Goal: Communication & Community: Answer question/provide support

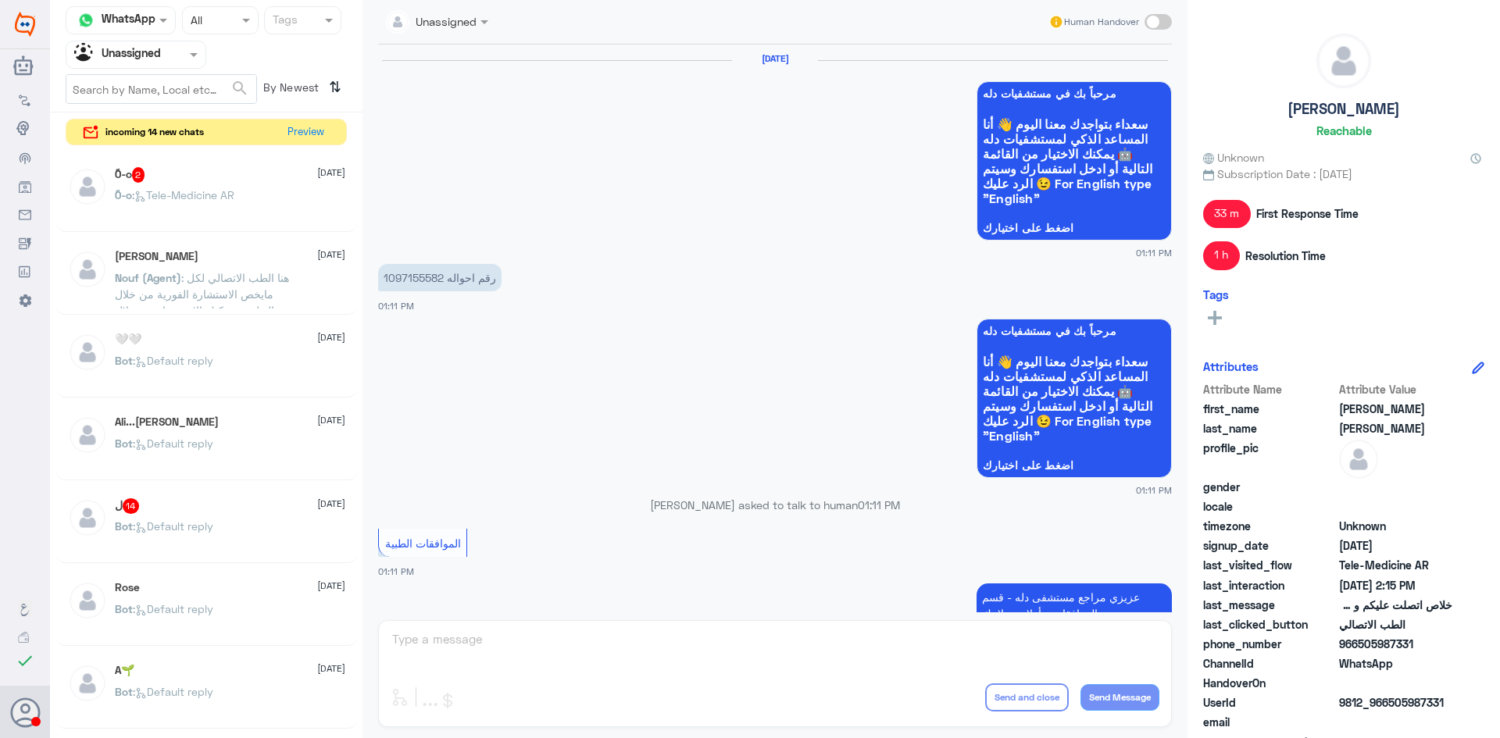
scroll to position [1174, 0]
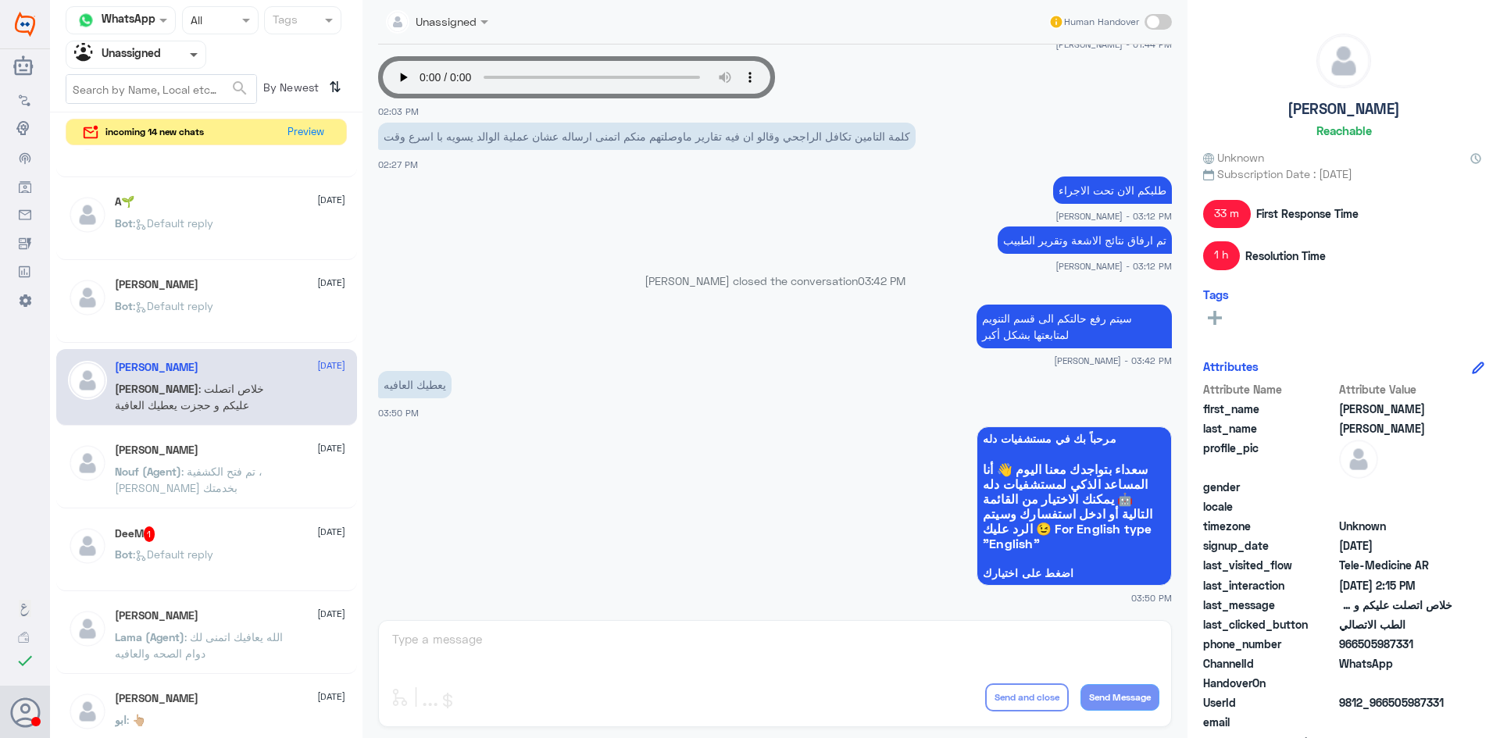
click at [191, 55] on span at bounding box center [194, 55] width 8 height 5
click at [158, 96] on div "All" at bounding box center [136, 91] width 141 height 29
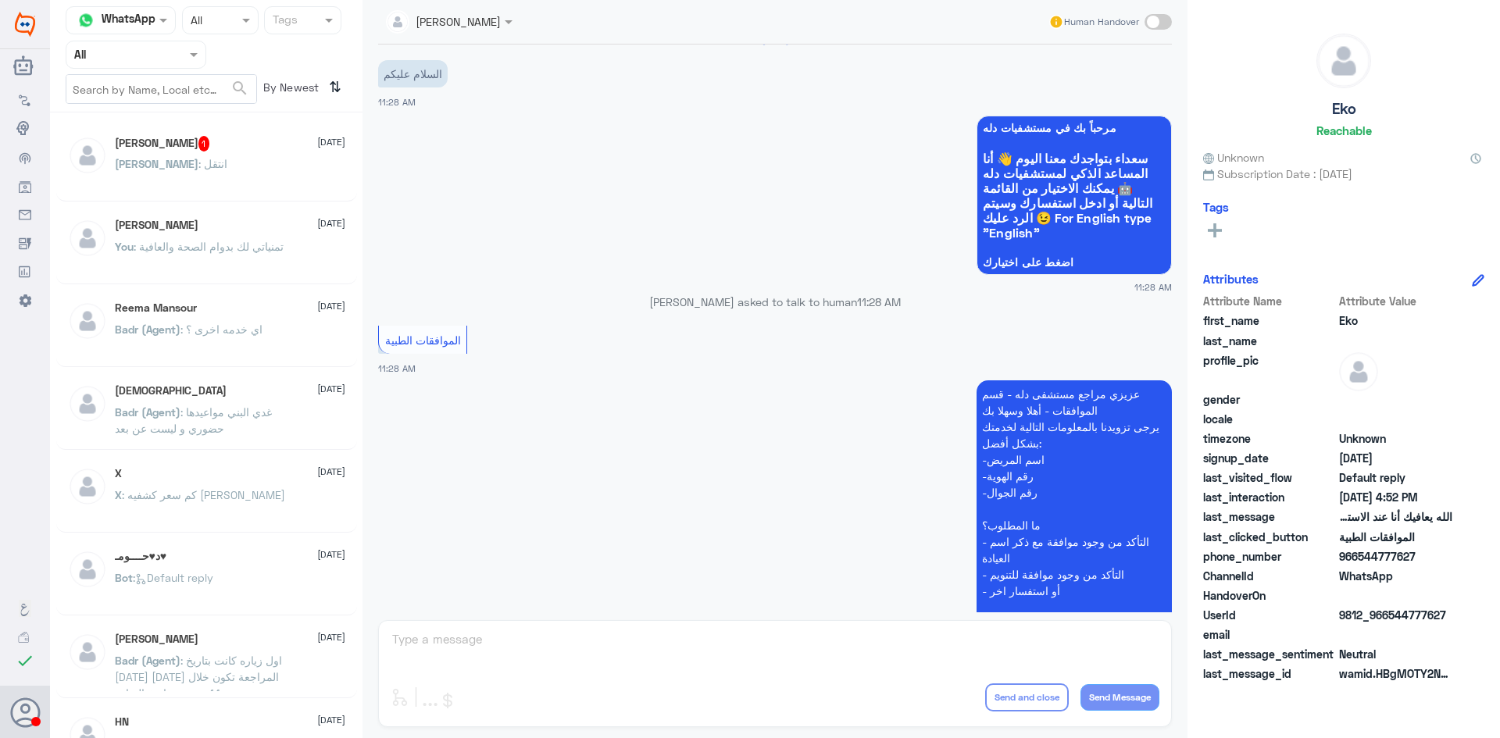
scroll to position [1492, 0]
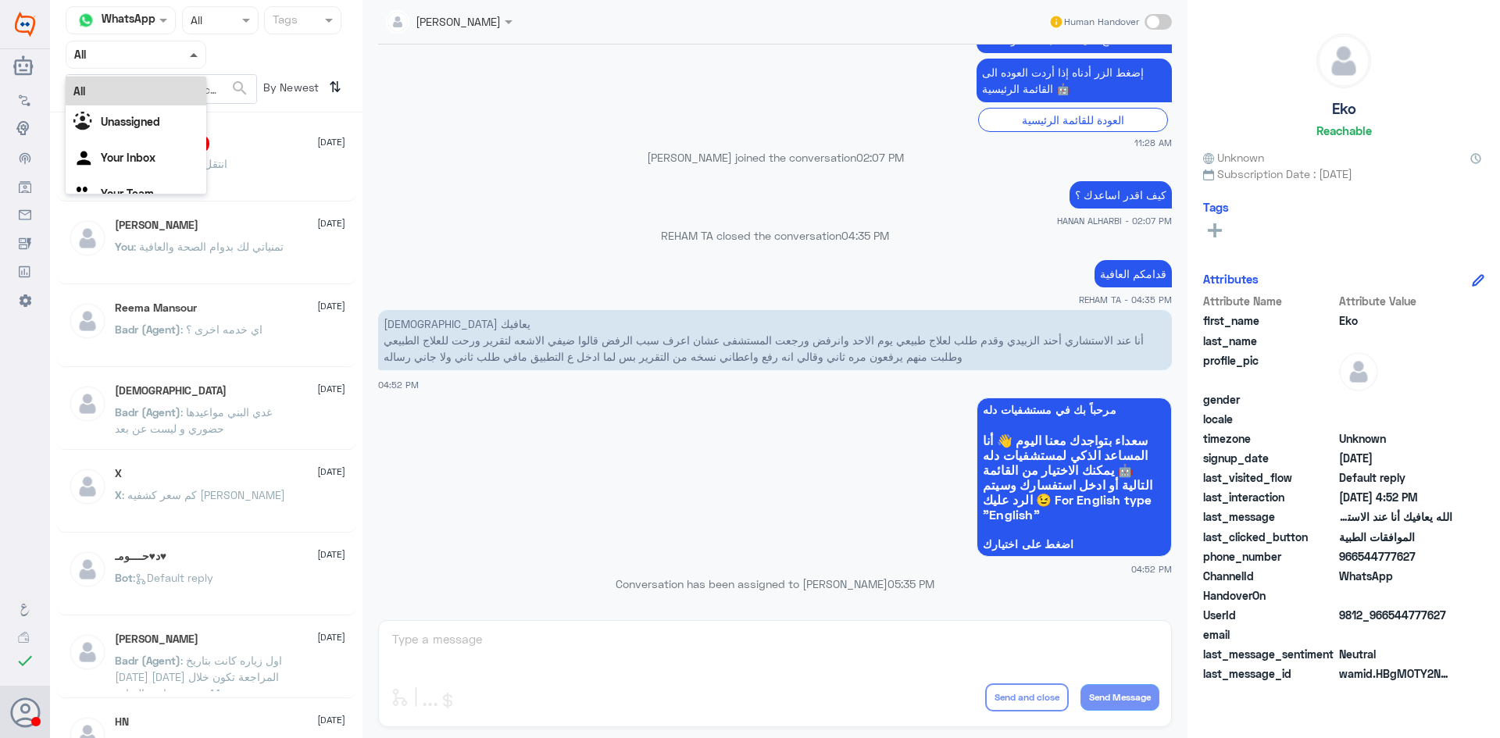
click at [191, 55] on span at bounding box center [194, 55] width 8 height 4
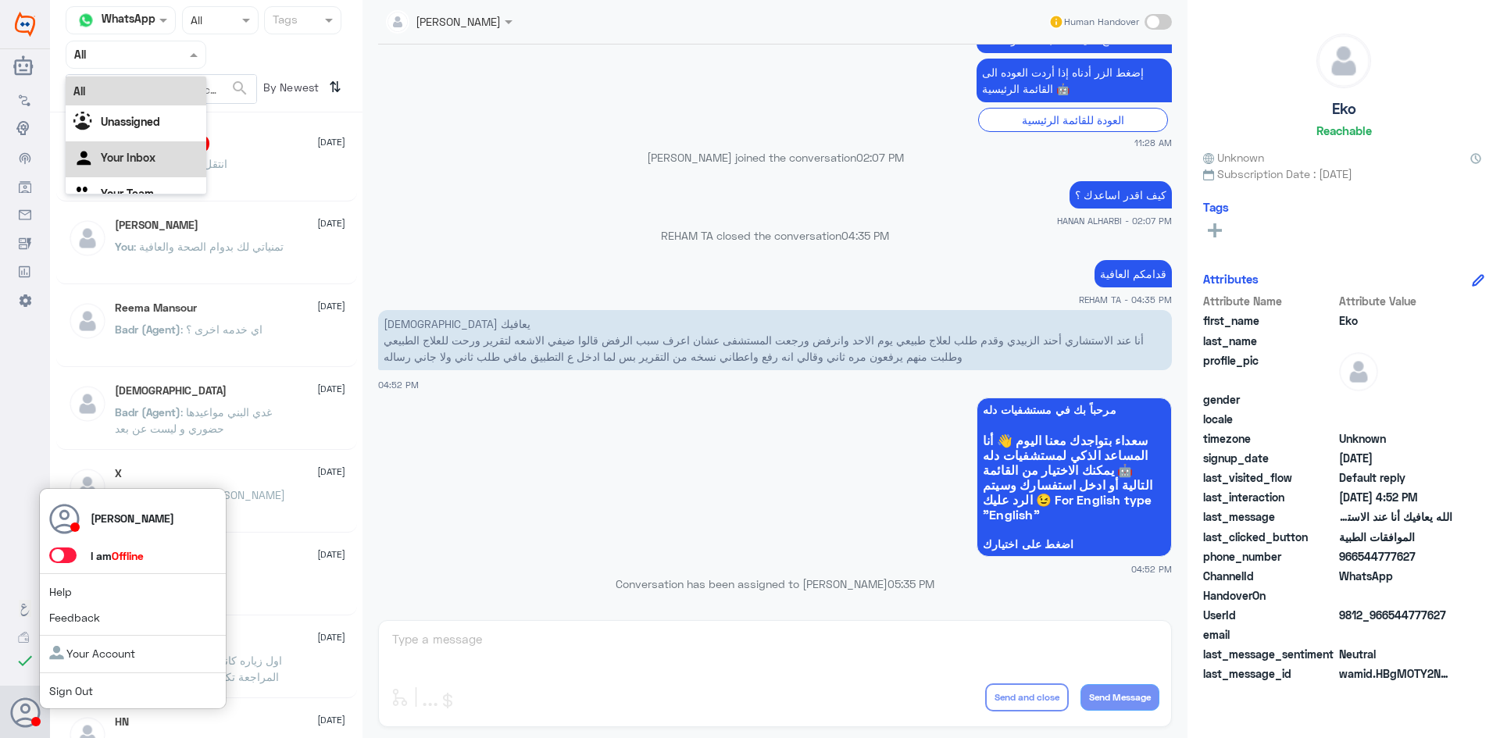
click at [67, 559] on span at bounding box center [62, 556] width 27 height 16
click at [0, 0] on input "checkbox" at bounding box center [0, 0] width 0 height 0
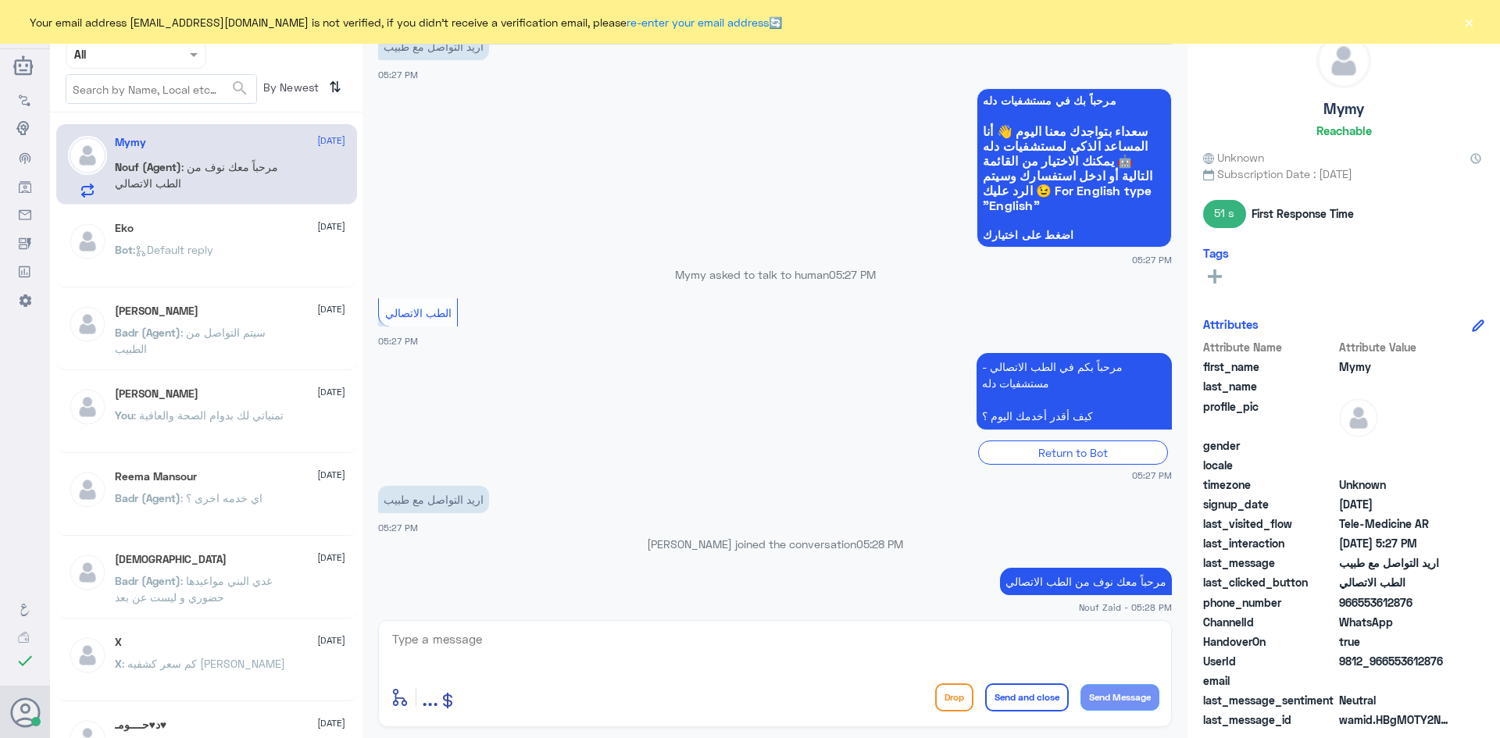
scroll to position [745, 0]
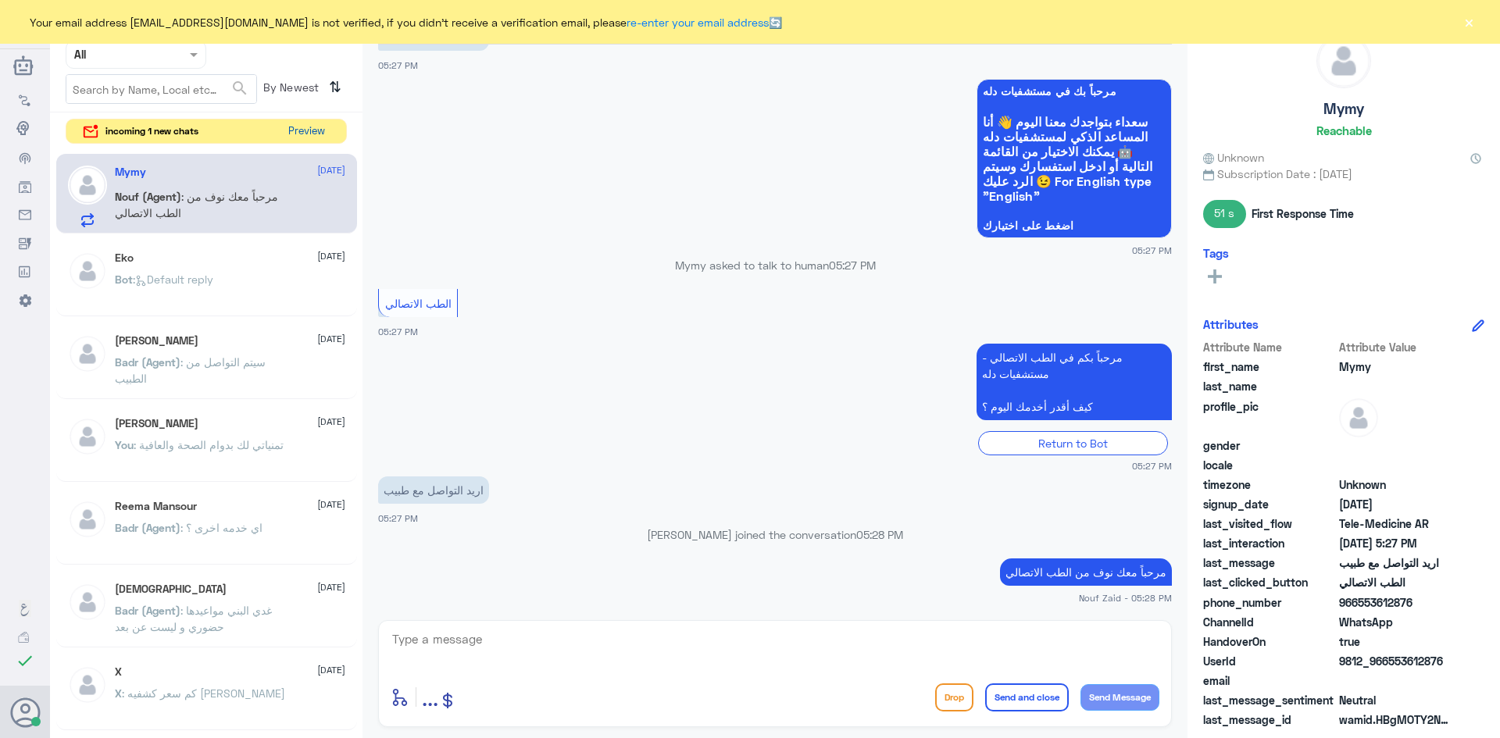
click at [317, 126] on button "Preview" at bounding box center [306, 132] width 48 height 24
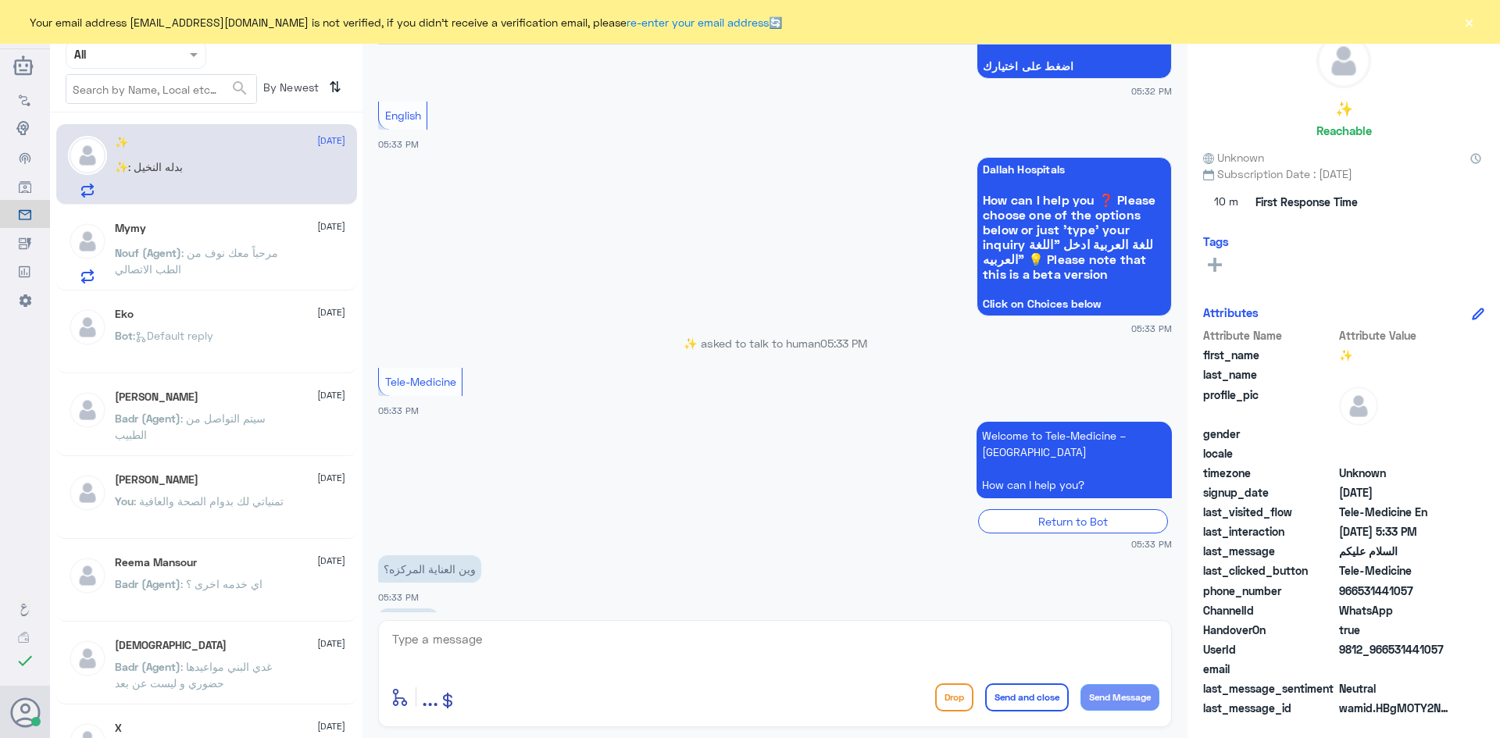
scroll to position [269, 0]
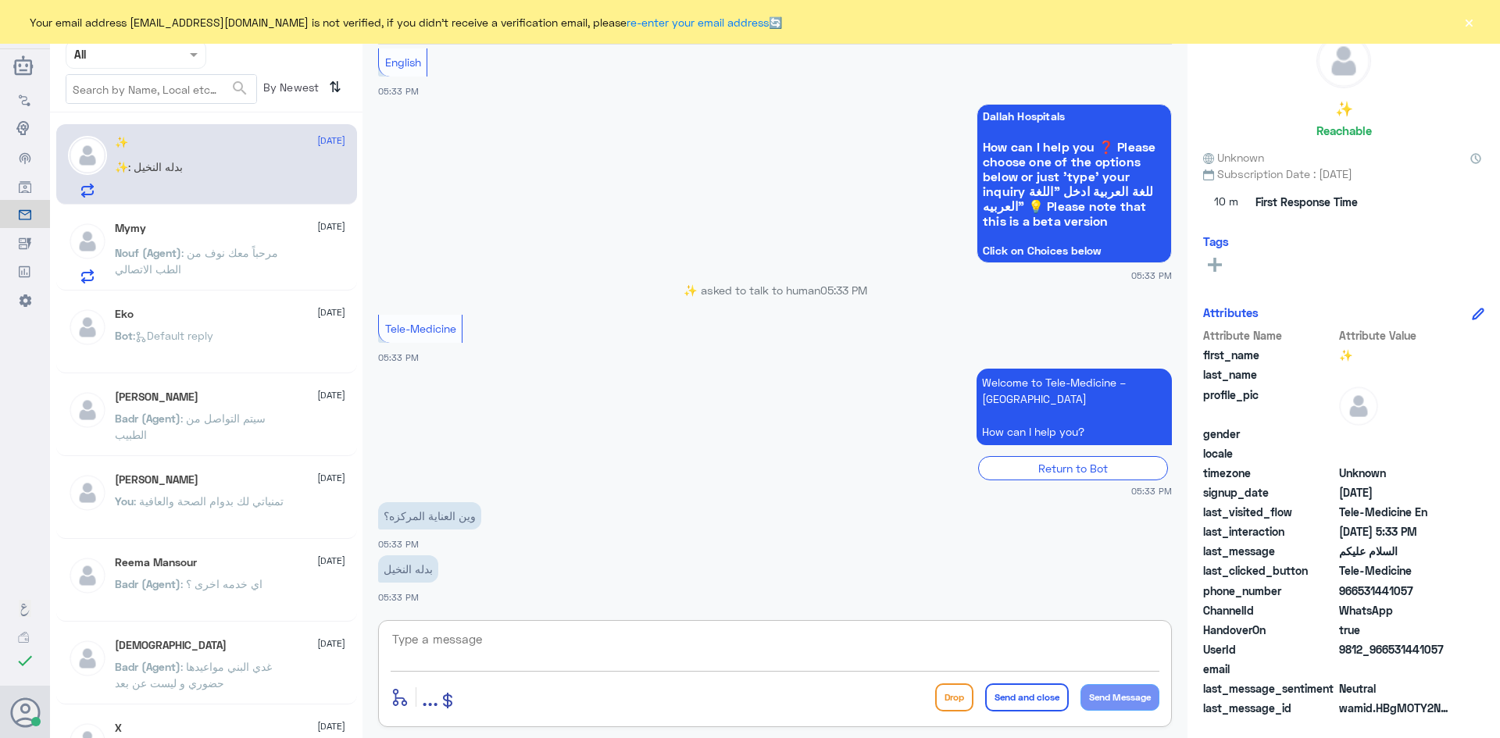
click at [515, 641] on textarea at bounding box center [775, 648] width 769 height 38
type textarea "في المبنى الرئيسي"
click at [1027, 694] on button "Send and close" at bounding box center [1027, 698] width 84 height 28
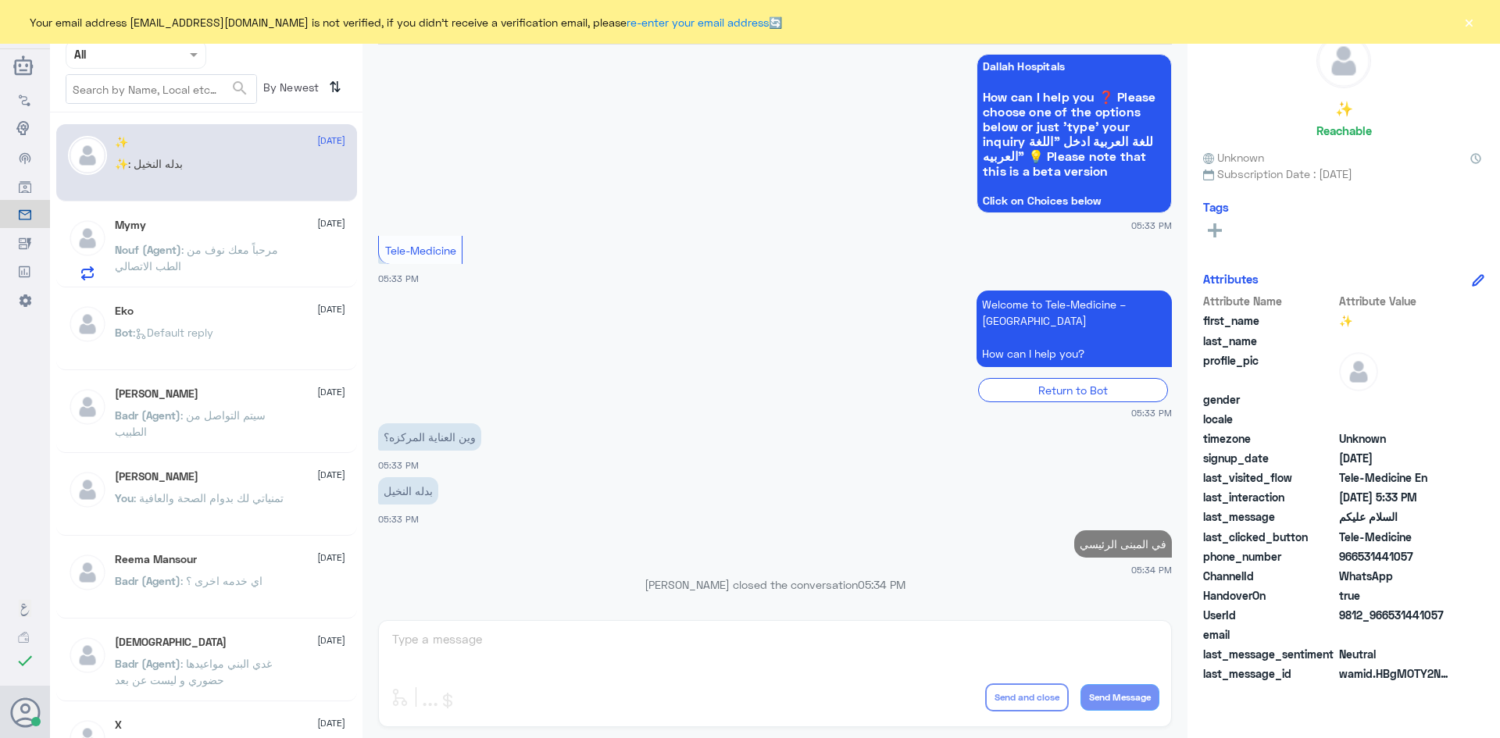
click at [274, 237] on div "Mymy 27 August Nouf (Agent) : مرحباً معك نوف من الطب الاتصالي" at bounding box center [230, 250] width 230 height 62
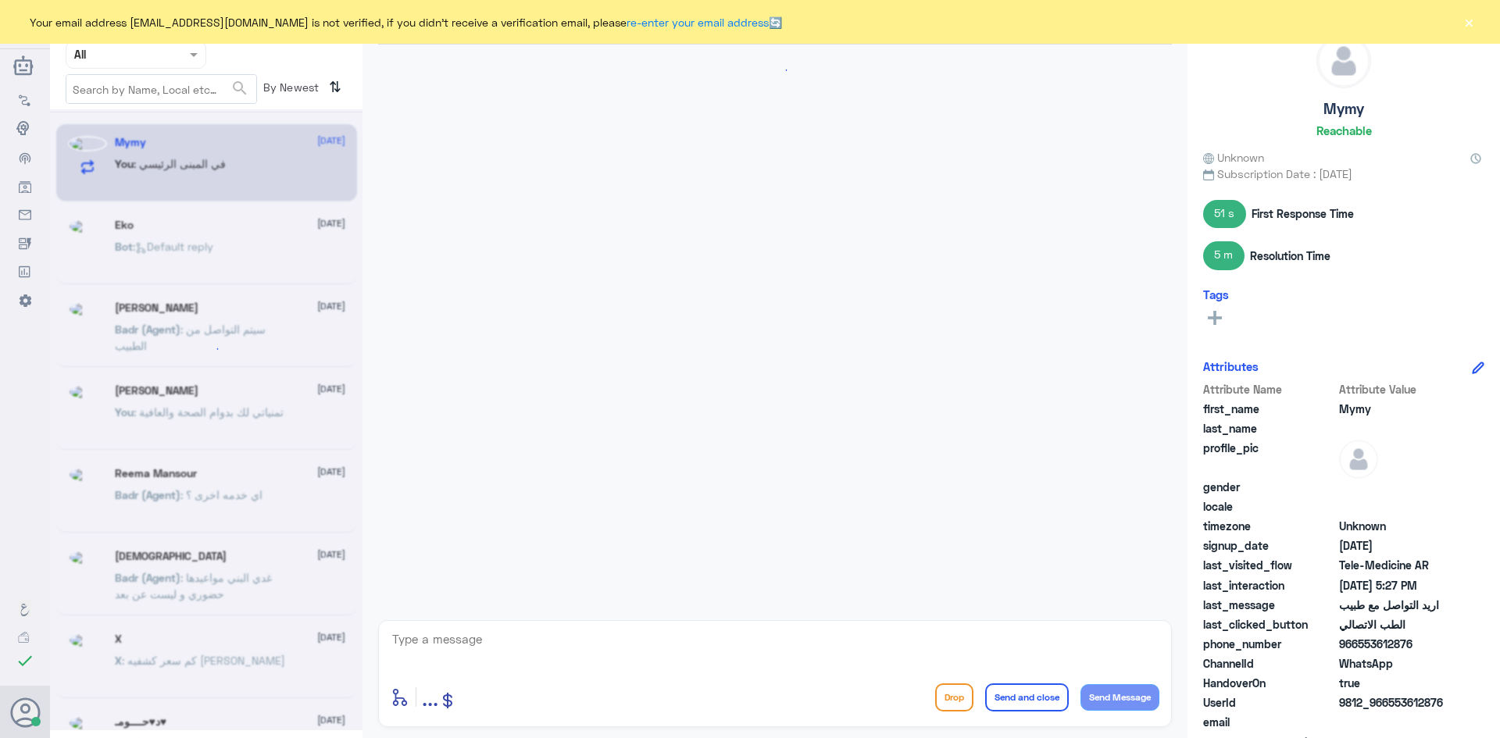
scroll to position [714, 0]
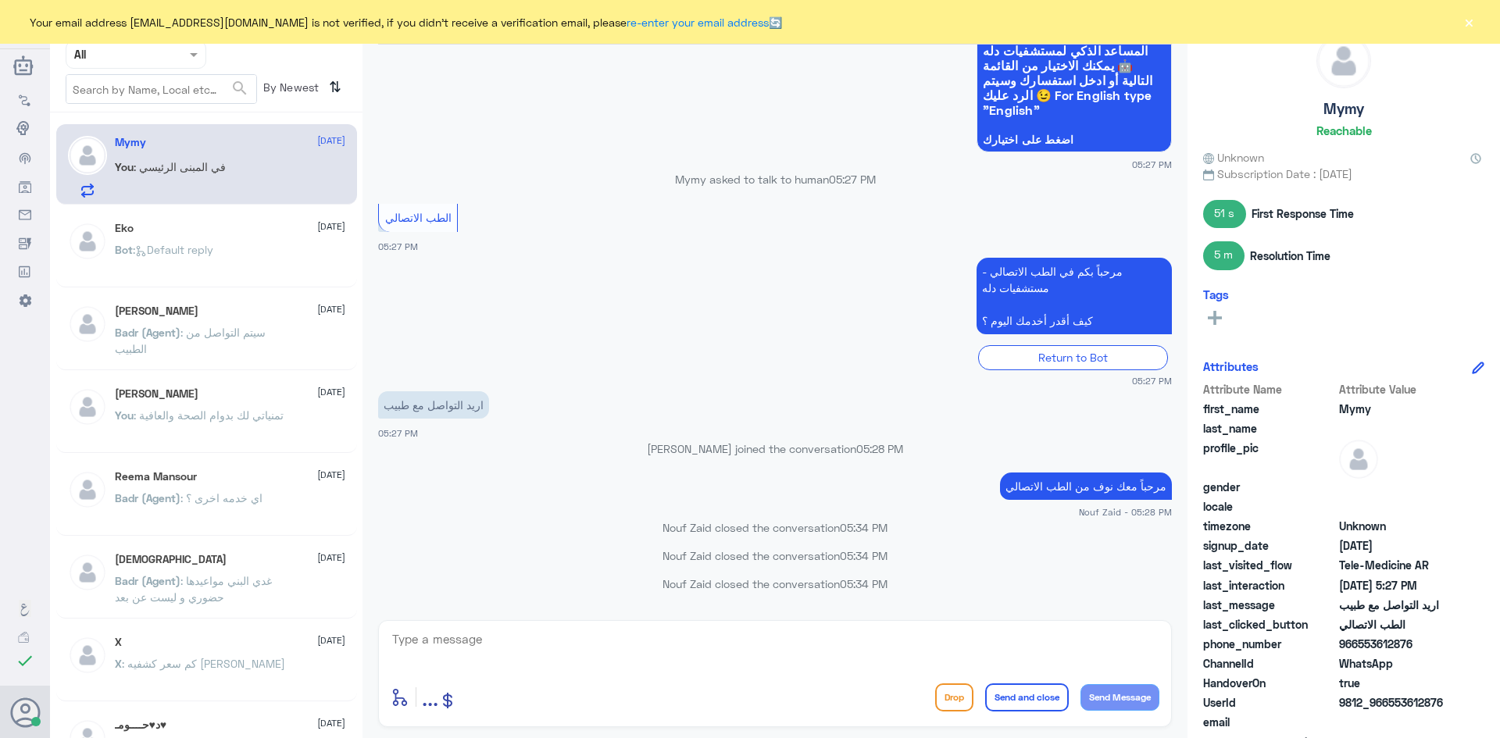
click at [1469, 17] on button "×" at bounding box center [1469, 22] width 16 height 16
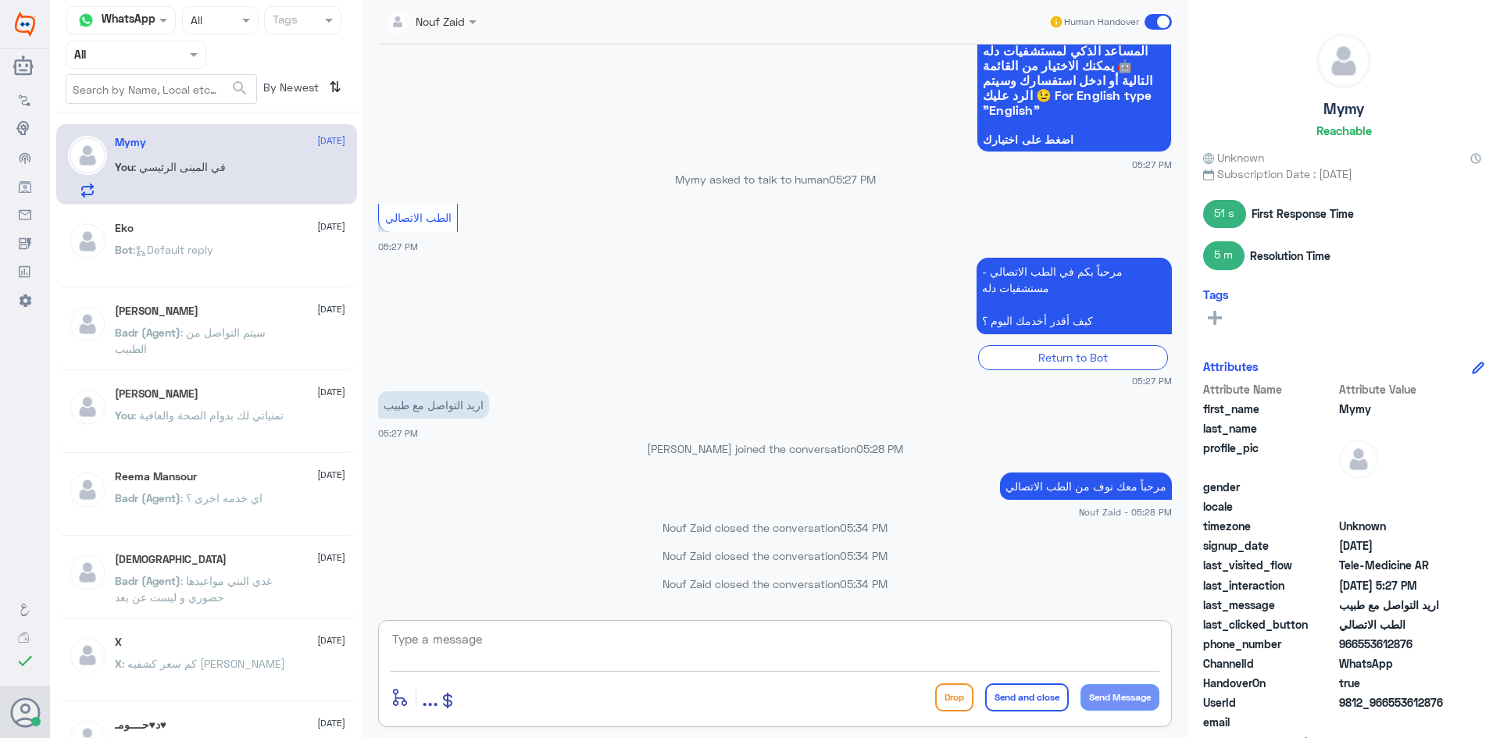
click at [870, 644] on textarea at bounding box center [775, 648] width 769 height 38
type textarea "كيف اقدر اساعدك ؟"
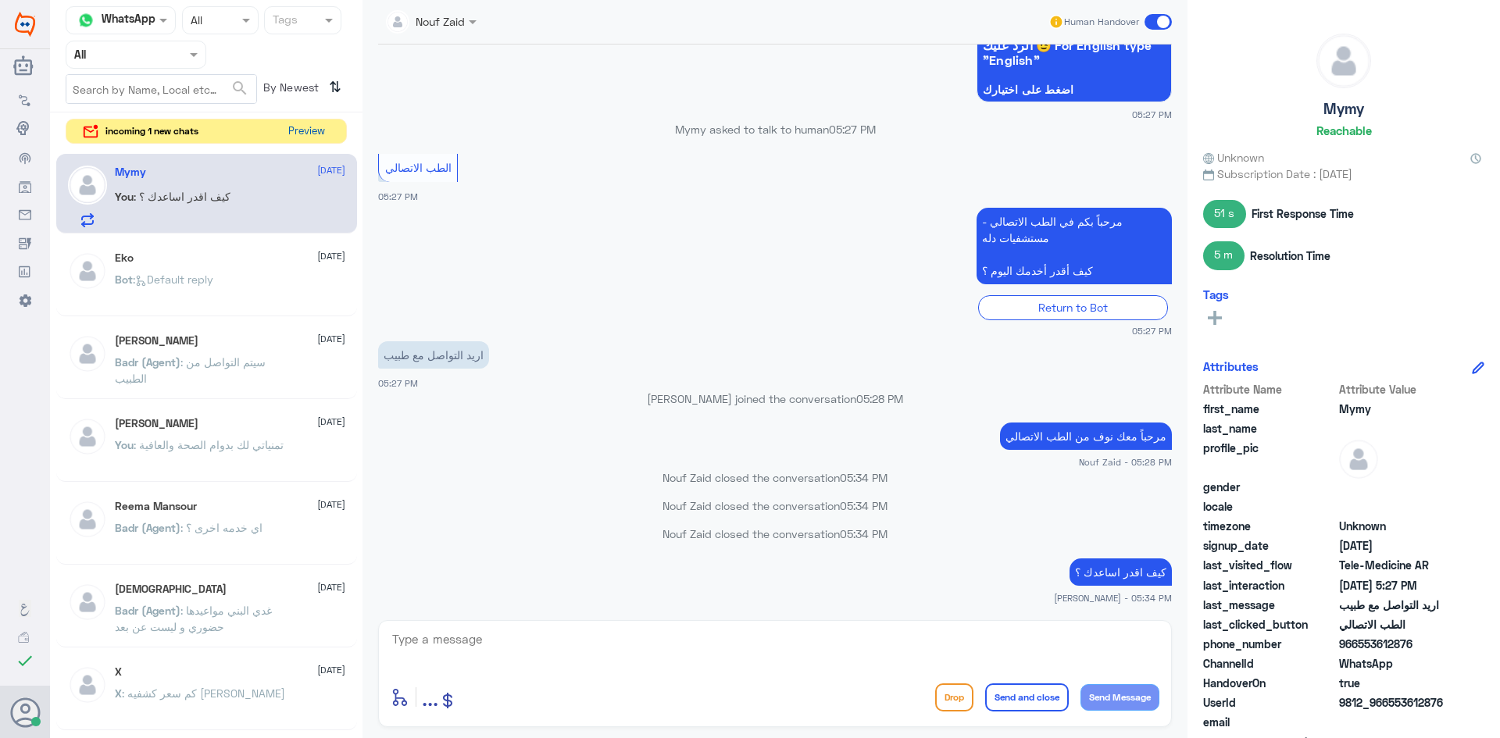
click at [313, 135] on button "Preview" at bounding box center [306, 132] width 48 height 24
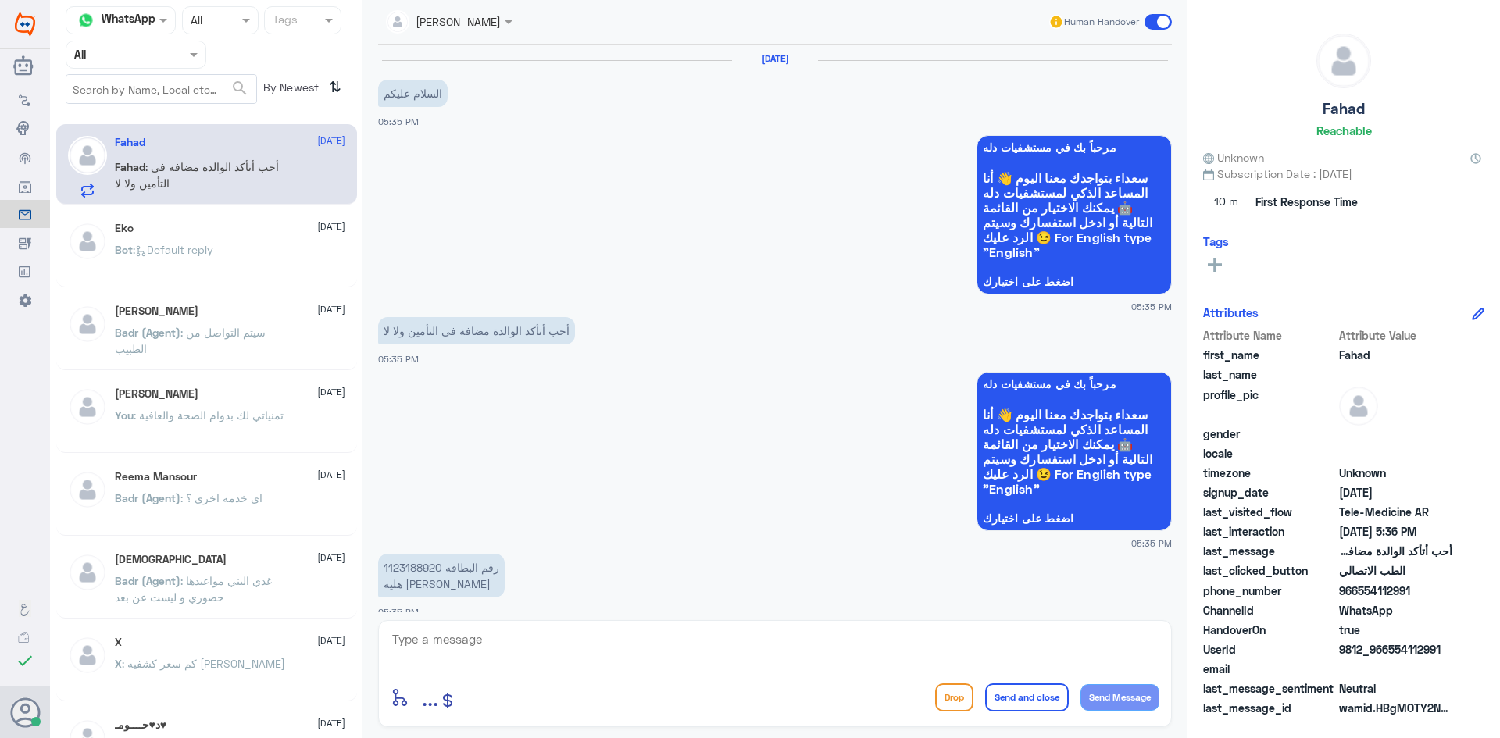
scroll to position [468, 0]
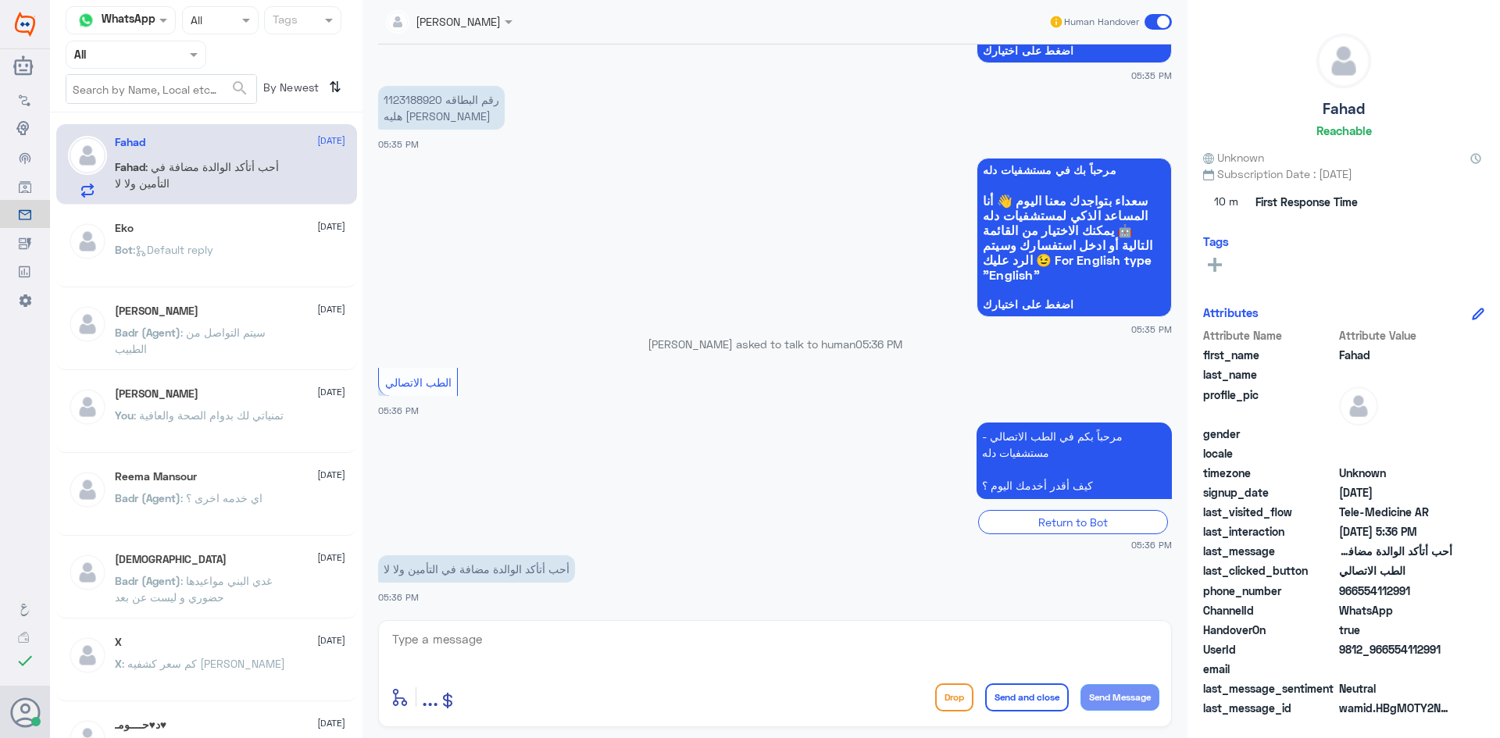
click at [511, 635] on textarea at bounding box center [775, 648] width 769 height 38
type textarea "م"
click at [708, 102] on app-msgs-text "رقم البطاقه 1123188920 هليه عبدالرحمن الخضير" at bounding box center [775, 108] width 794 height 45
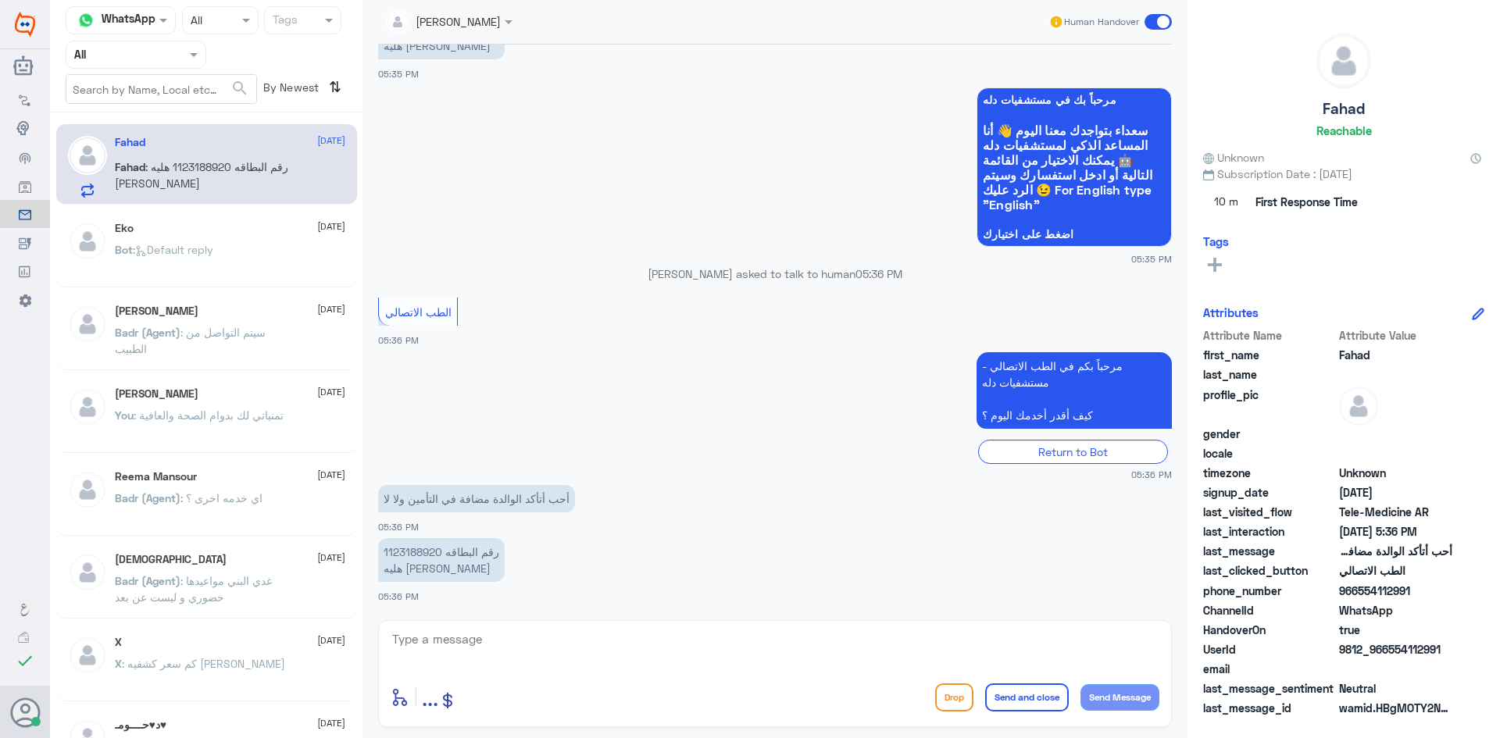
click at [937, 640] on textarea at bounding box center [775, 648] width 769 height 38
paste textarea "مرحبا معك عبدالكريم من الطب الاتصالي"
type textarea "مرحبا معك عبدالكريم من الطب الاتصالي"
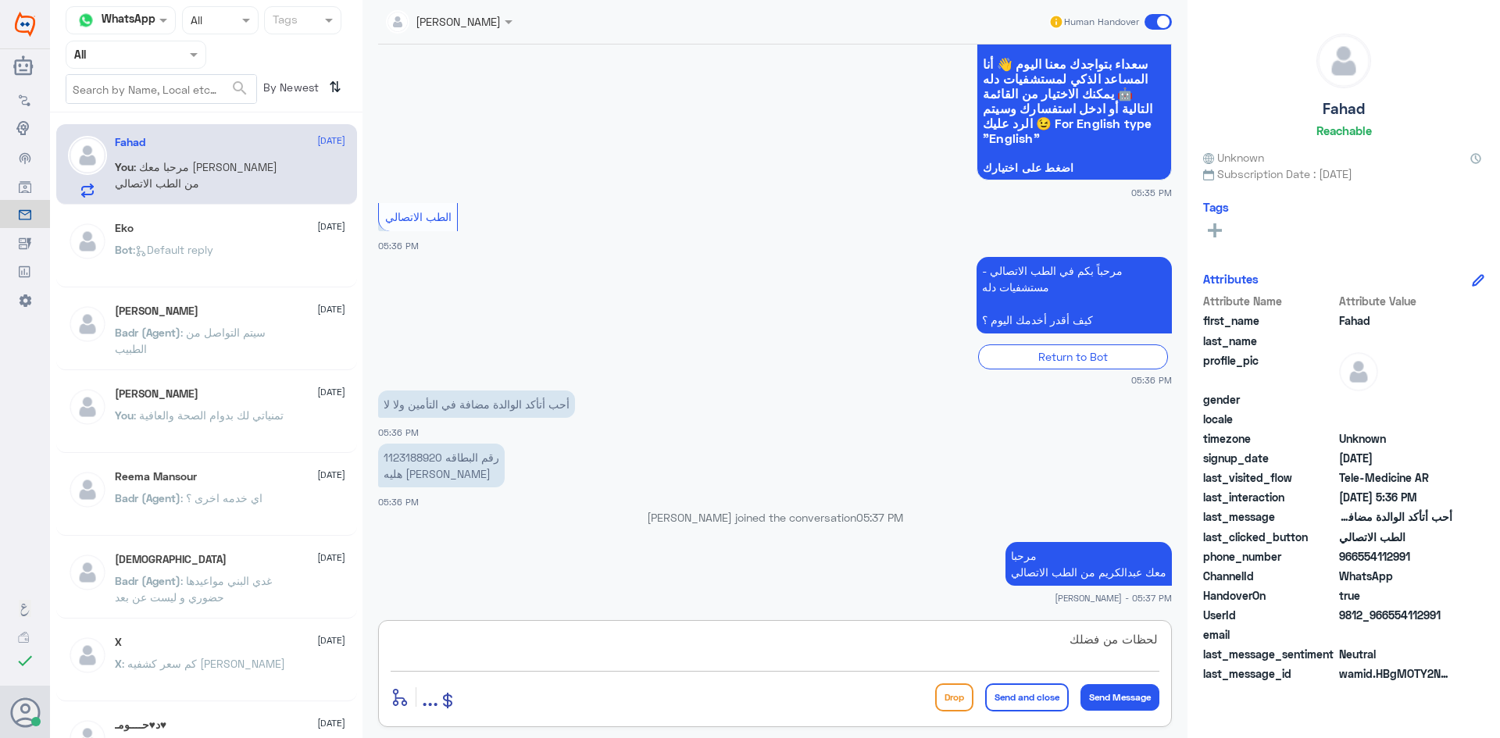
type textarea "لحظات من فضلك"
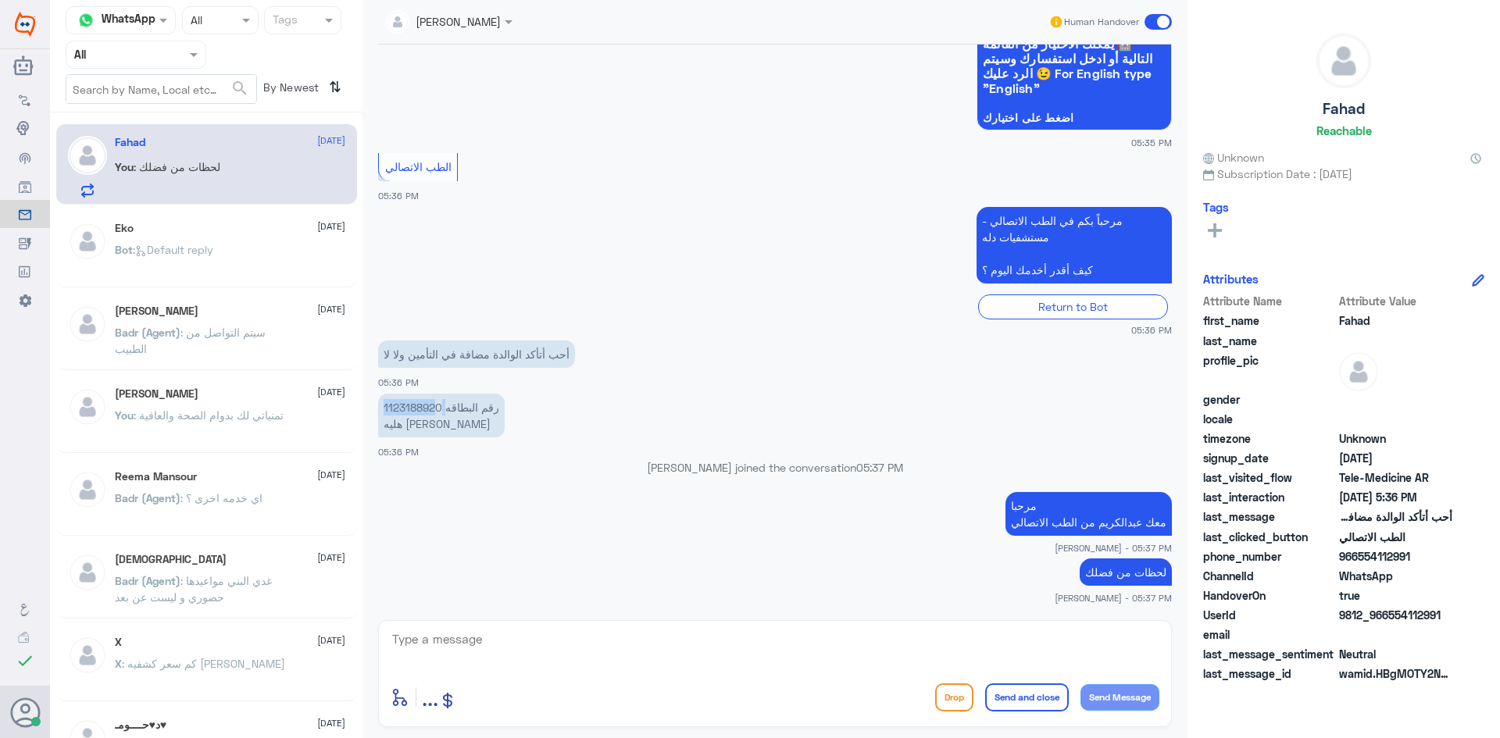
drag, startPoint x: 445, startPoint y: 408, endPoint x: 437, endPoint y: 409, distance: 8.7
click at [437, 409] on p "رقم البطاقه 1123188920 هليه عبدالرحمن الخضير" at bounding box center [441, 416] width 127 height 44
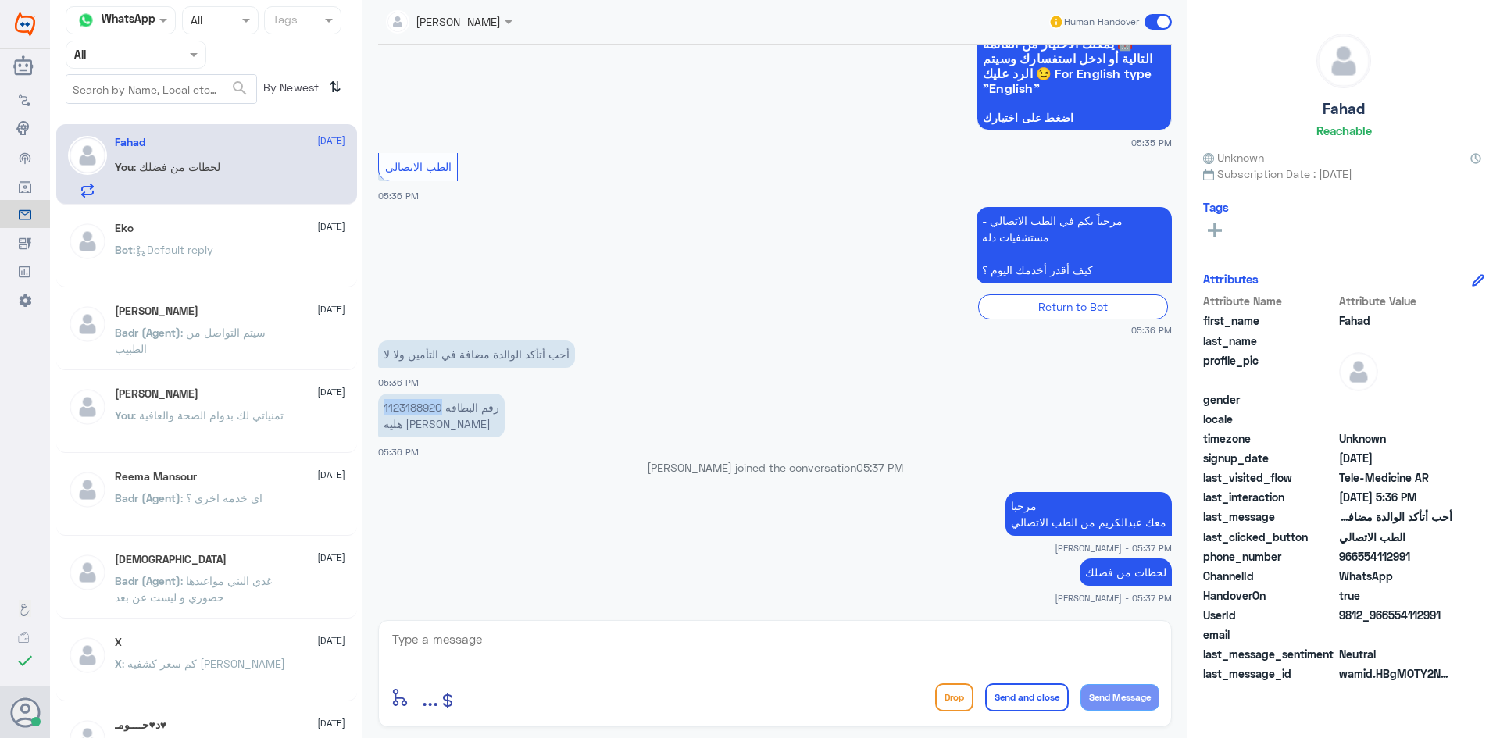
drag, startPoint x: 384, startPoint y: 409, endPoint x: 443, endPoint y: 407, distance: 58.6
click at [443, 407] on p "رقم البطاقه 1123188920 هليه عبدالرحمن الخضير" at bounding box center [441, 416] width 127 height 44
copy p "1123188920"
click at [684, 641] on textarea at bounding box center [775, 648] width 769 height 38
drag, startPoint x: 1441, startPoint y: 618, endPoint x: 1389, endPoint y: 623, distance: 52.6
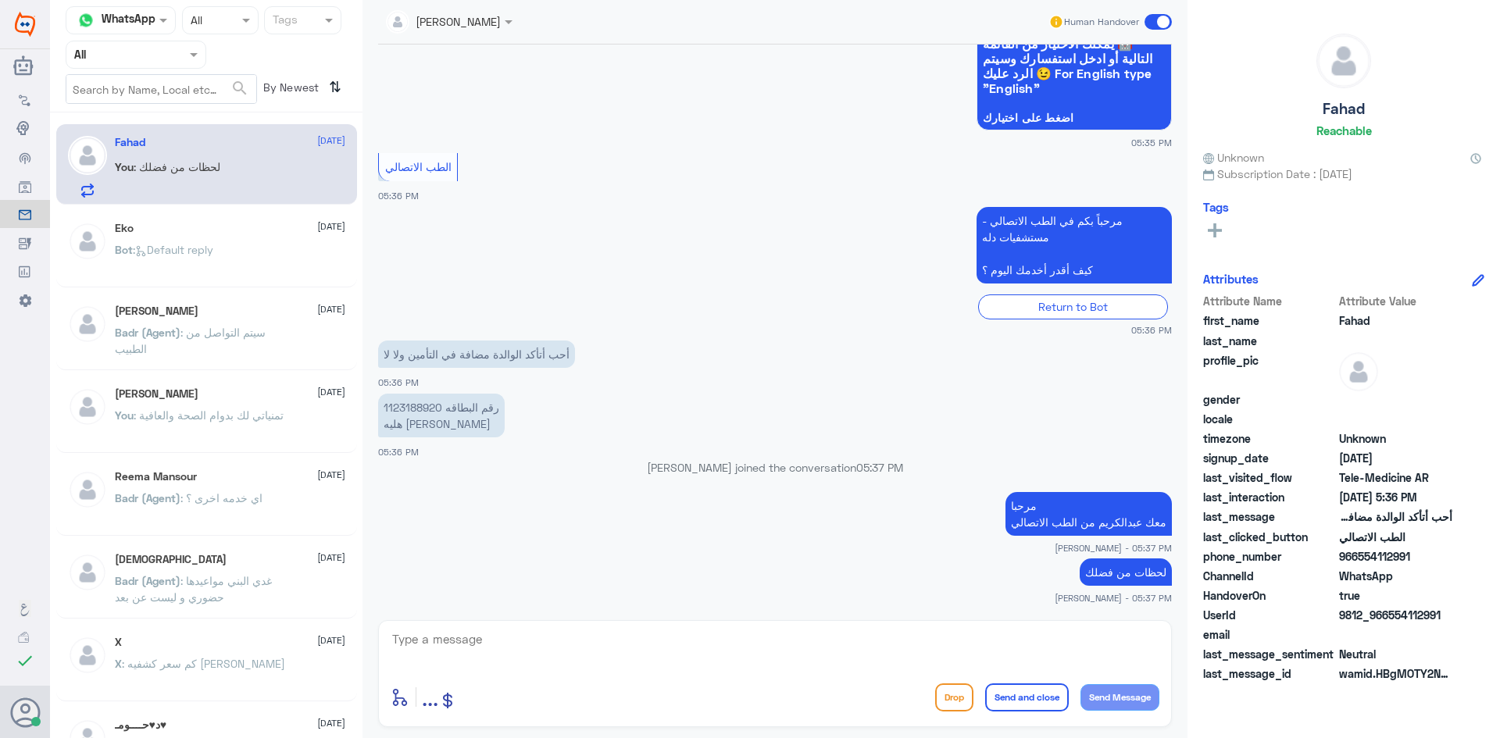
click at [1389, 623] on span "9812_966554112991" at bounding box center [1395, 615] width 113 height 16
copy span "554112991"
click at [854, 639] on textarea at bounding box center [775, 648] width 769 height 38
type textarea "دله النخيل ؟"
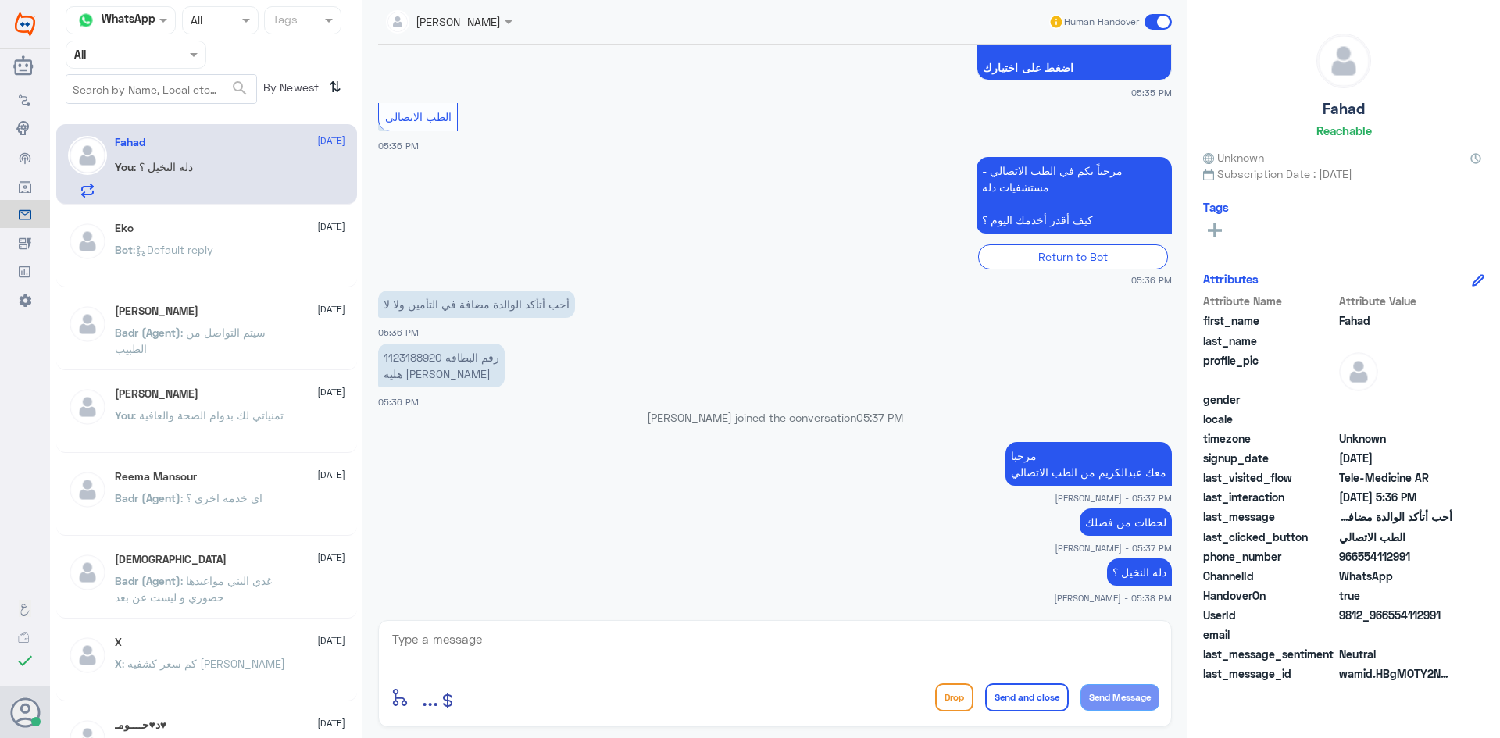
click at [440, 362] on p "رقم البطاقه 1123188920 هليه عبدالرحمن الخضير" at bounding box center [441, 366] width 127 height 44
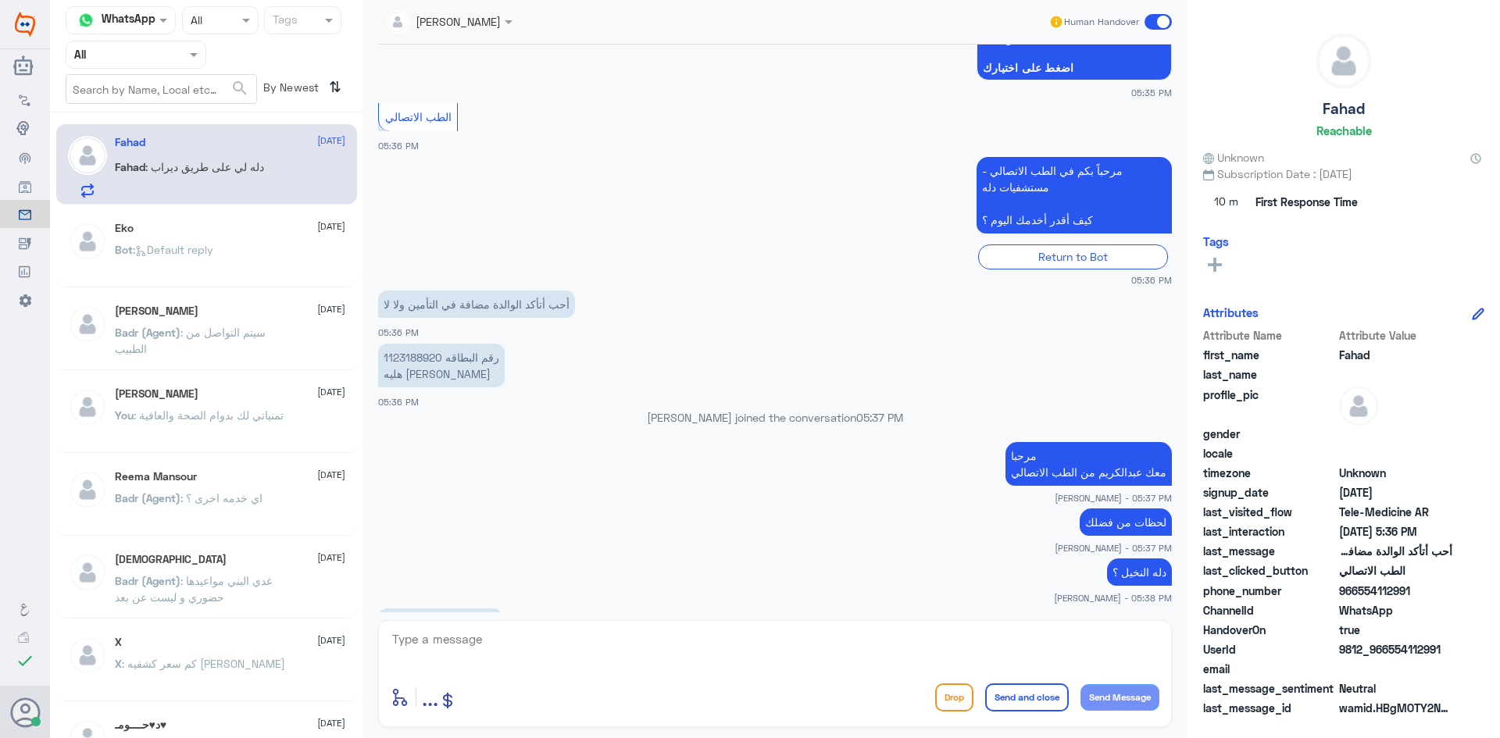
scroll to position [759, 0]
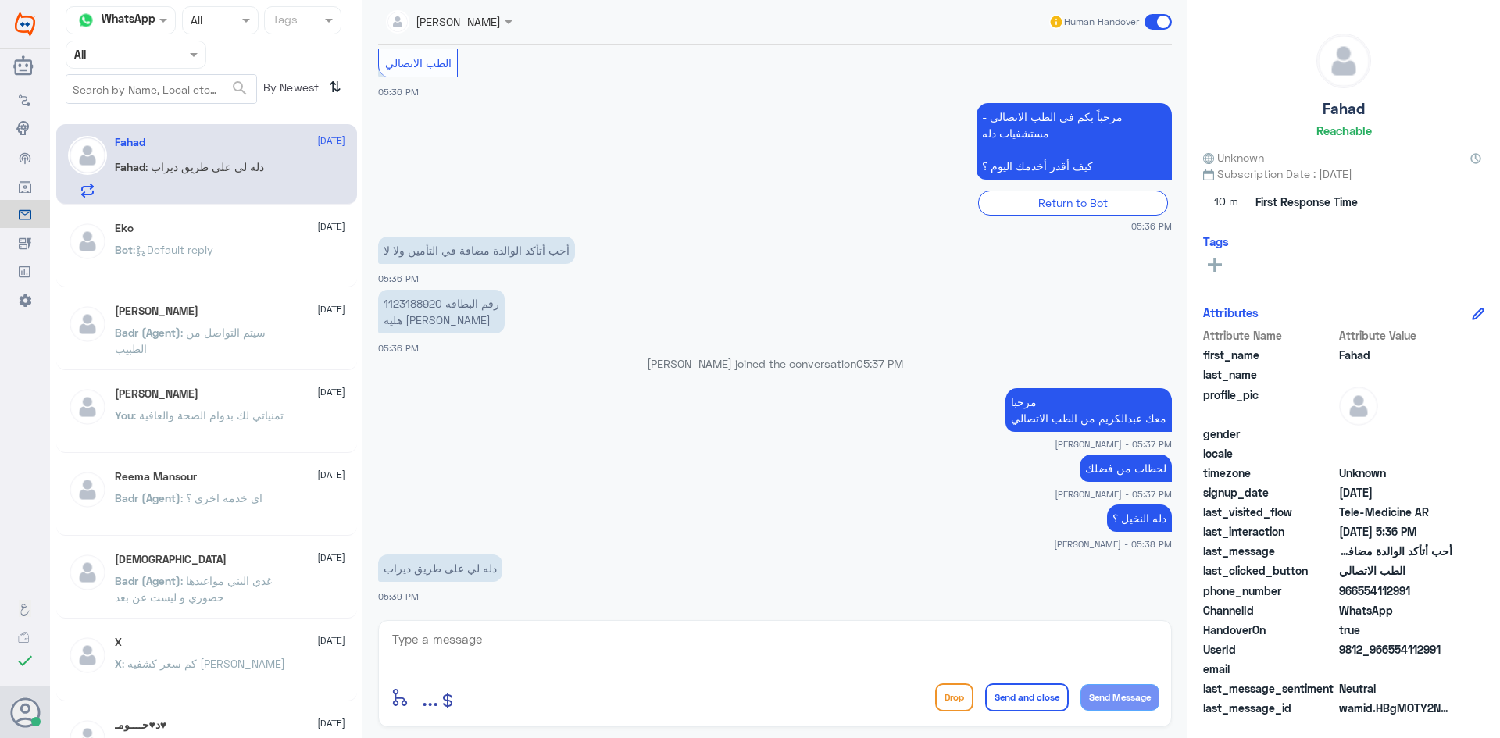
click at [766, 641] on textarea at bounding box center [775, 648] width 769 height 38
type textarea "هذا دله - نمار"
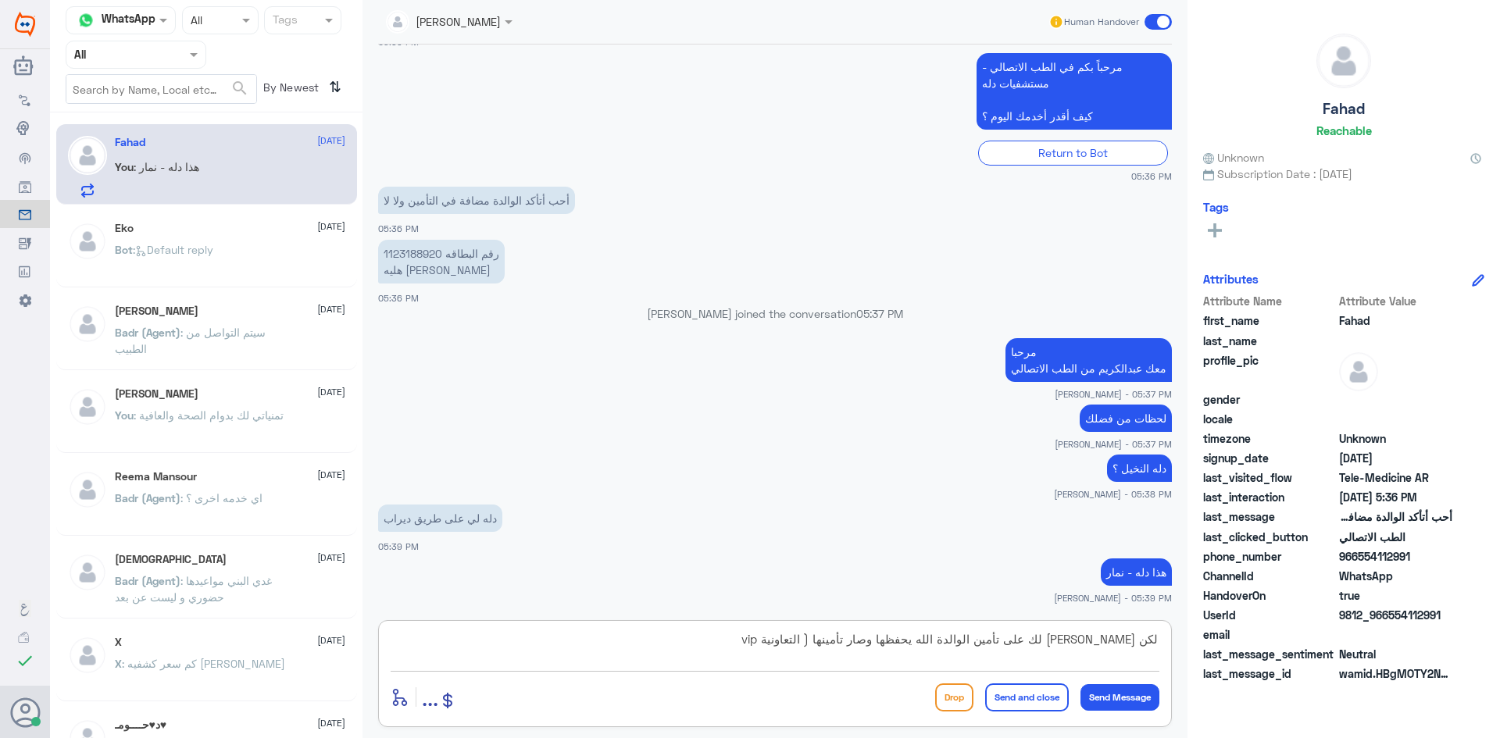
scroll to position [862, 0]
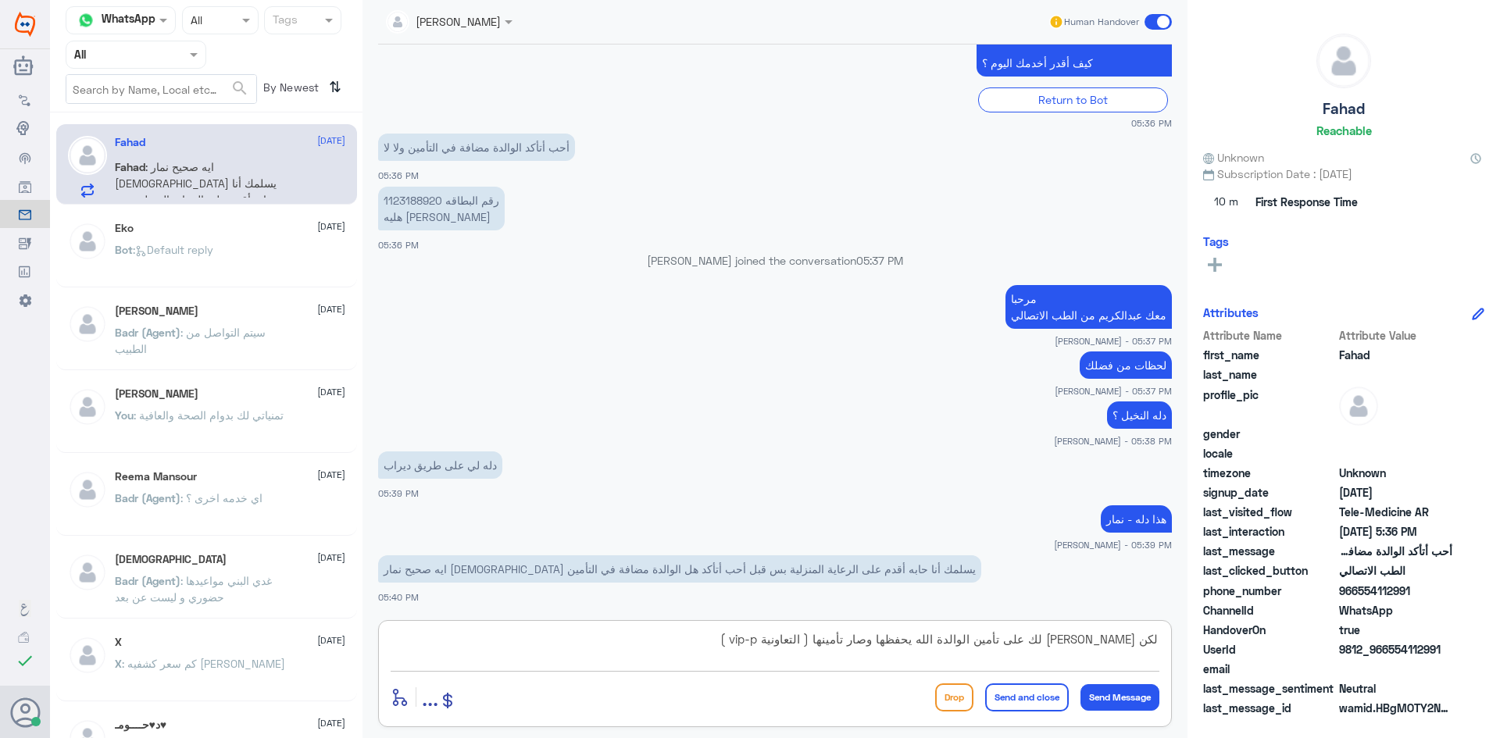
type textarea "لكن شيكت لك على تأمين الوالدة الله يحفظها وصار تأمينها ( التعاونية vip-p )"
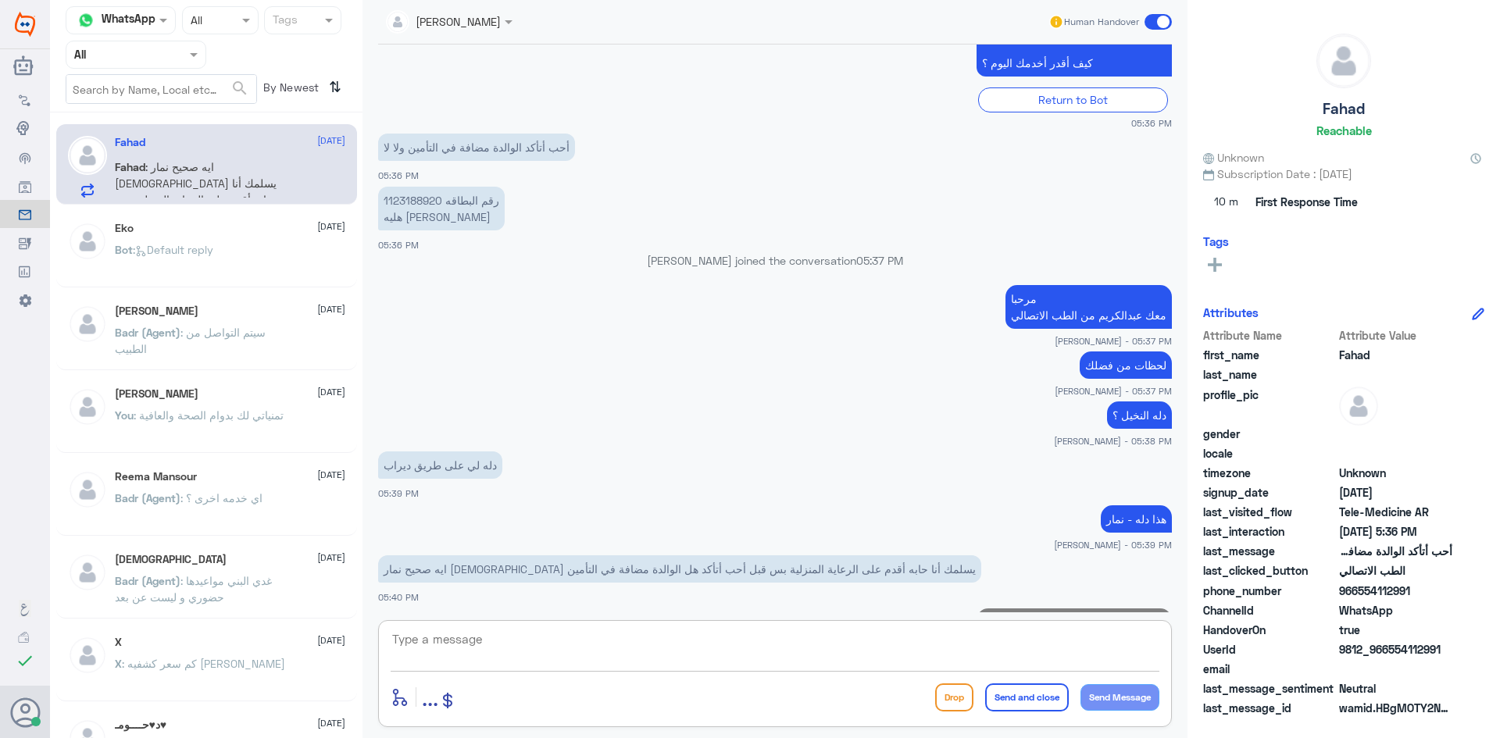
scroll to position [928, 0]
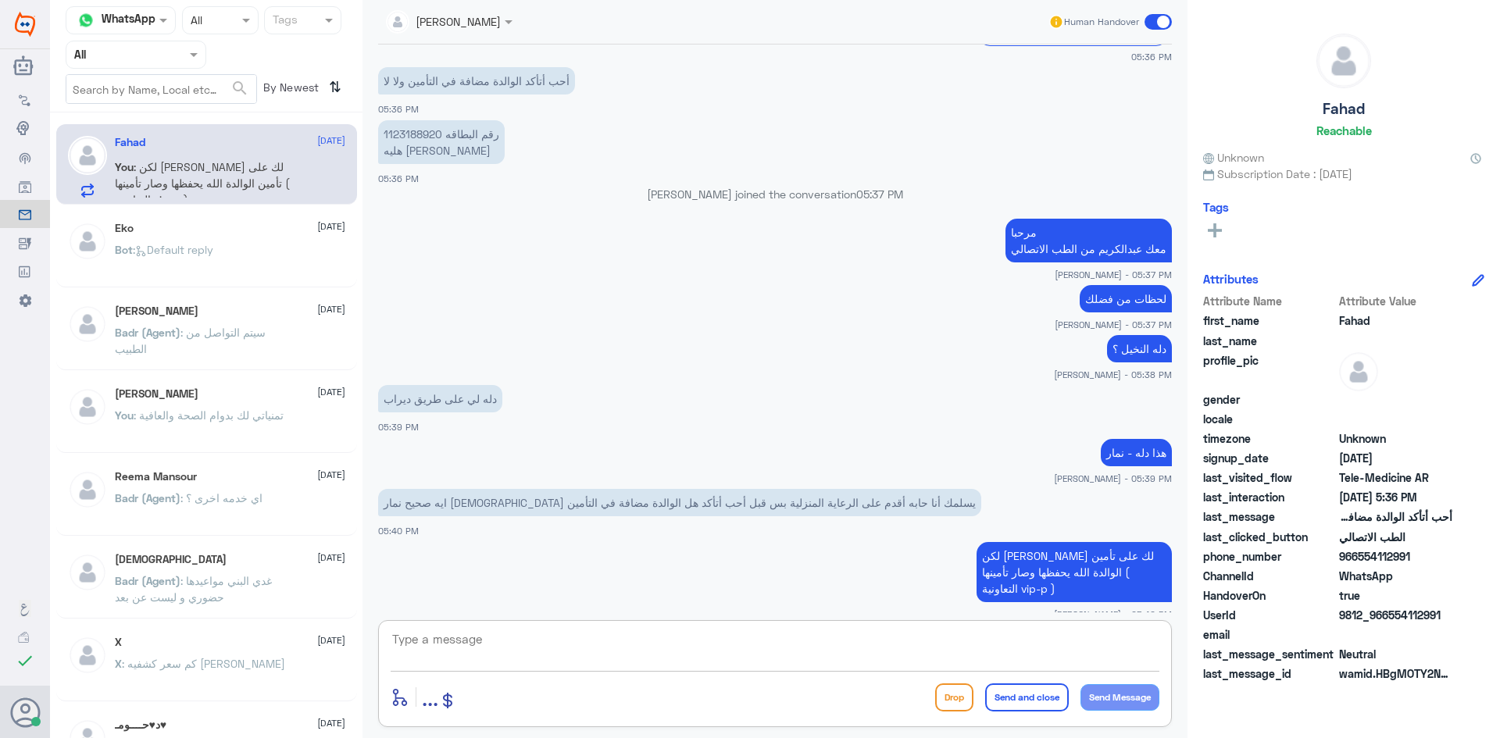
click at [843, 638] on textarea at bounding box center [775, 648] width 769 height 38
type textarea ","
type textarea "وب"
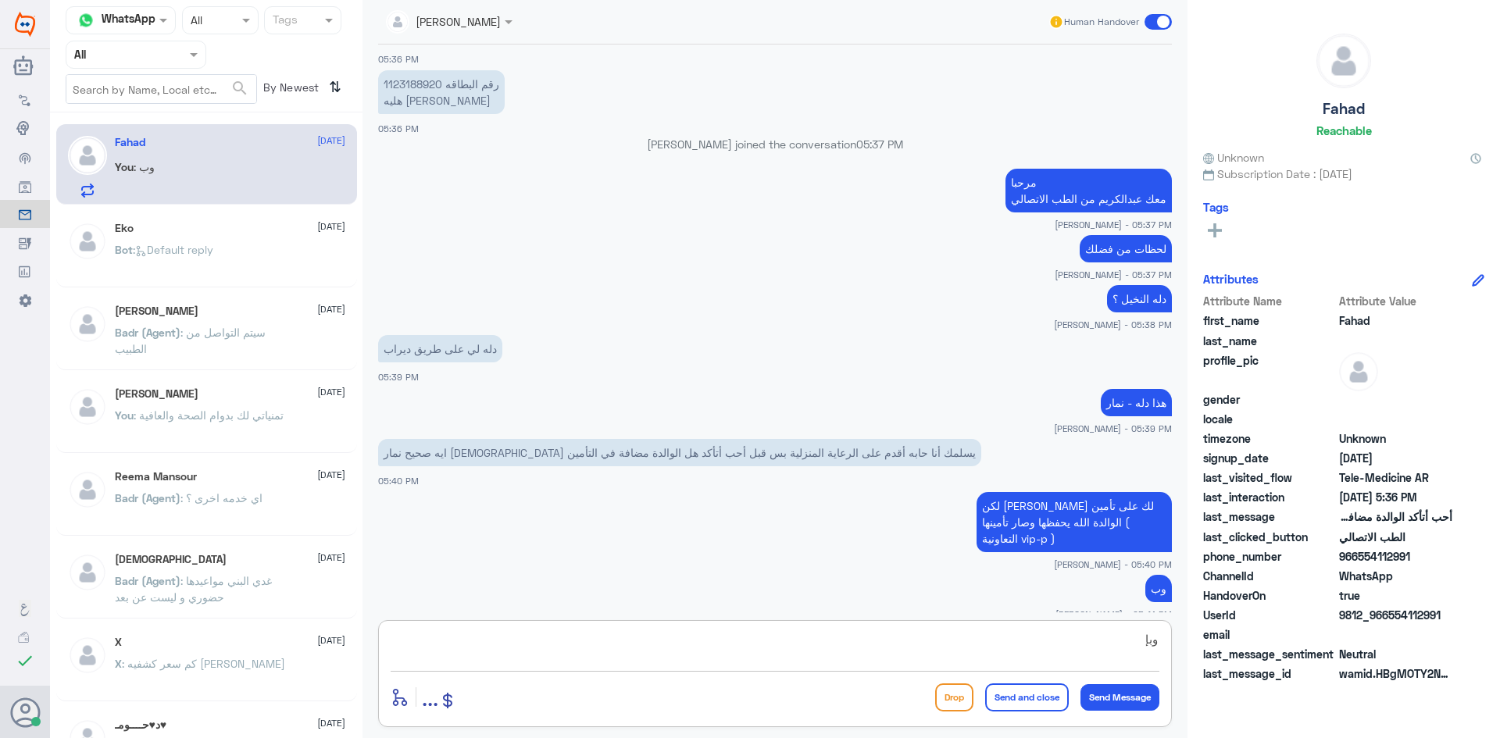
scroll to position [1032, 0]
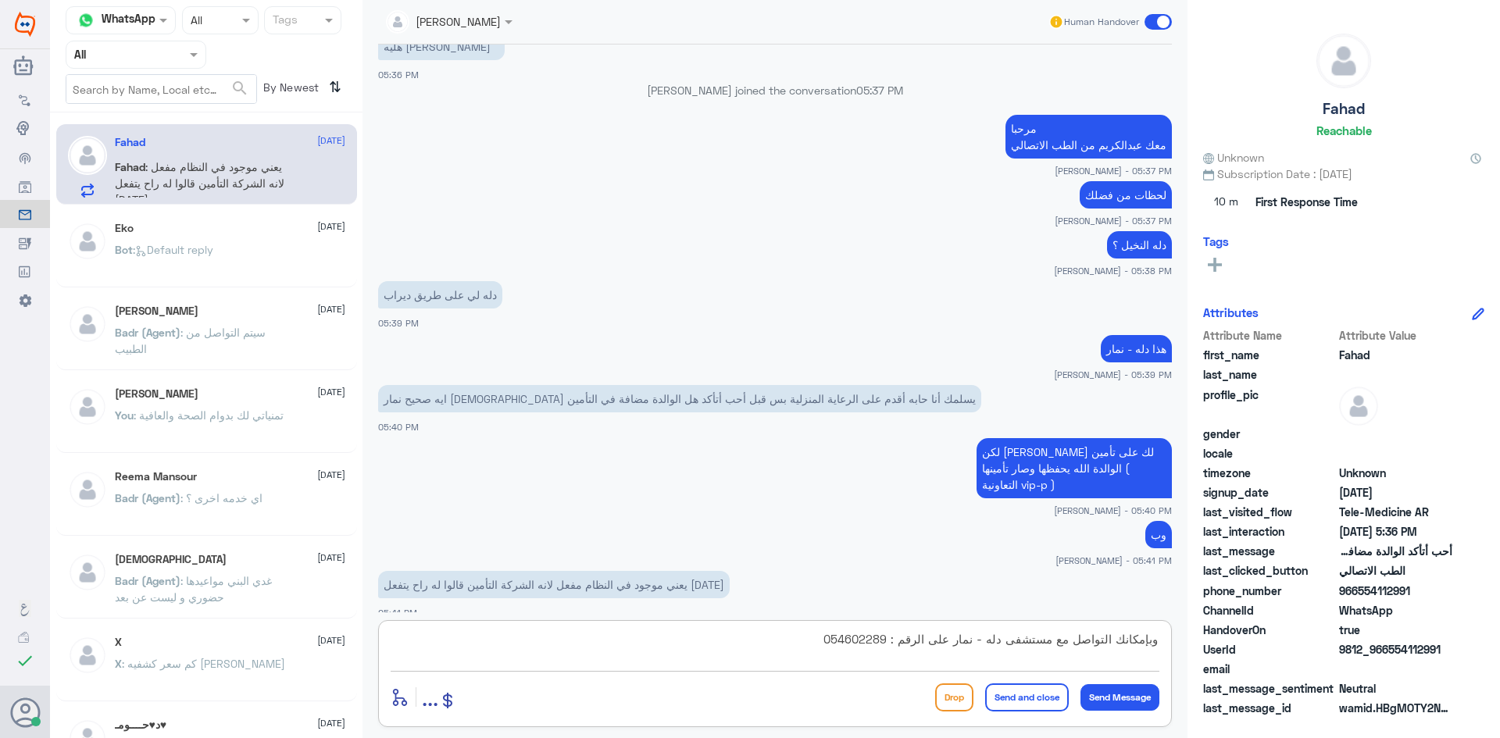
type textarea "وبإمكانك التواصل مع مستشفى دله - نمار على الرقم : 0546022896"
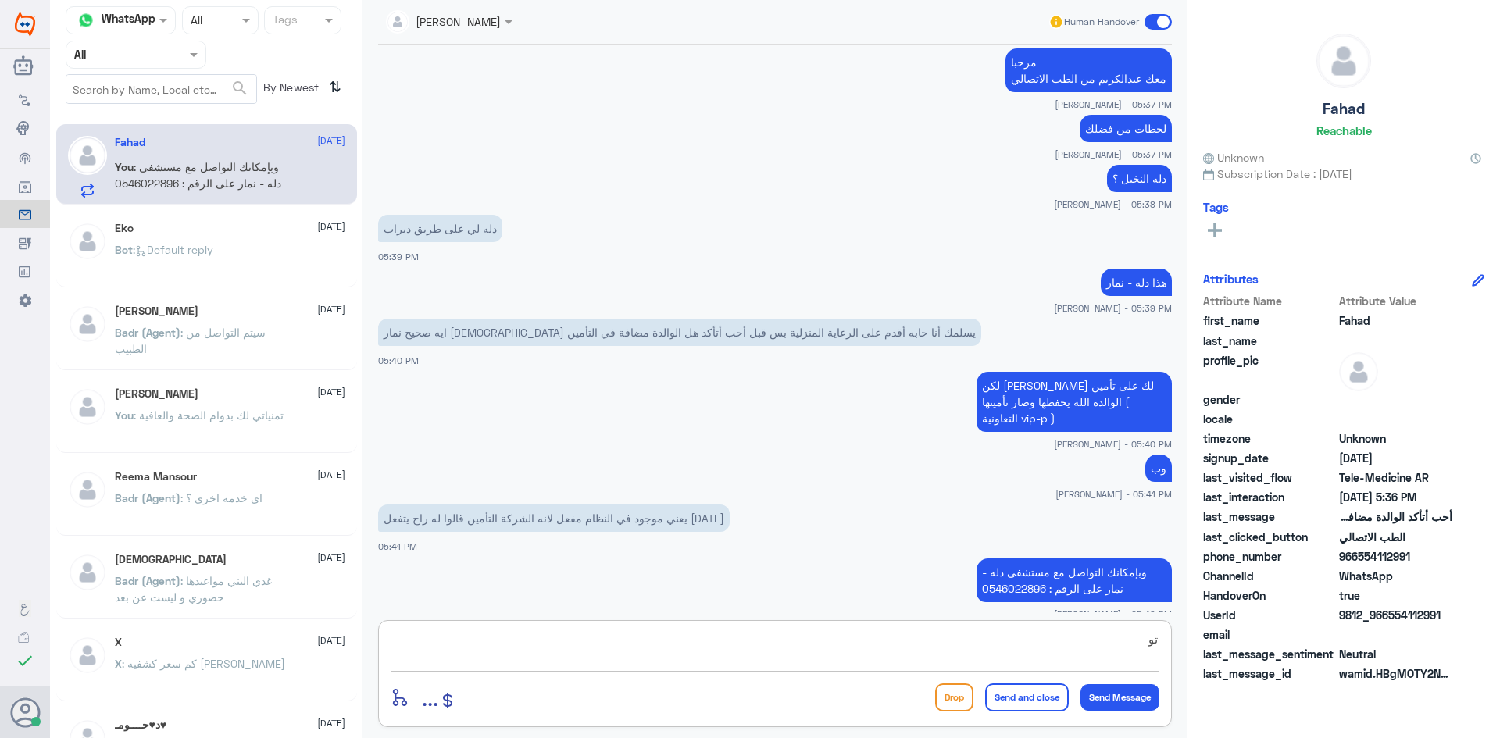
type textarea "ت"
type textarea "ايه نعم تأكدت من الضمان الصحي ان هذا التأمين مفعل عندها"
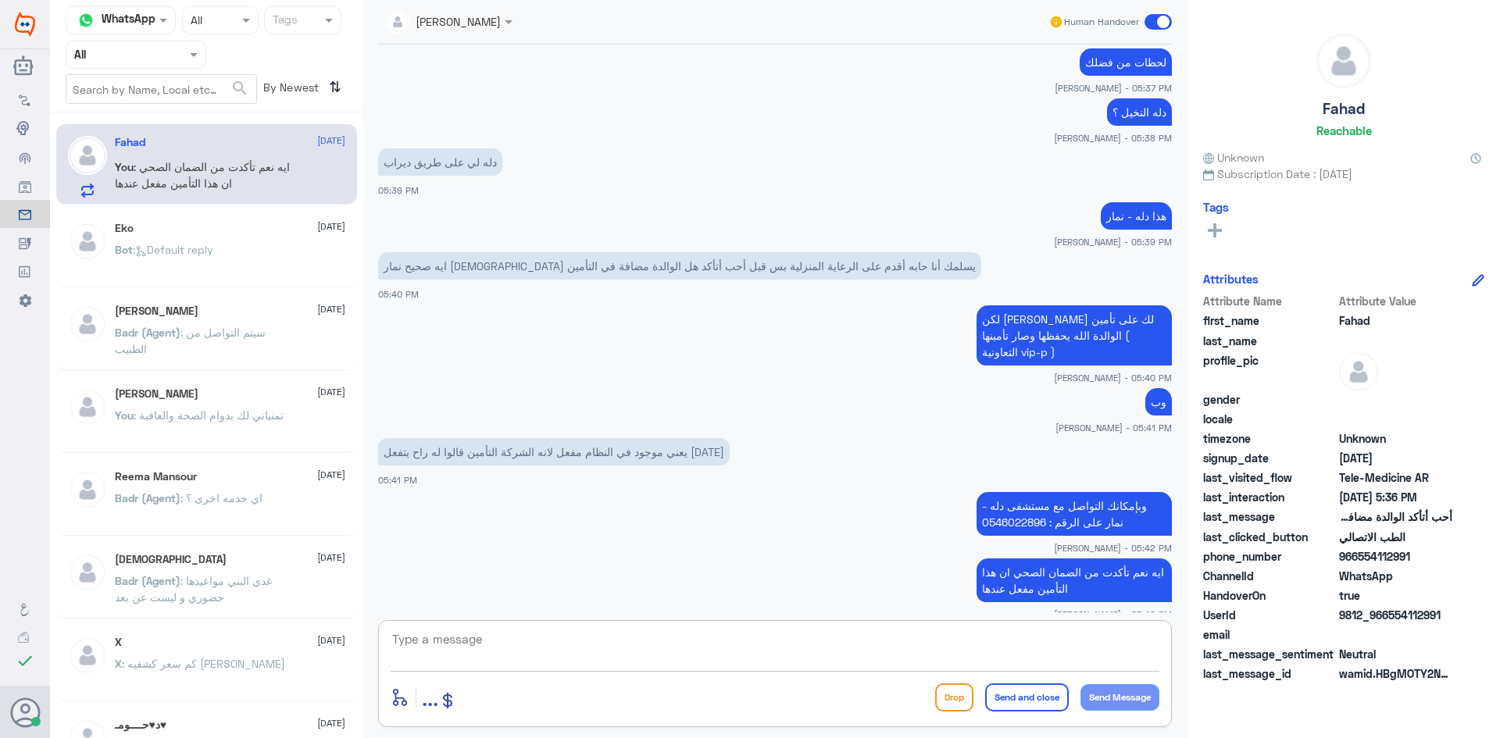
click at [1153, 19] on span at bounding box center [1158, 22] width 27 height 16
click at [0, 0] on input "checkbox" at bounding box center [0, 0] width 0 height 0
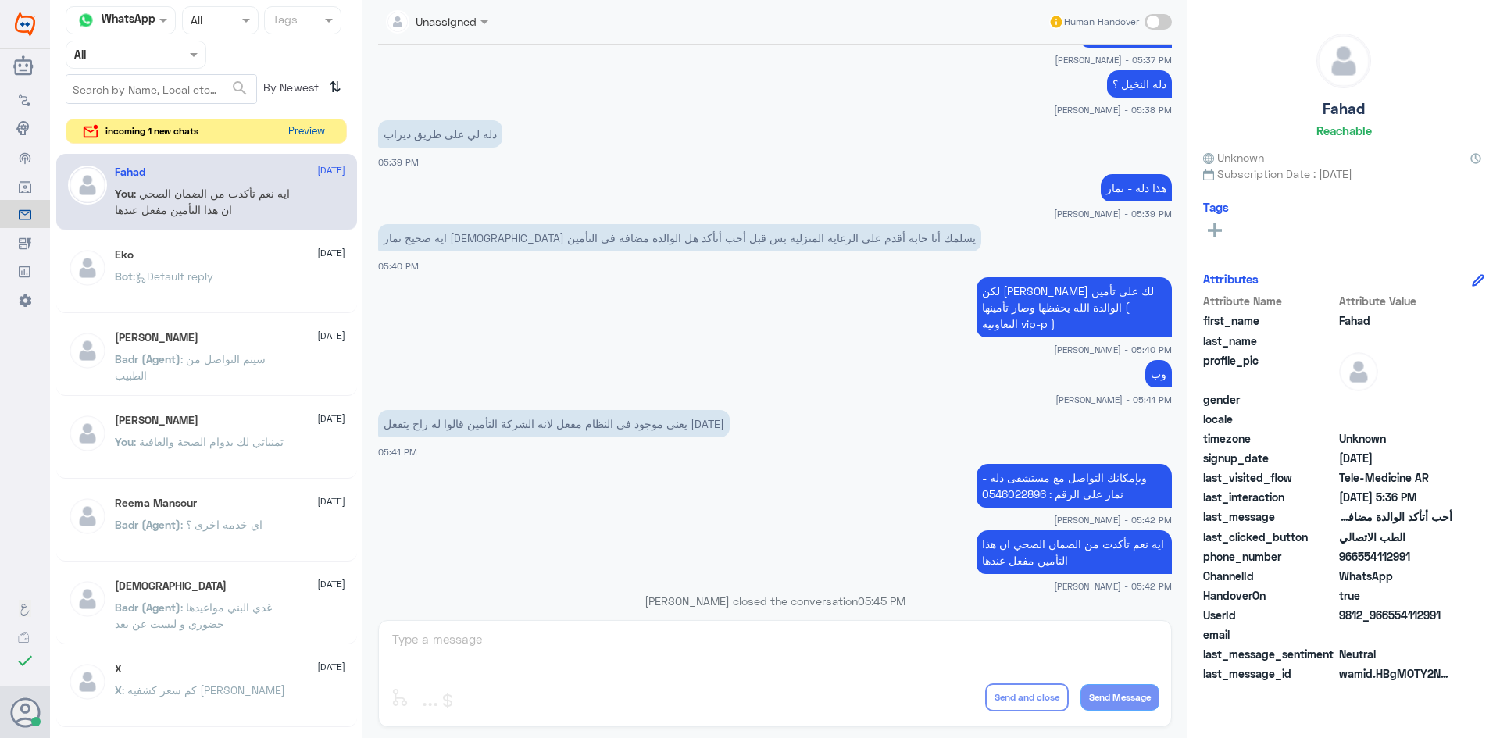
click at [307, 127] on button "Preview" at bounding box center [306, 132] width 48 height 24
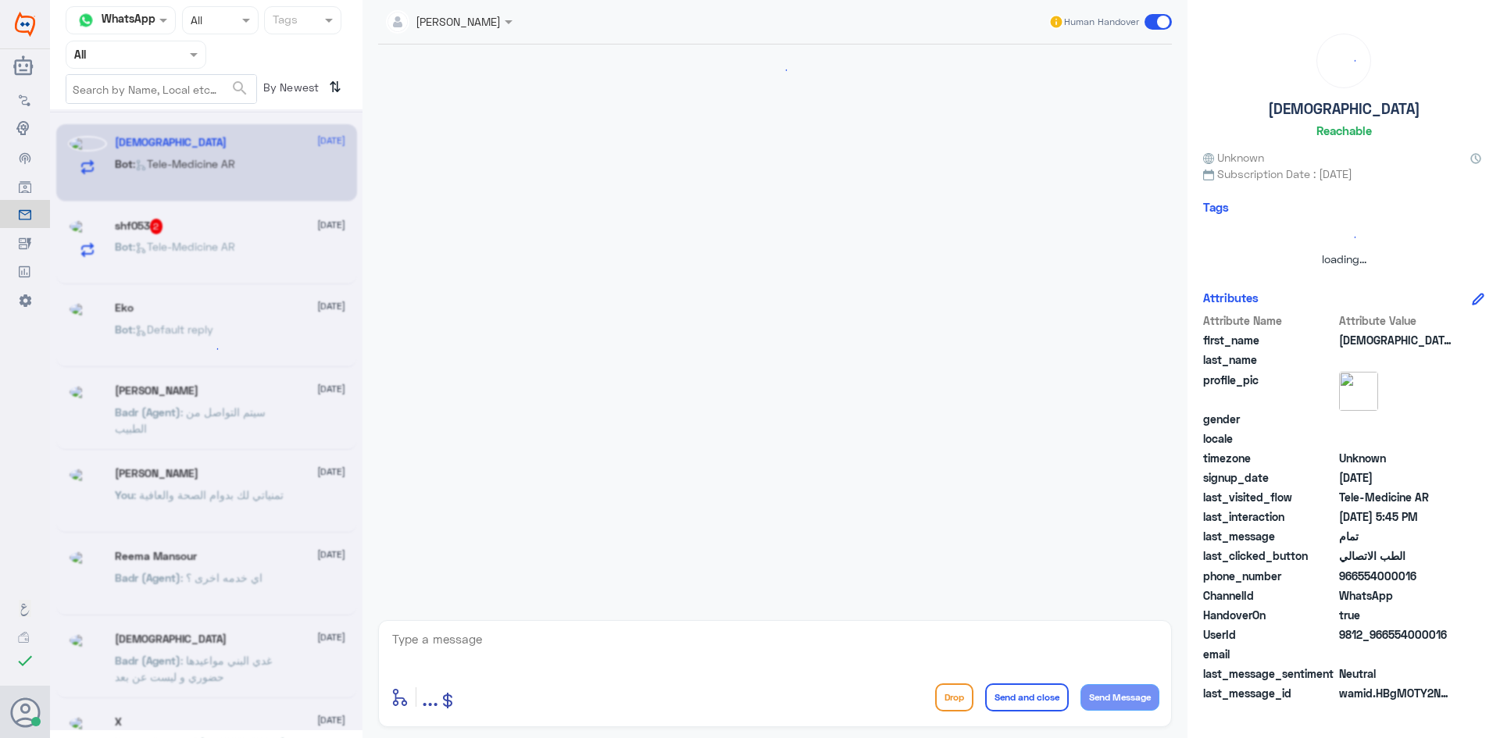
scroll to position [1015, 0]
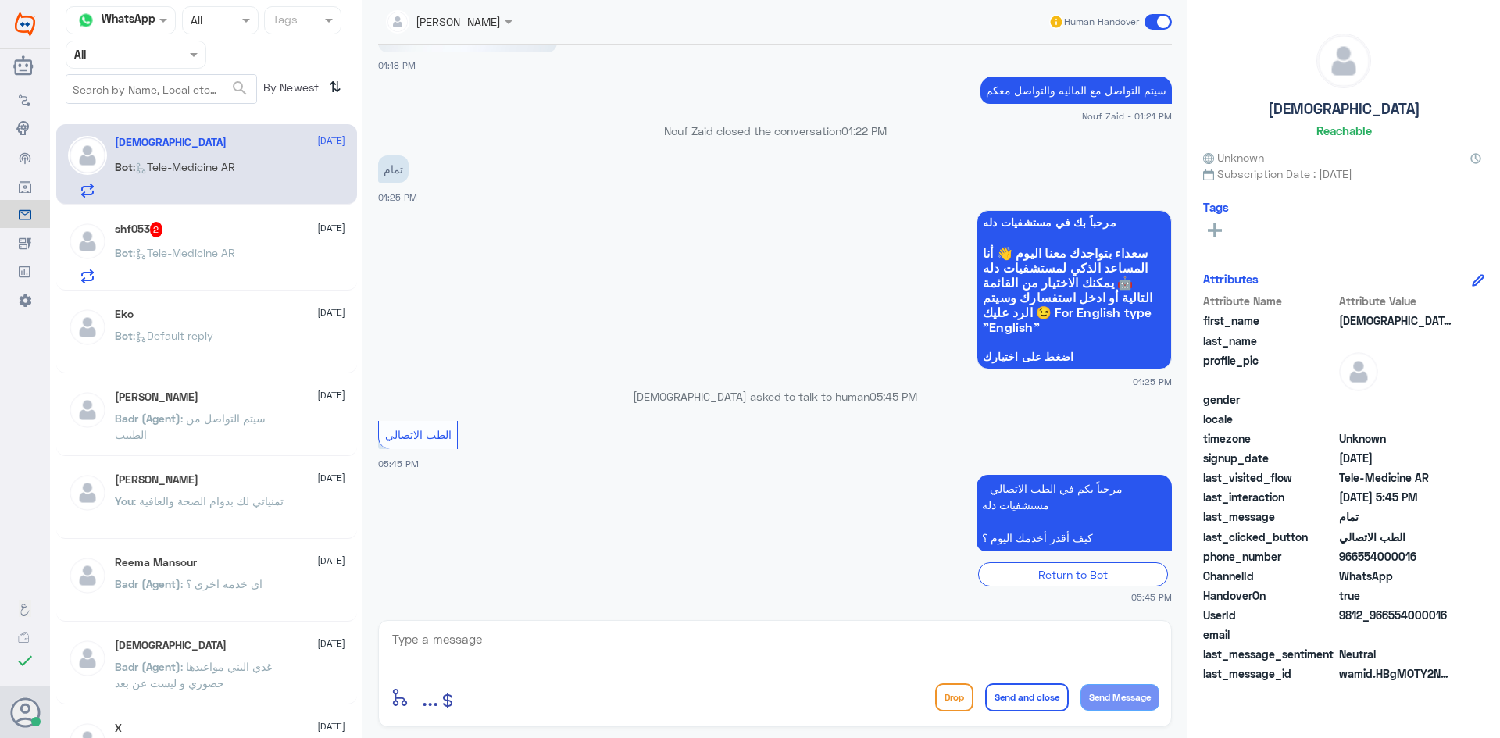
click at [217, 219] on div "shf053 2 27 August Bot : Tele-Medicine AR" at bounding box center [206, 250] width 301 height 80
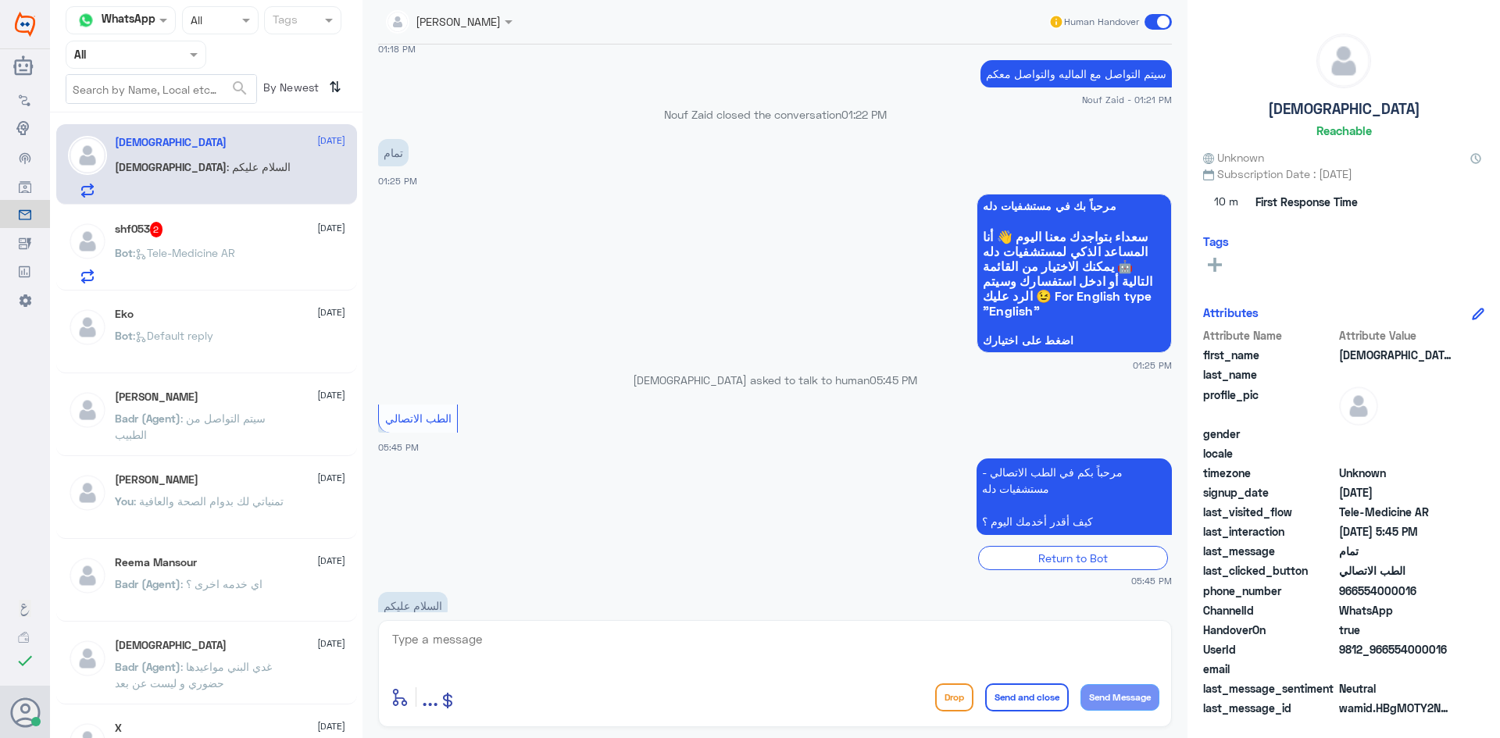
scroll to position [1068, 0]
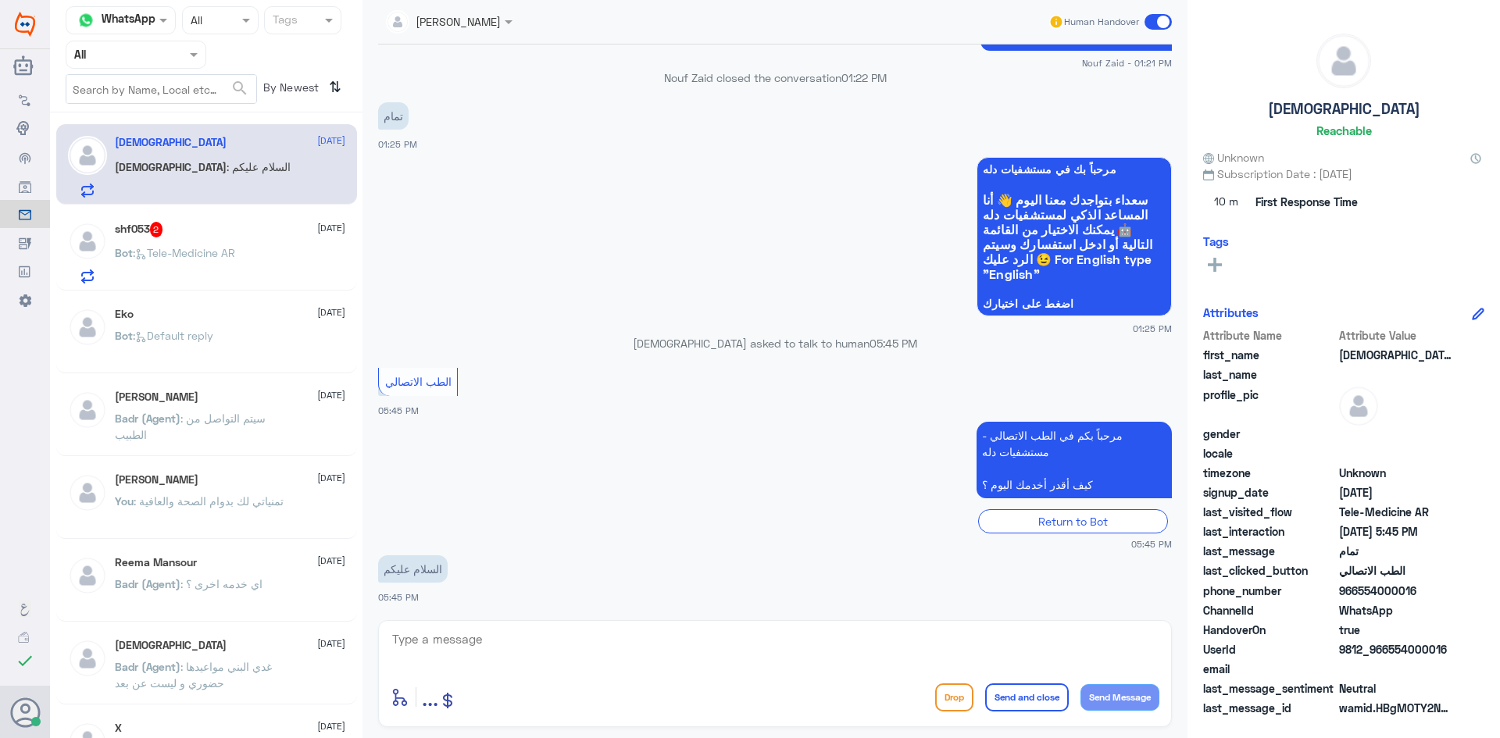
click at [219, 243] on div "shf053 2 27 August Bot : Tele-Medicine AR" at bounding box center [230, 253] width 230 height 62
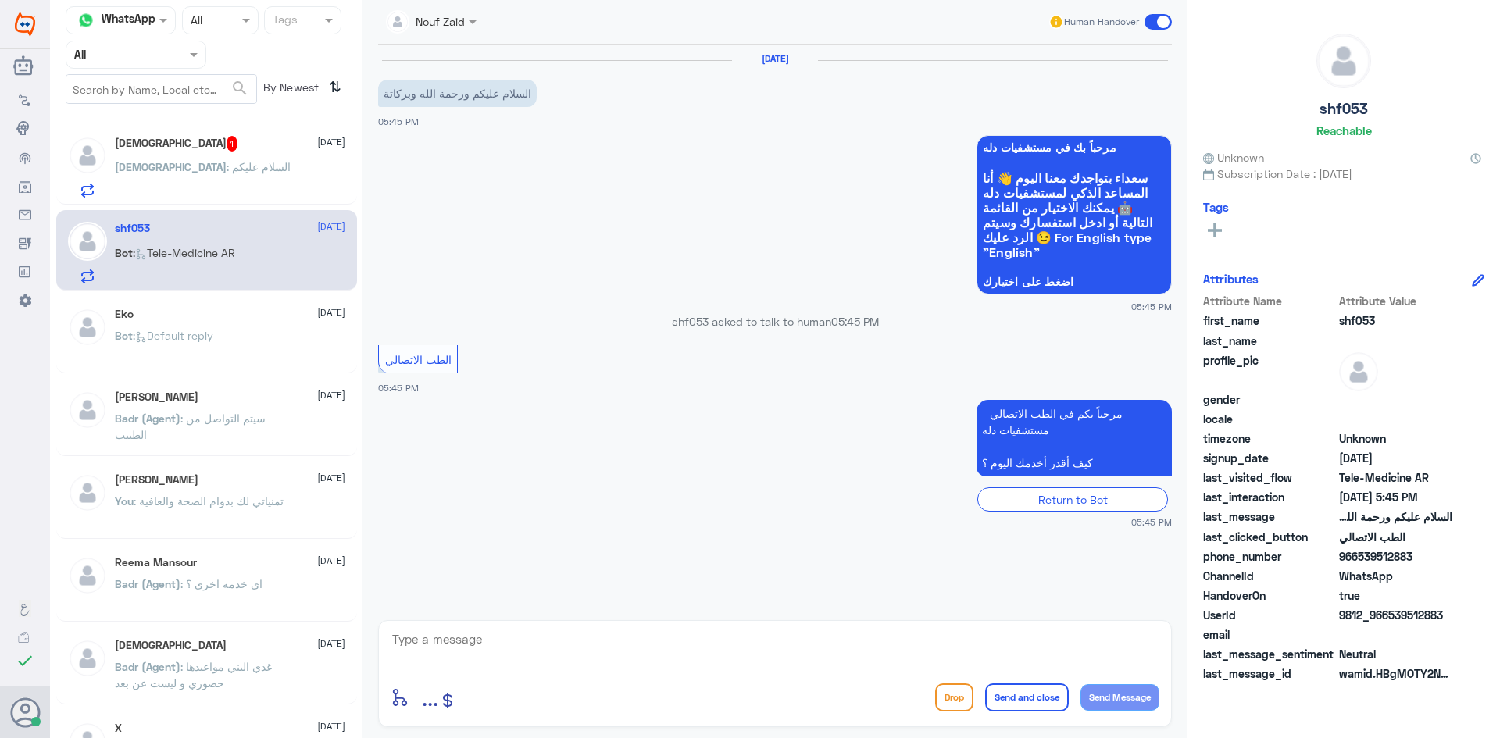
click at [607, 638] on textarea at bounding box center [775, 648] width 769 height 38
paste textarea "مرحبا معك عبدالكريم من الطب الاتصالي"
type textarea "مرحبا معك عبدالكريم من الطب الاتصالي"
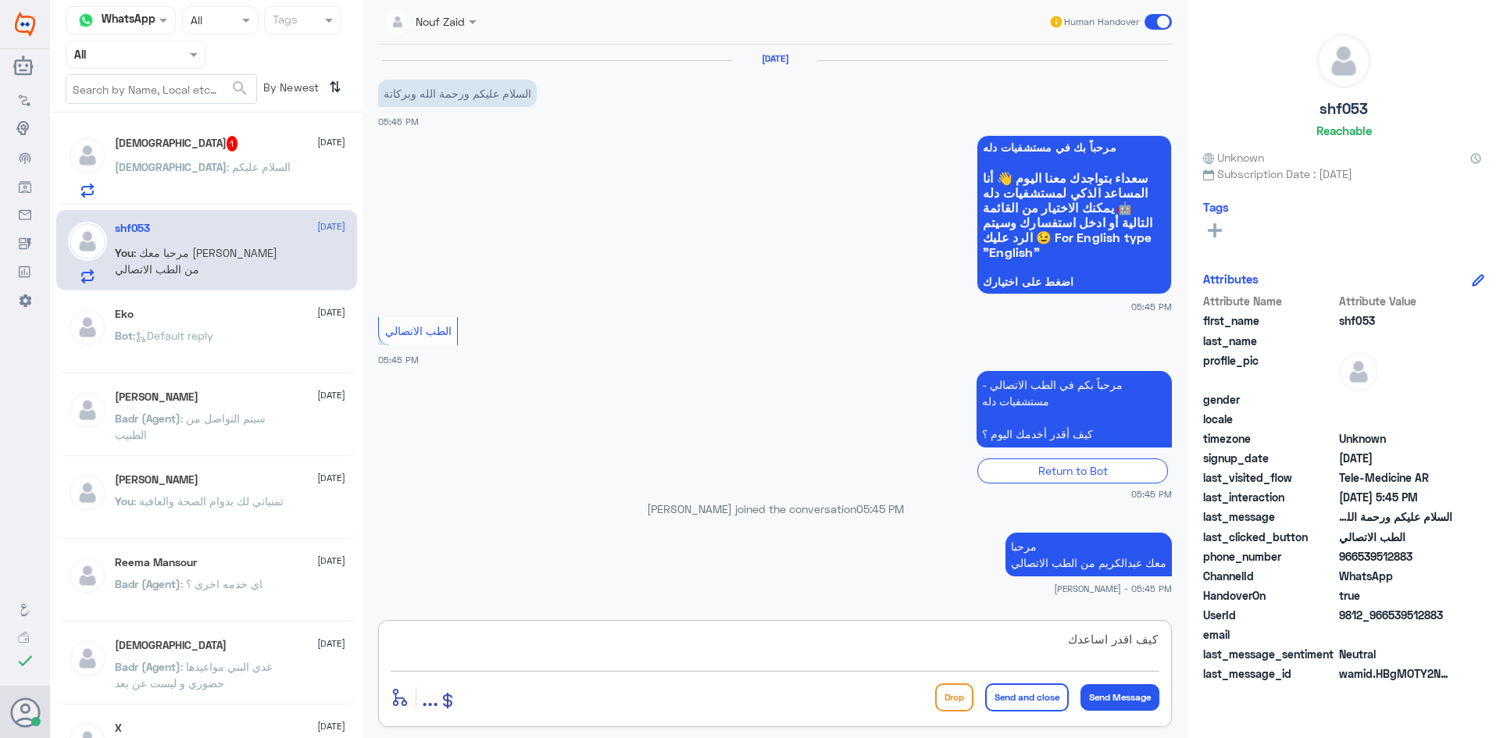
type textarea "كيف اقدر اساعدك"
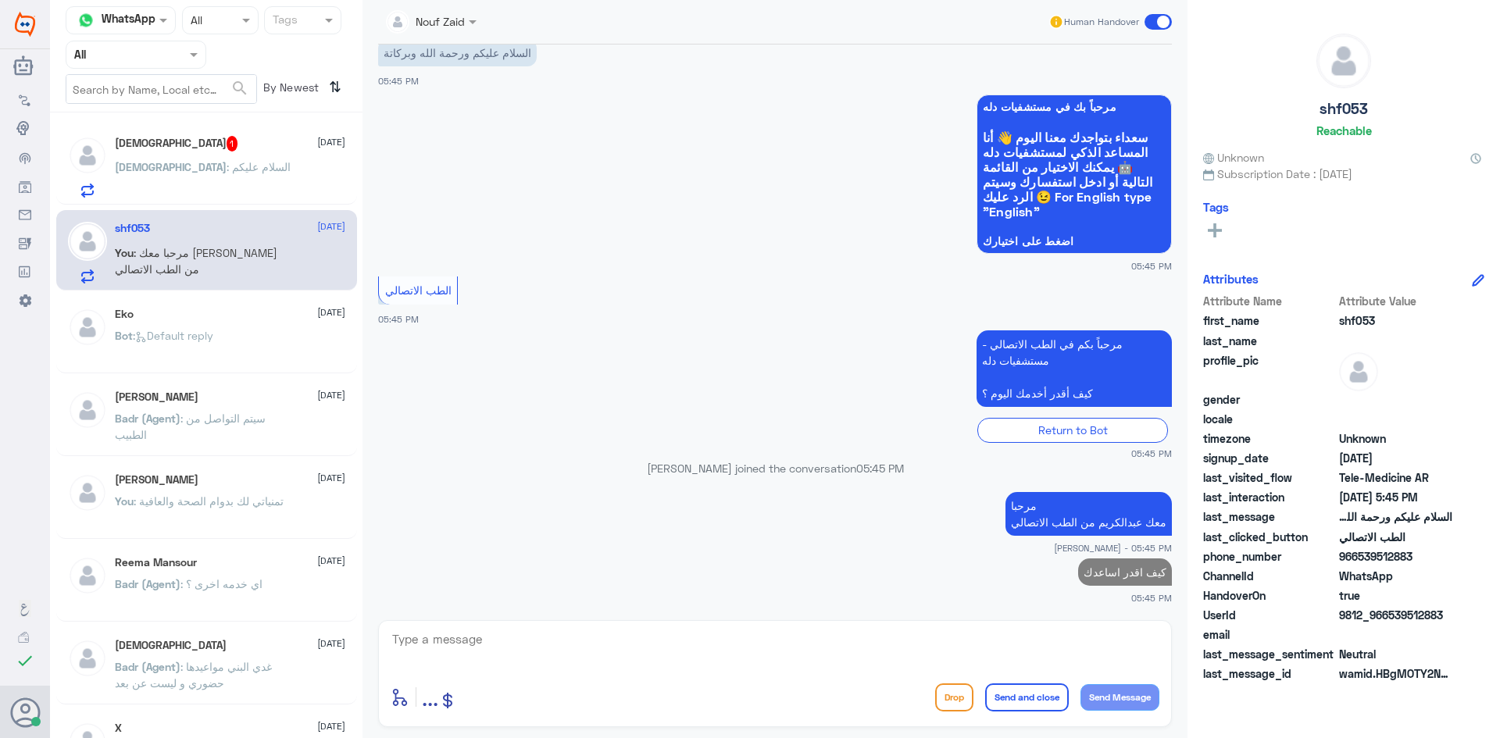
click at [241, 168] on div "Mohammed : السلام عليكم" at bounding box center [230, 179] width 230 height 35
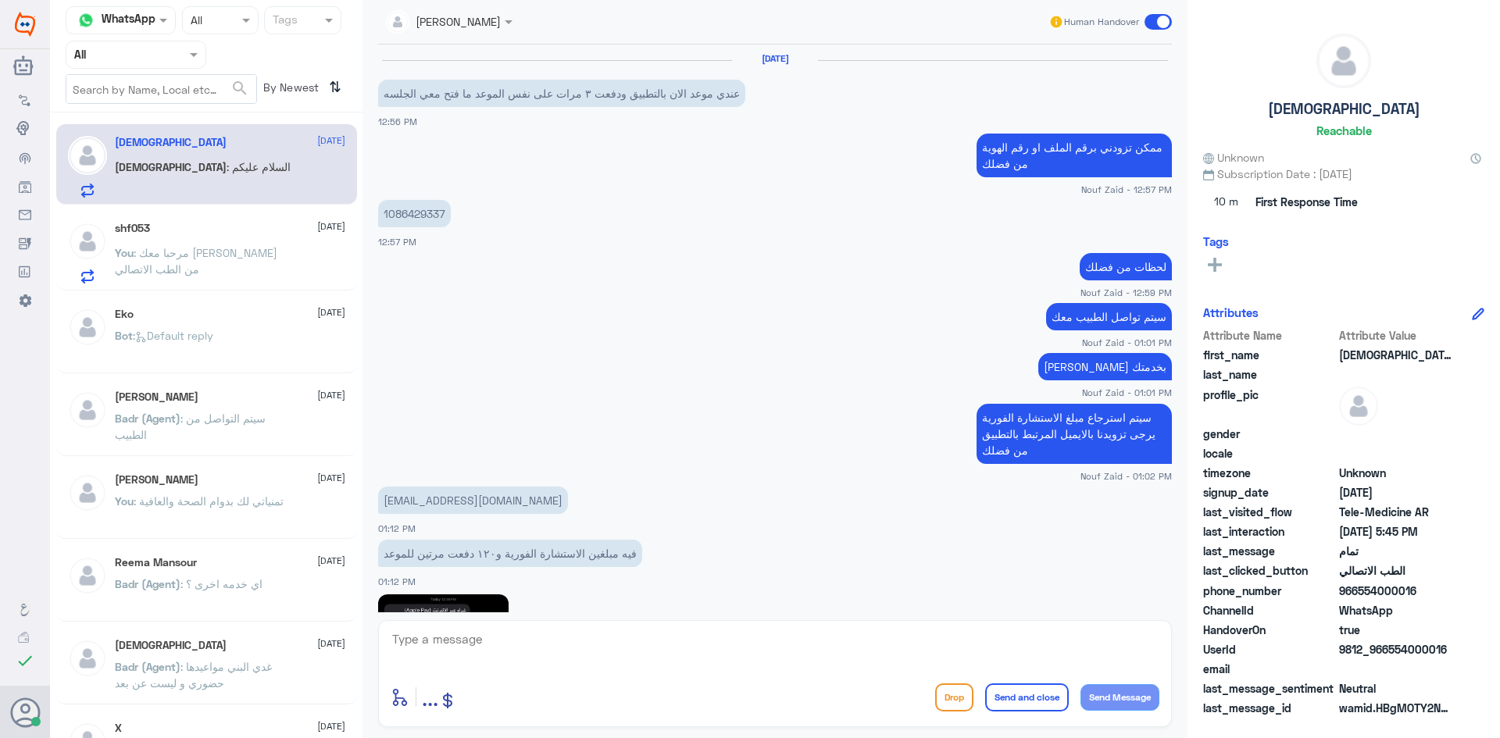
scroll to position [1018, 0]
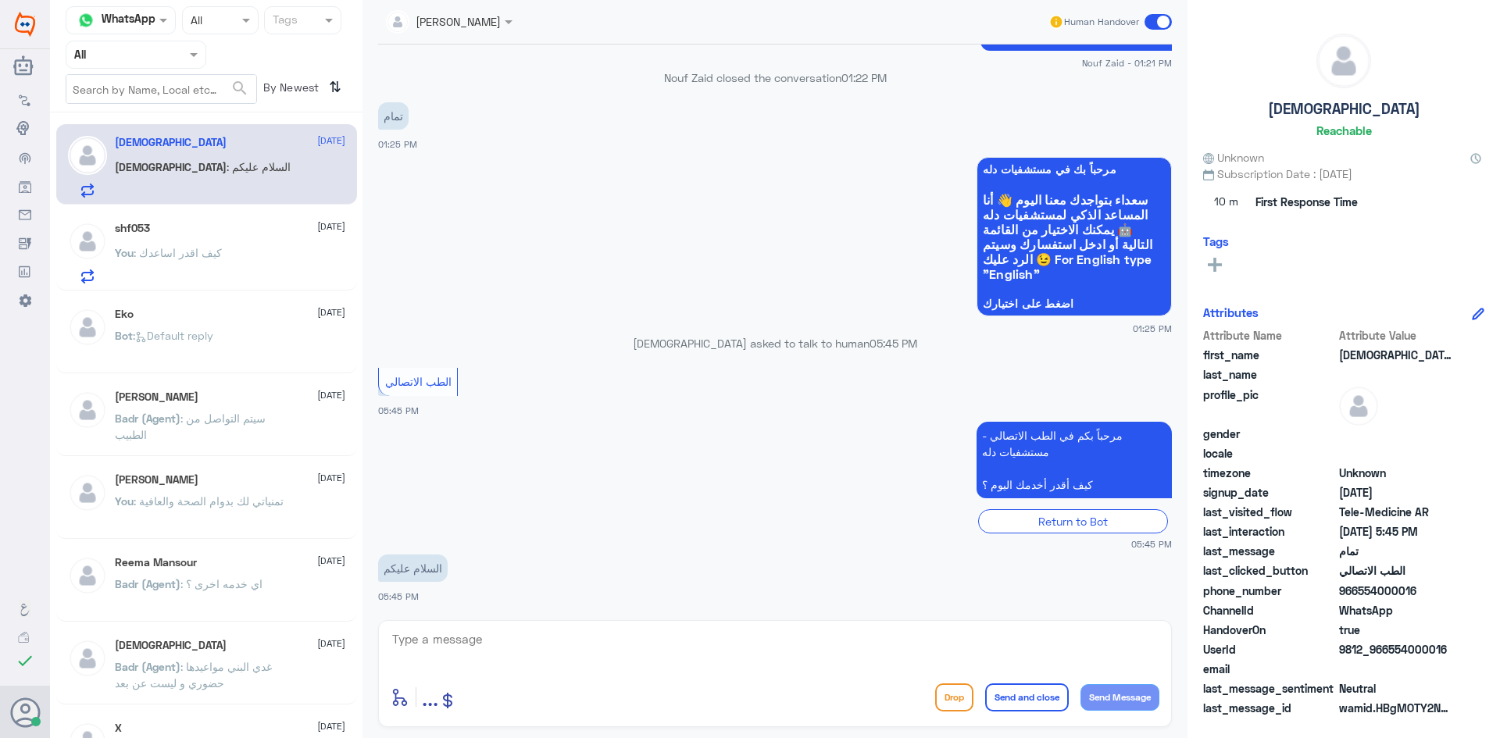
click at [622, 641] on textarea at bounding box center [775, 648] width 769 height 38
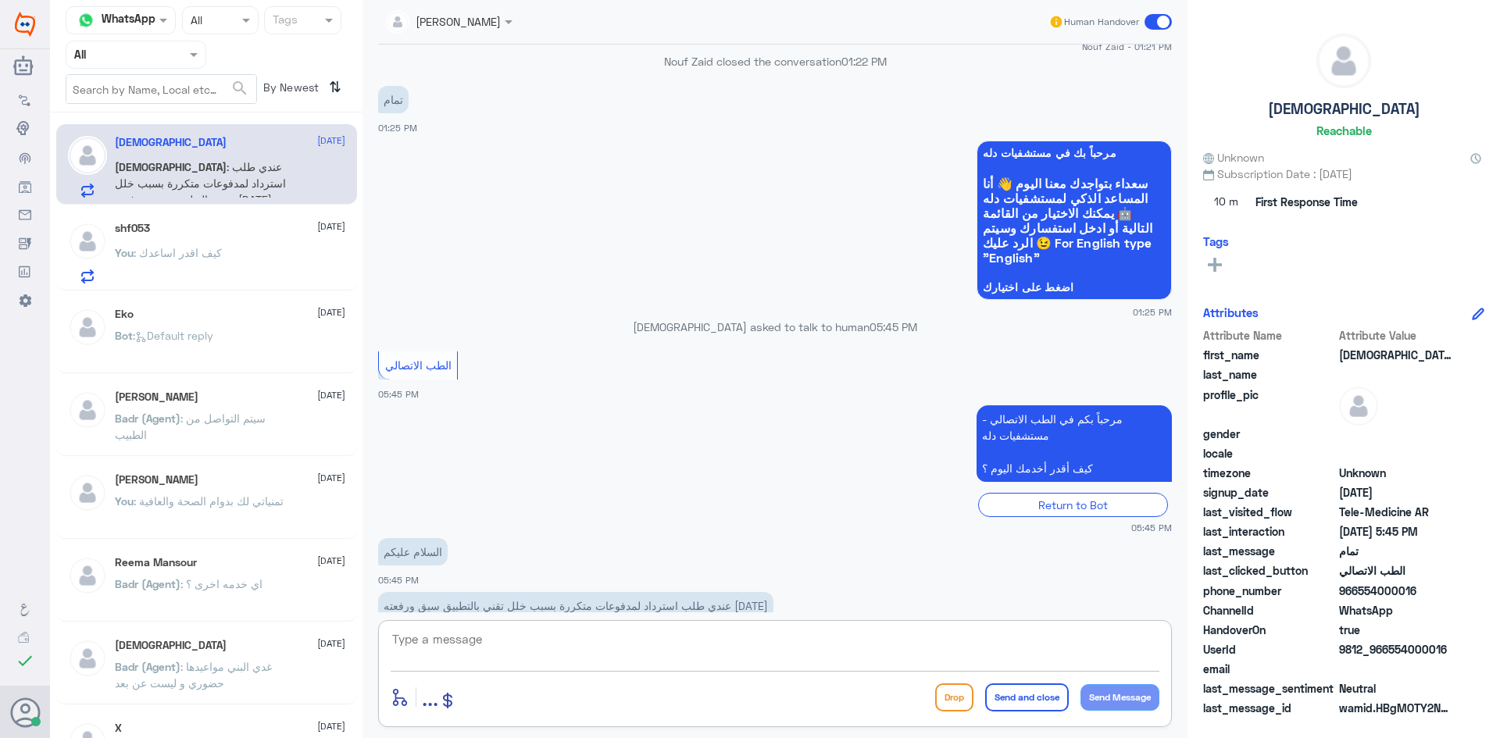
scroll to position [1071, 0]
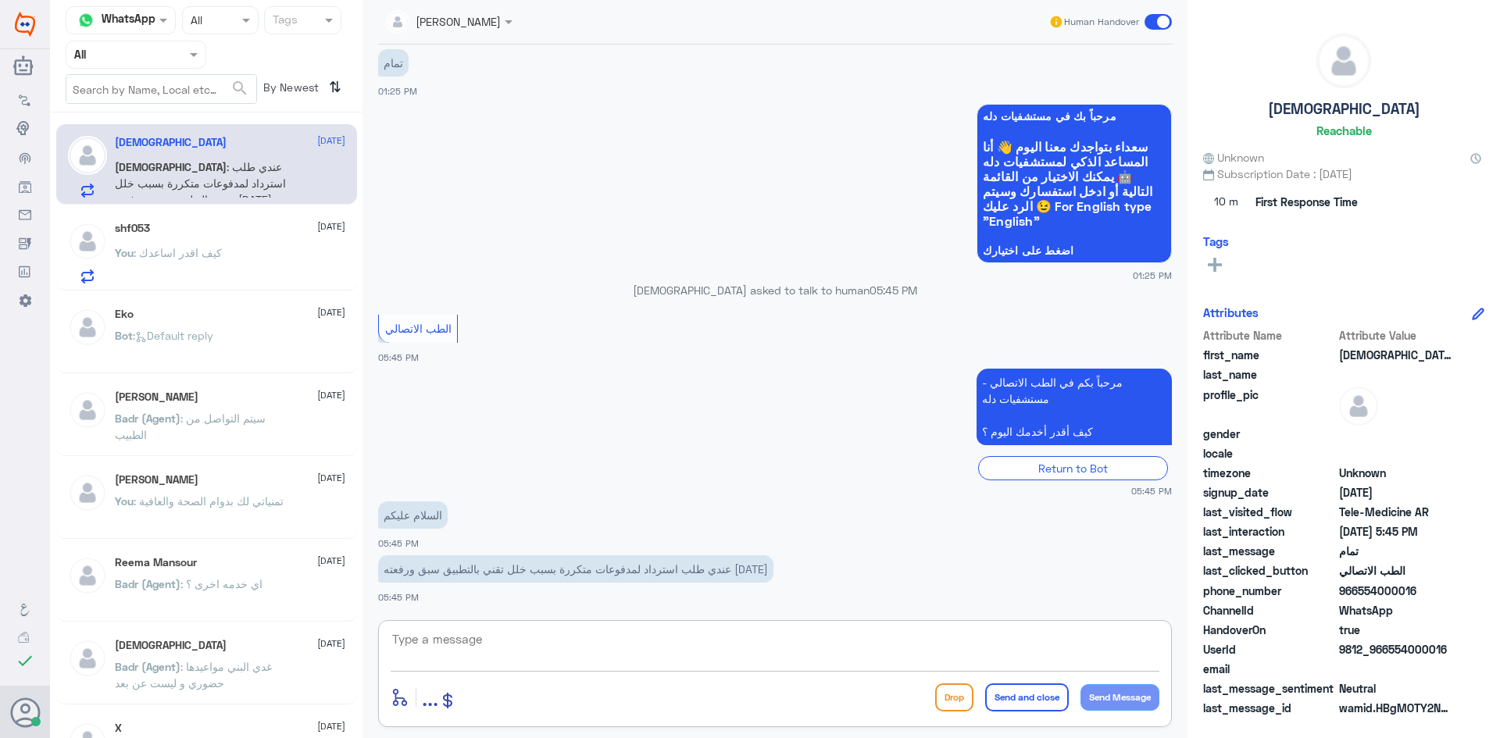
paste textarea "مرحبا معك عبدالكريم من الطب الاتصالي"
drag, startPoint x: 1114, startPoint y: 639, endPoint x: 1162, endPoint y: 637, distance: 47.7
click at [1163, 634] on div "مرحبا معك عبدالكريم من الطب الاتصالي enter flow name ... Drop Send and close Se…" at bounding box center [775, 673] width 794 height 107
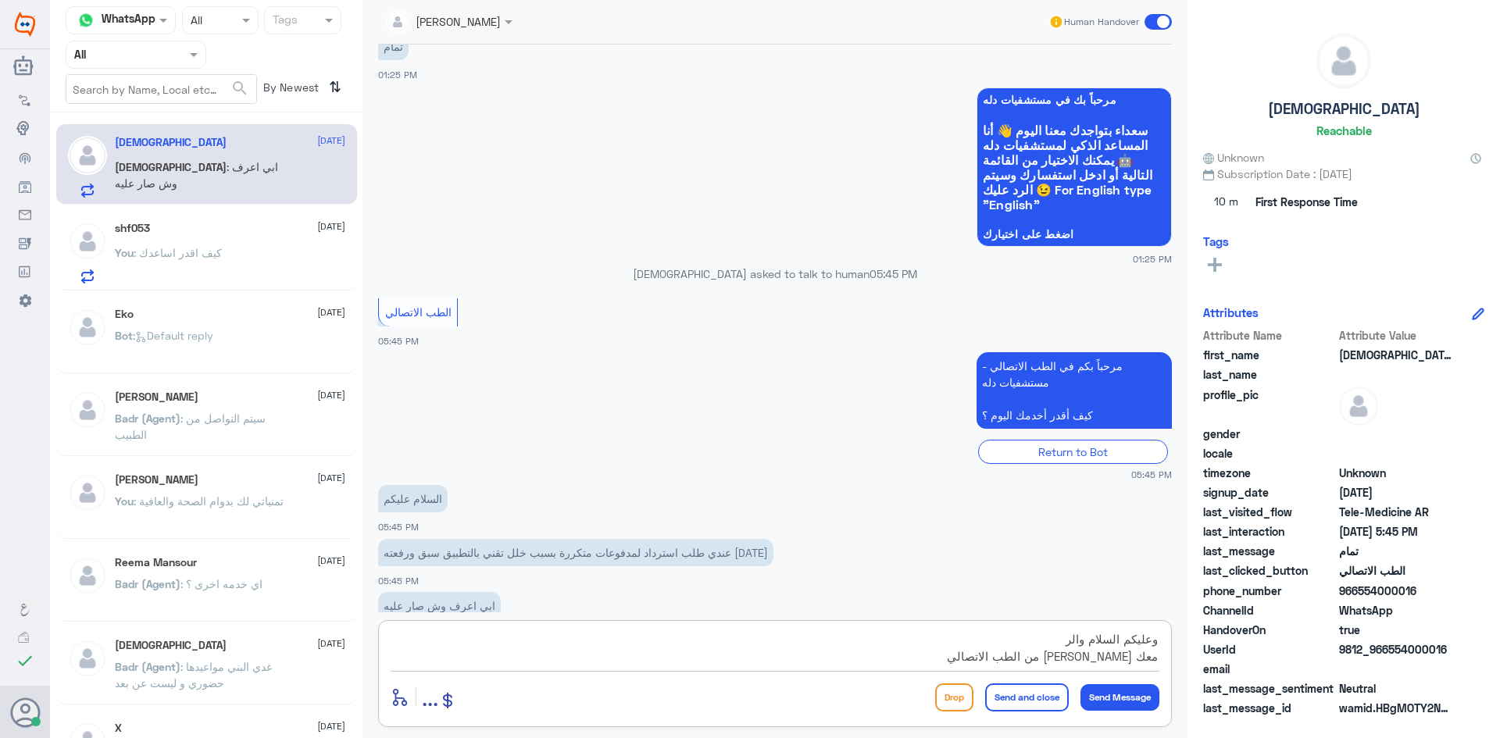
scroll to position [1125, 0]
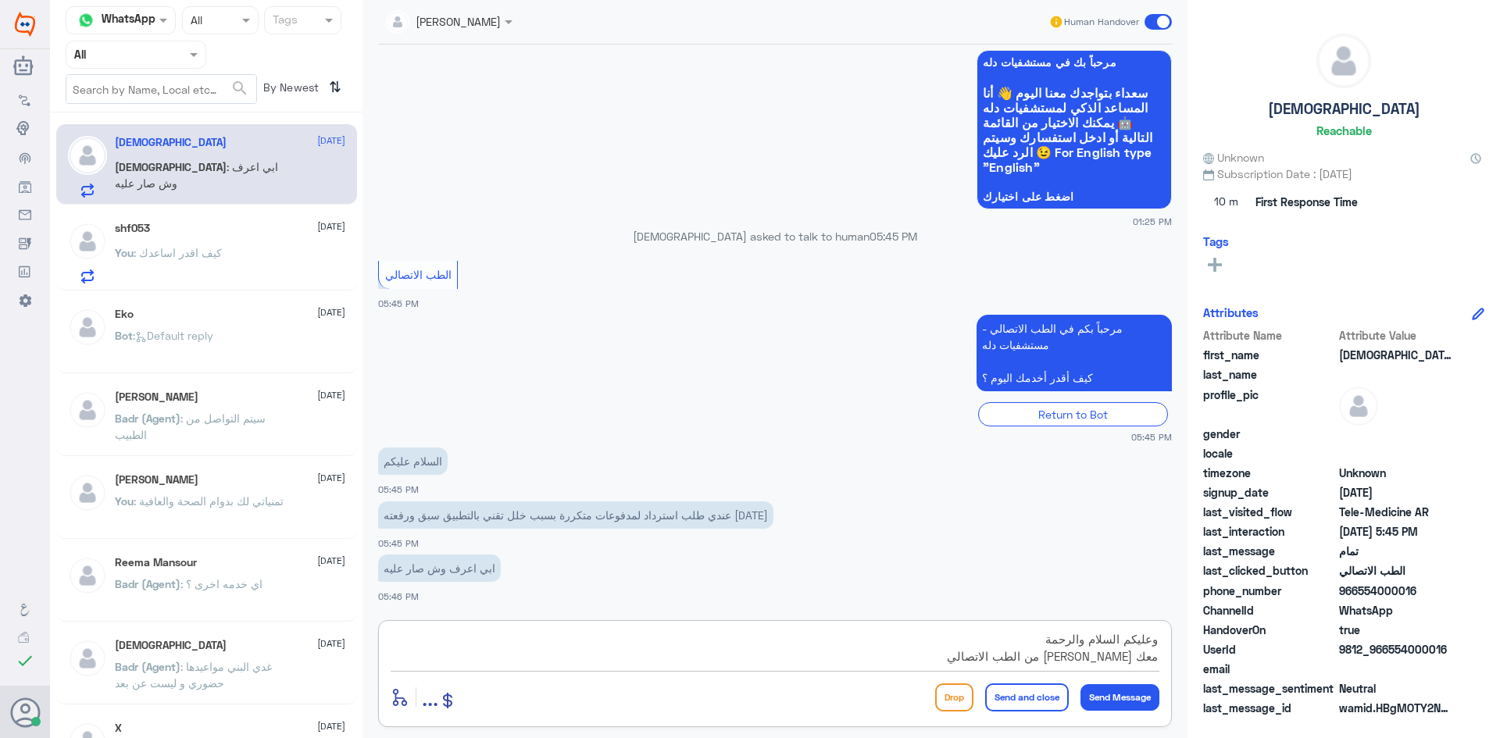
type textarea "وعليكم السلام والرحمة معك عبدالكريم من الطب الاتصالي"
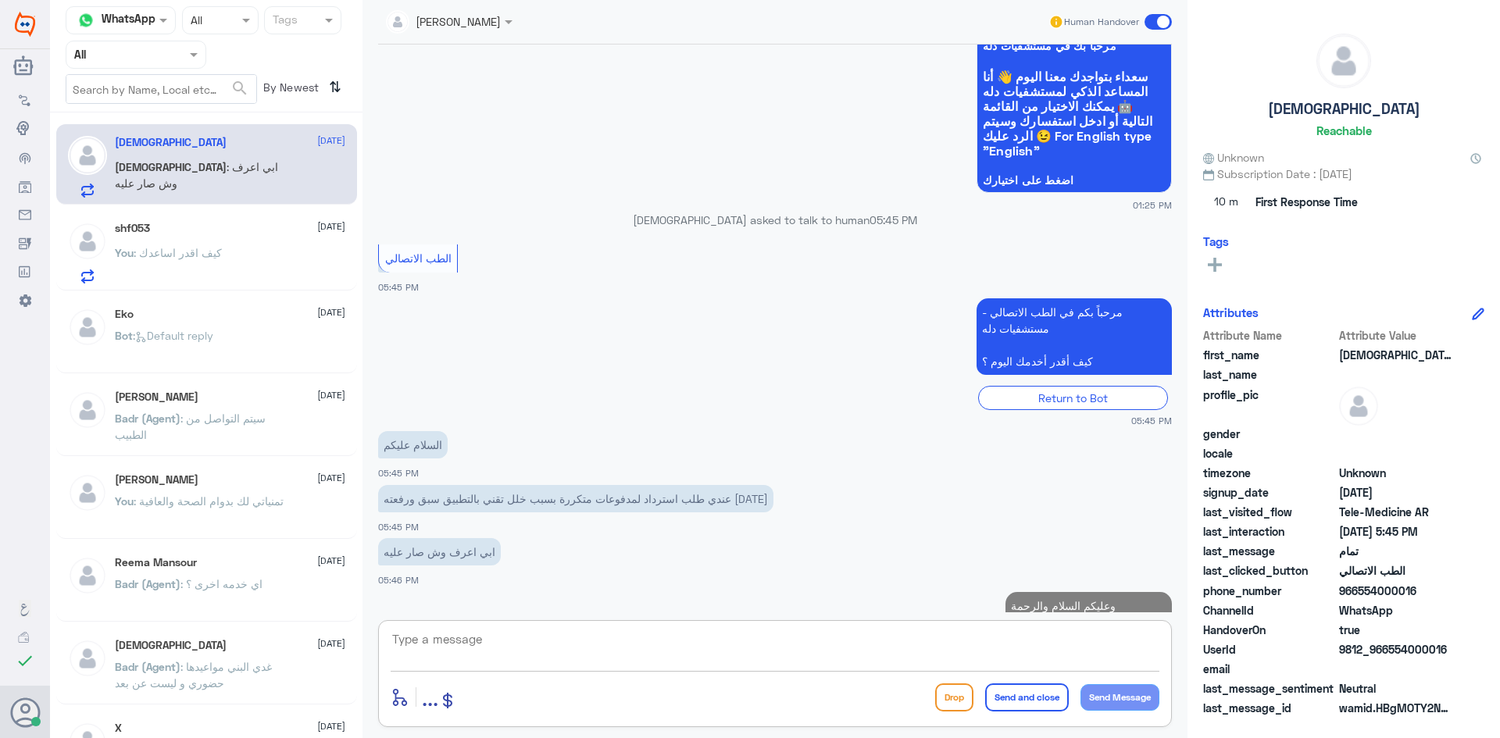
scroll to position [1191, 0]
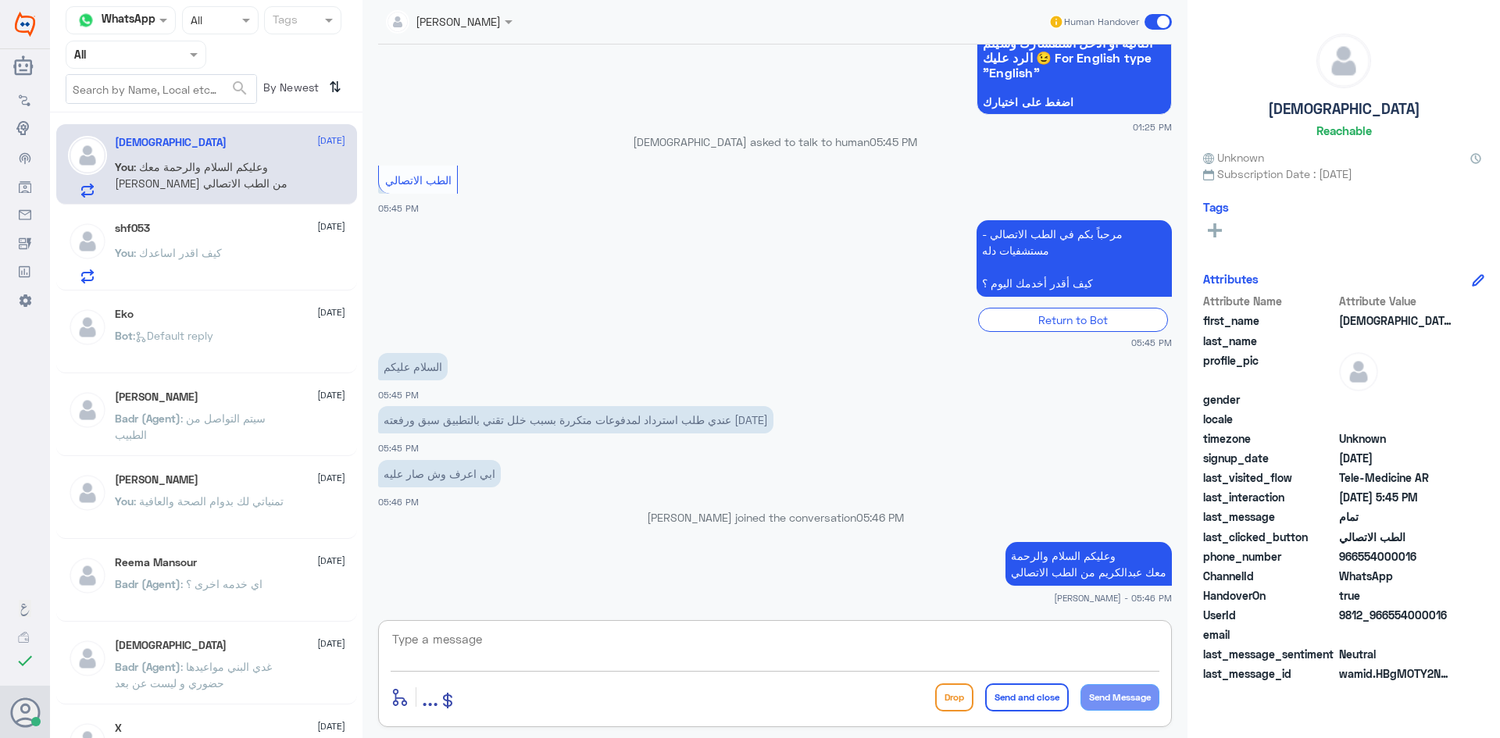
click at [856, 641] on textarea at bounding box center [775, 648] width 769 height 38
type textarea "ع"
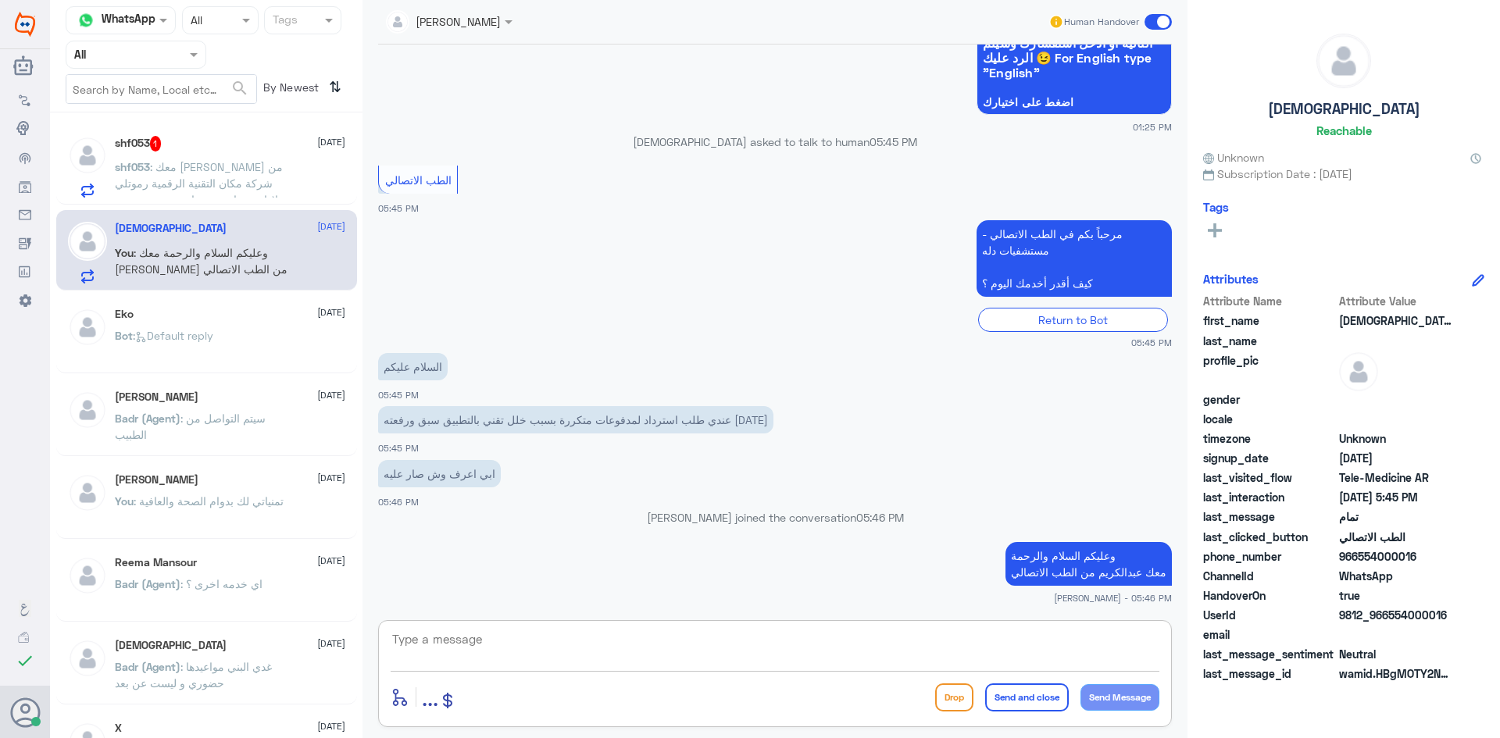
click at [950, 633] on textarea at bounding box center [775, 648] width 769 height 38
type textarea "فيه احد تواصل معاك بخصوص المدفوعات ؟"
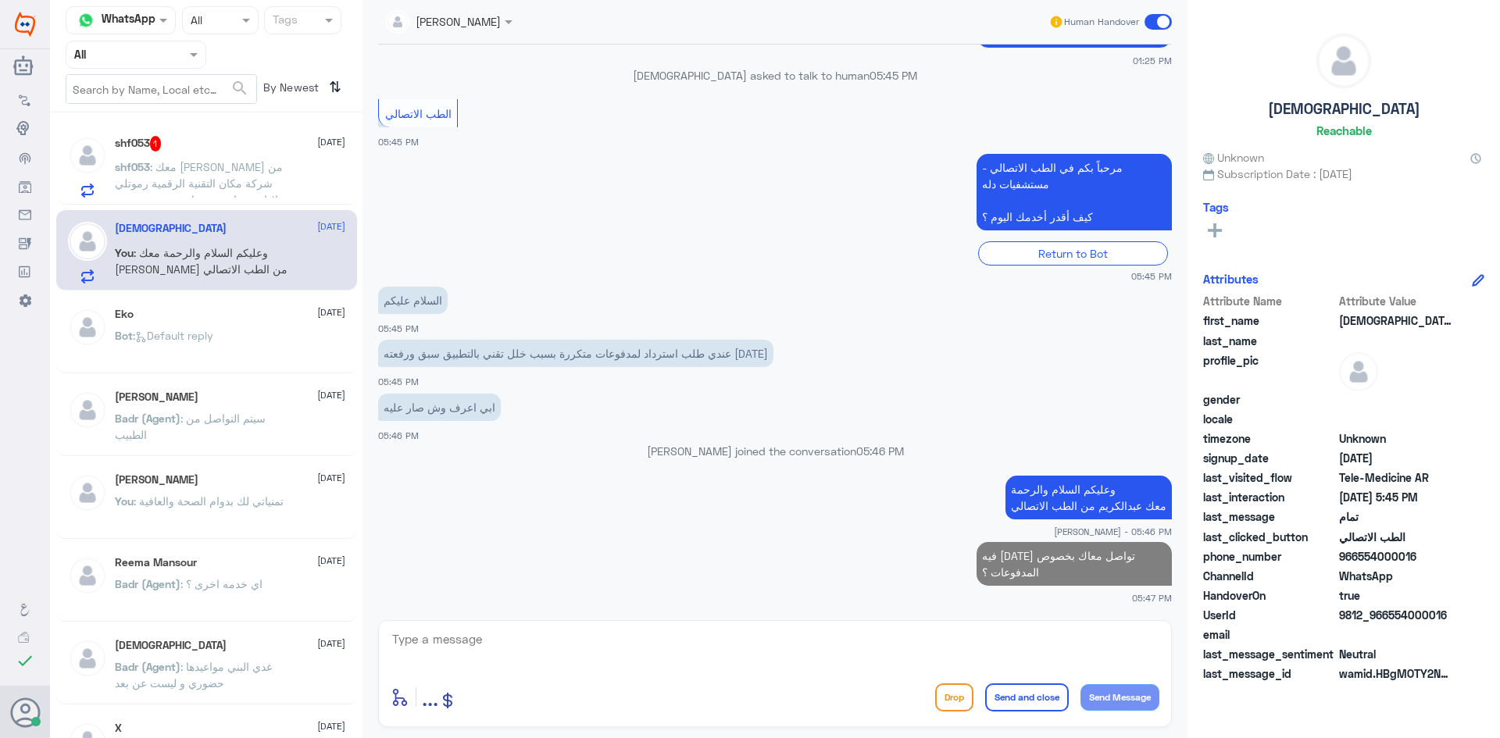
click at [197, 152] on div "shf053 1 27 August shf053 : معك محمد من شركة مكان التقنية الرقمية رموتلي لإدارة…" at bounding box center [230, 167] width 230 height 62
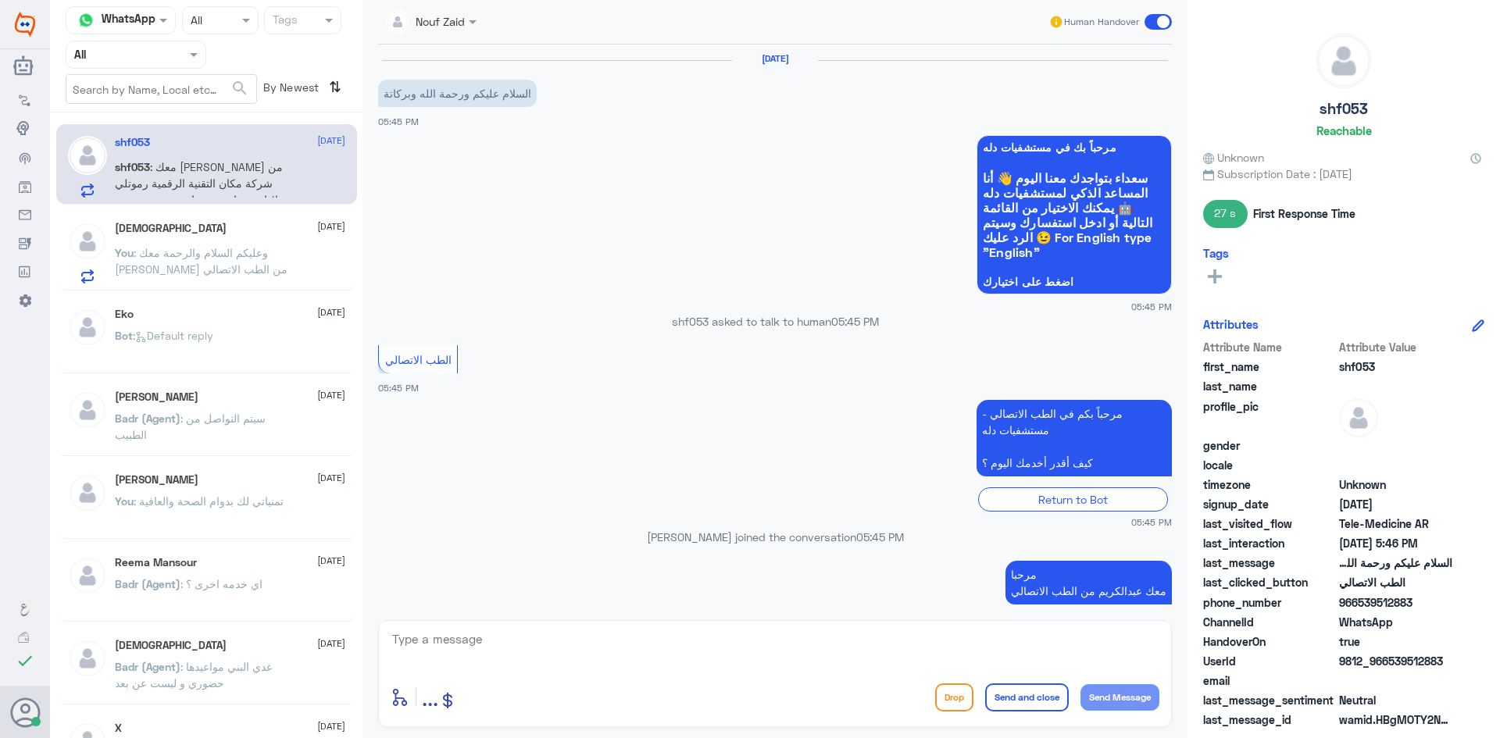
scroll to position [139, 0]
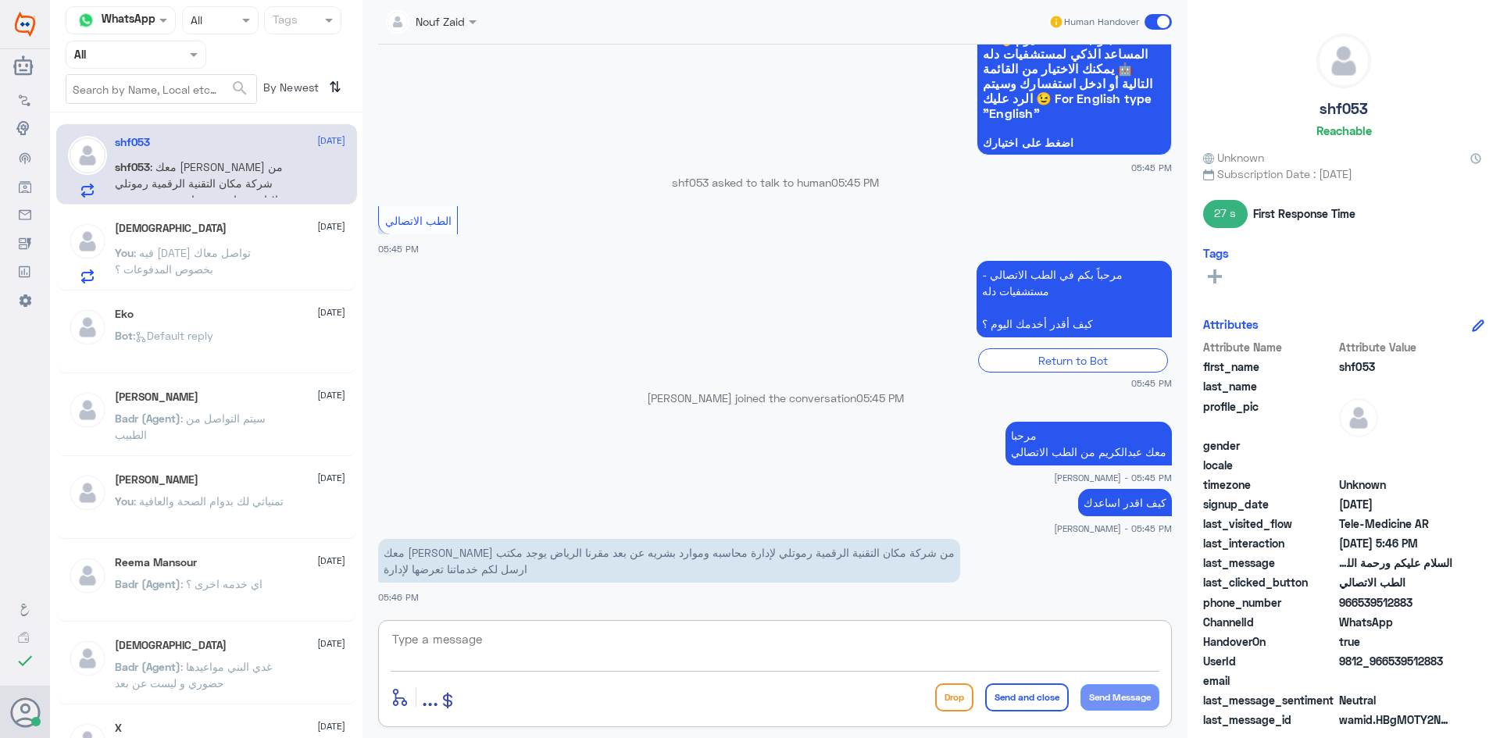
click at [514, 641] on textarea at bounding box center [775, 648] width 769 height 38
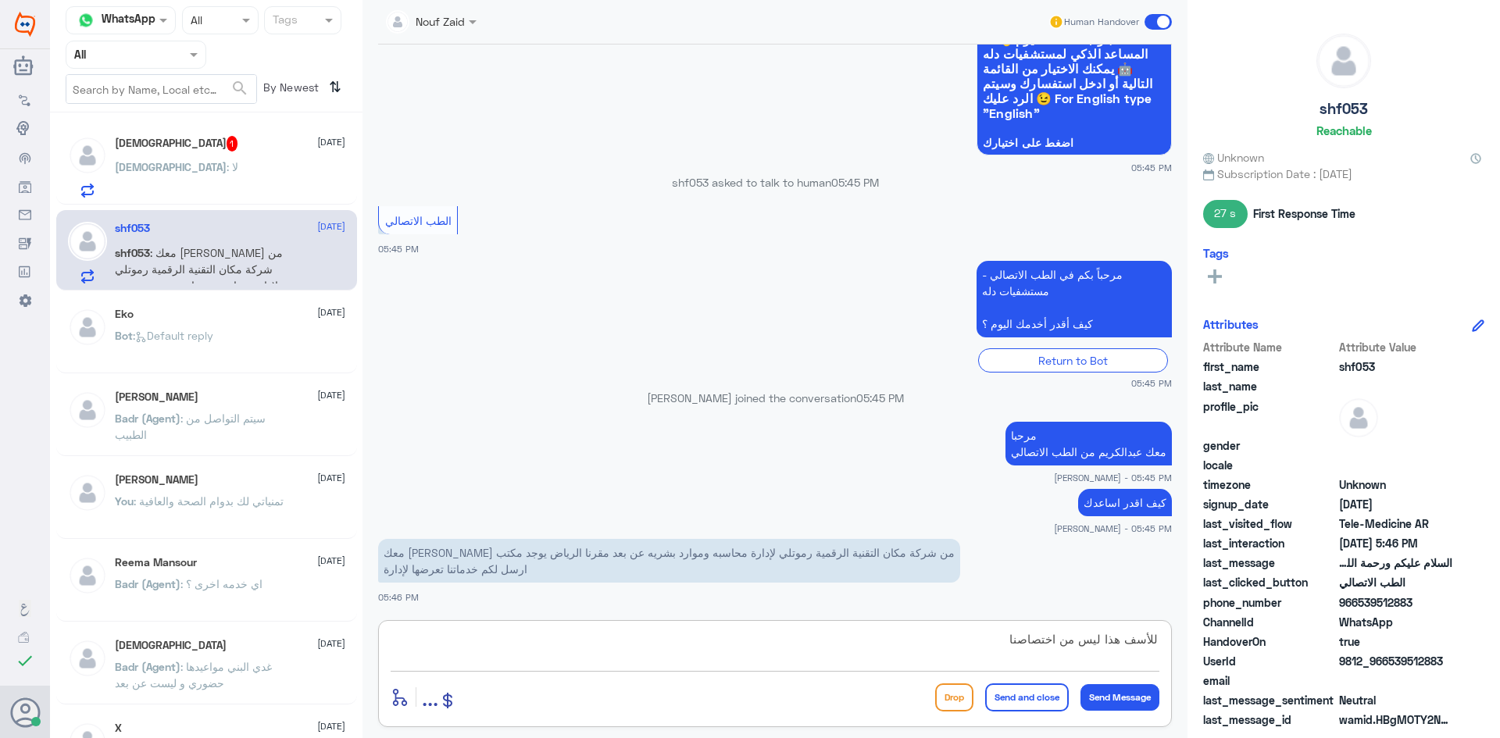
type textarea "للأسف هذا ليس من اختصاصنا"
click at [1041, 698] on button "Send and close" at bounding box center [1027, 698] width 84 height 28
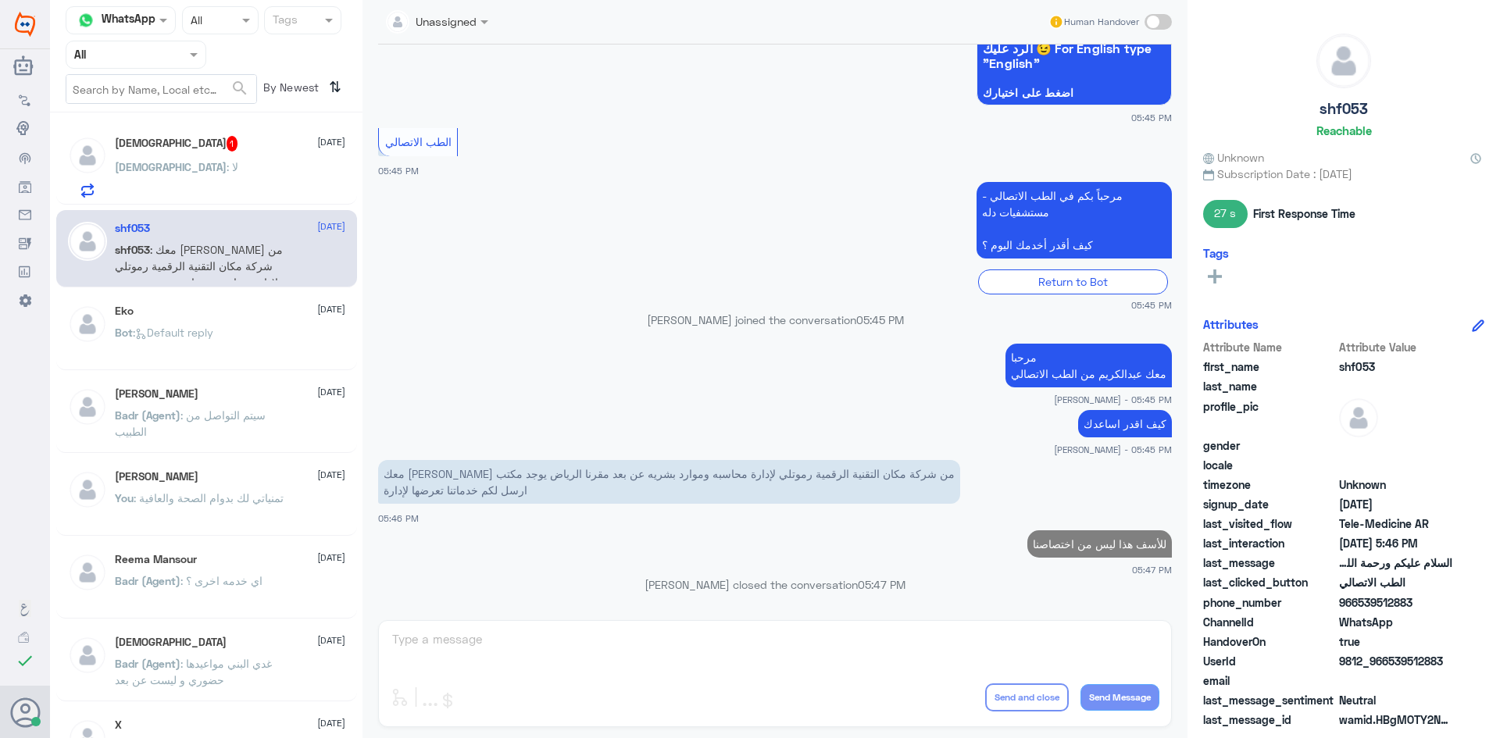
click at [220, 164] on div "Mohammed : لا" at bounding box center [230, 179] width 230 height 35
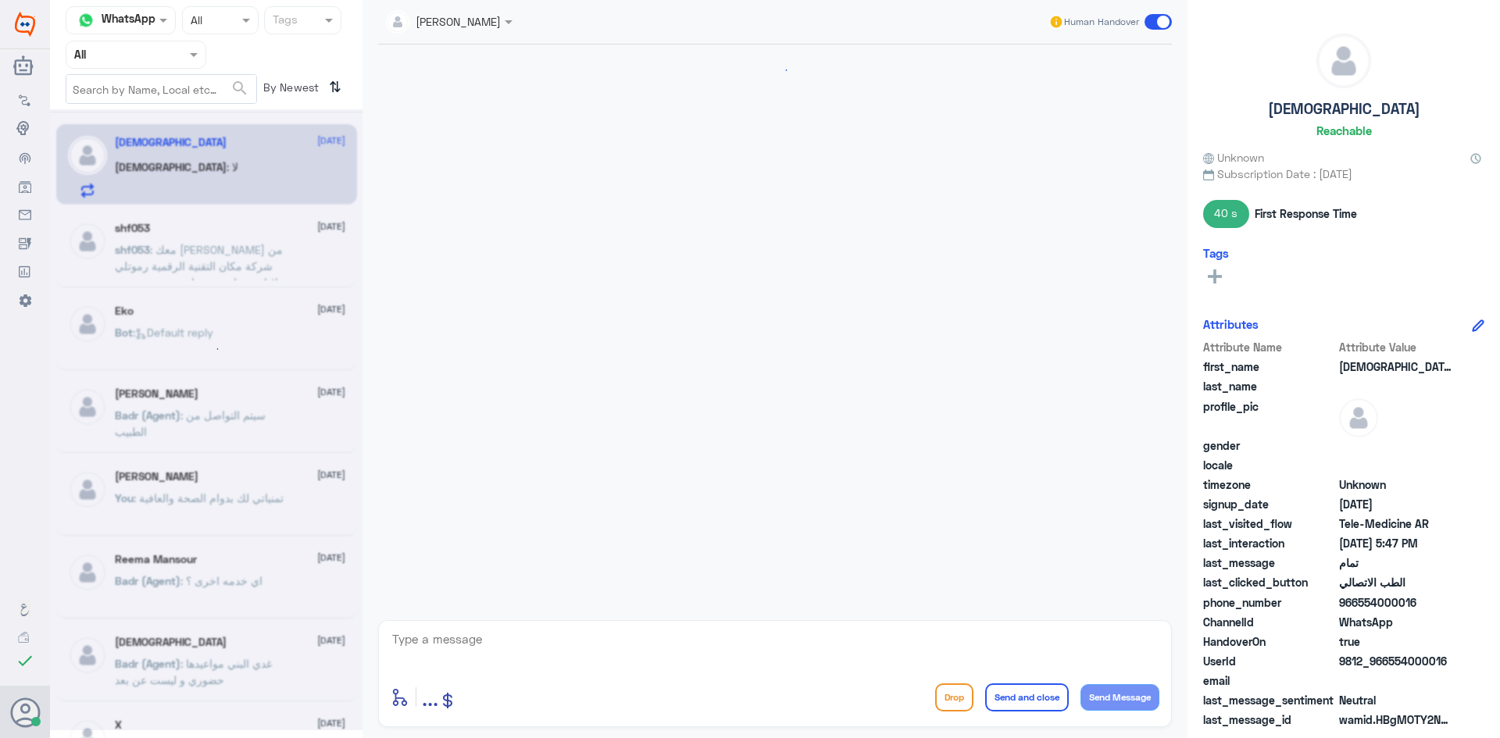
scroll to position [1016, 0]
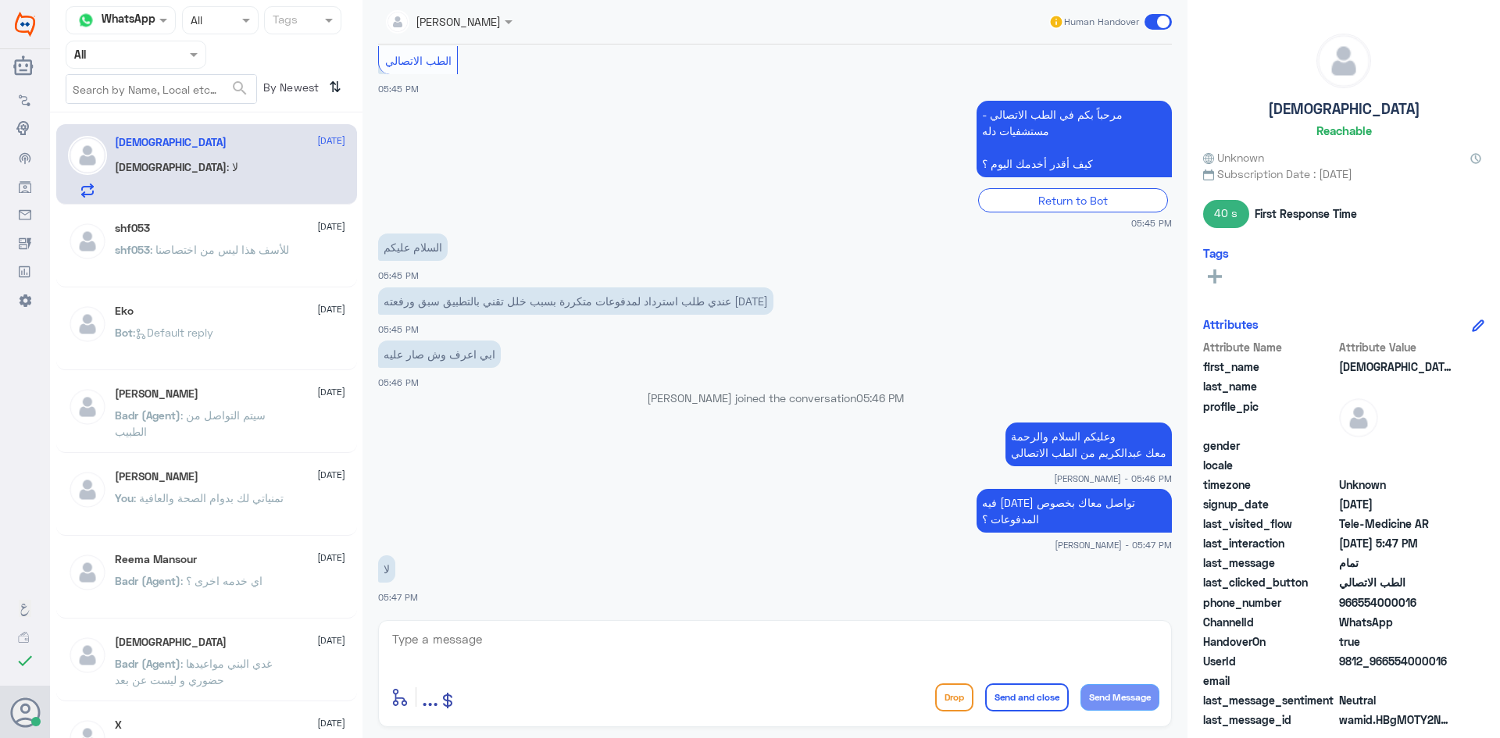
drag, startPoint x: 1420, startPoint y: 602, endPoint x: 1359, endPoint y: 602, distance: 60.9
click at [1359, 602] on span "966554000016" at bounding box center [1395, 603] width 113 height 16
copy span "554000016"
click at [670, 641] on textarea at bounding box center [775, 648] width 769 height 38
type textarea "v"
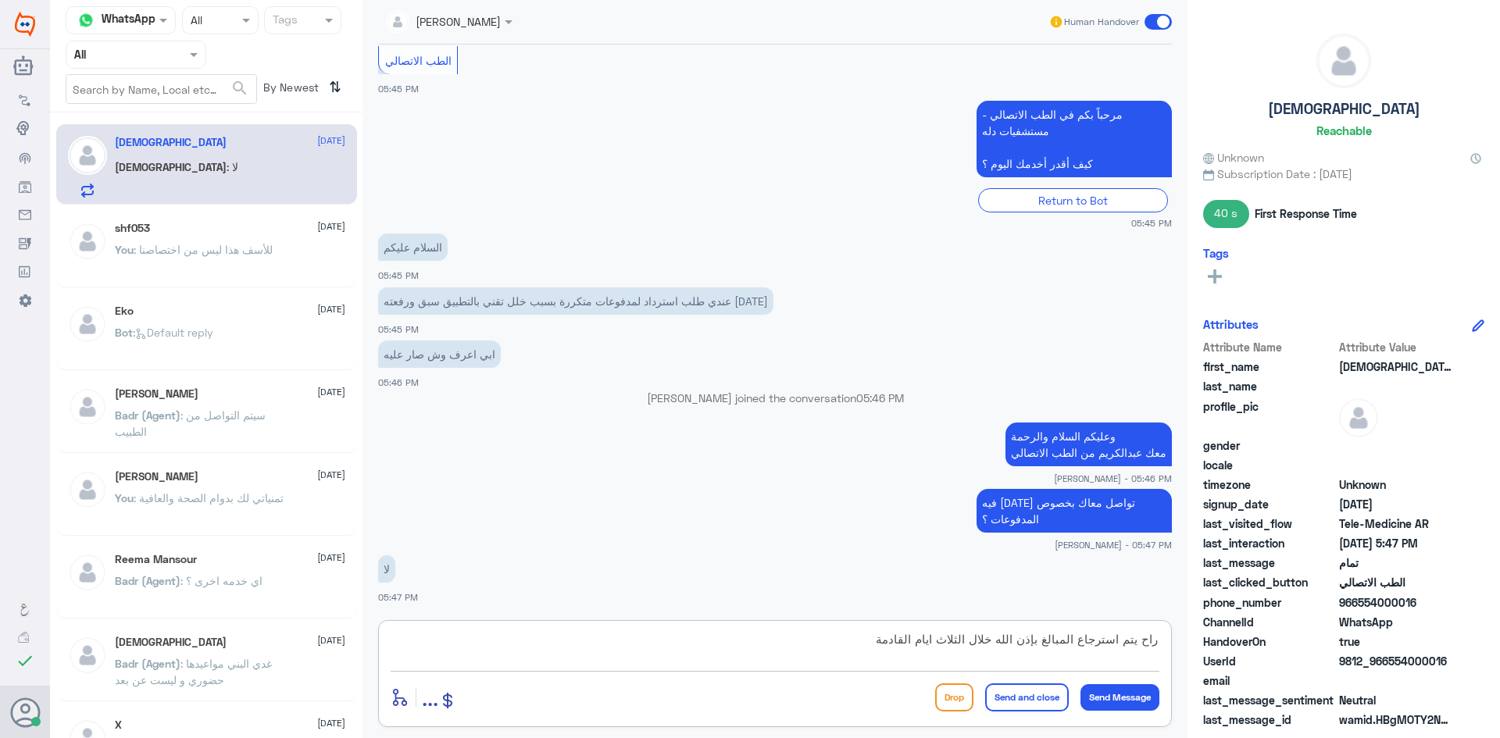
type textarea "راح يتم استرجاع المبالغ بإذن الله خلال الثلاث ايام القادمة"
click at [1055, 693] on button "Send and close" at bounding box center [1027, 698] width 84 height 28
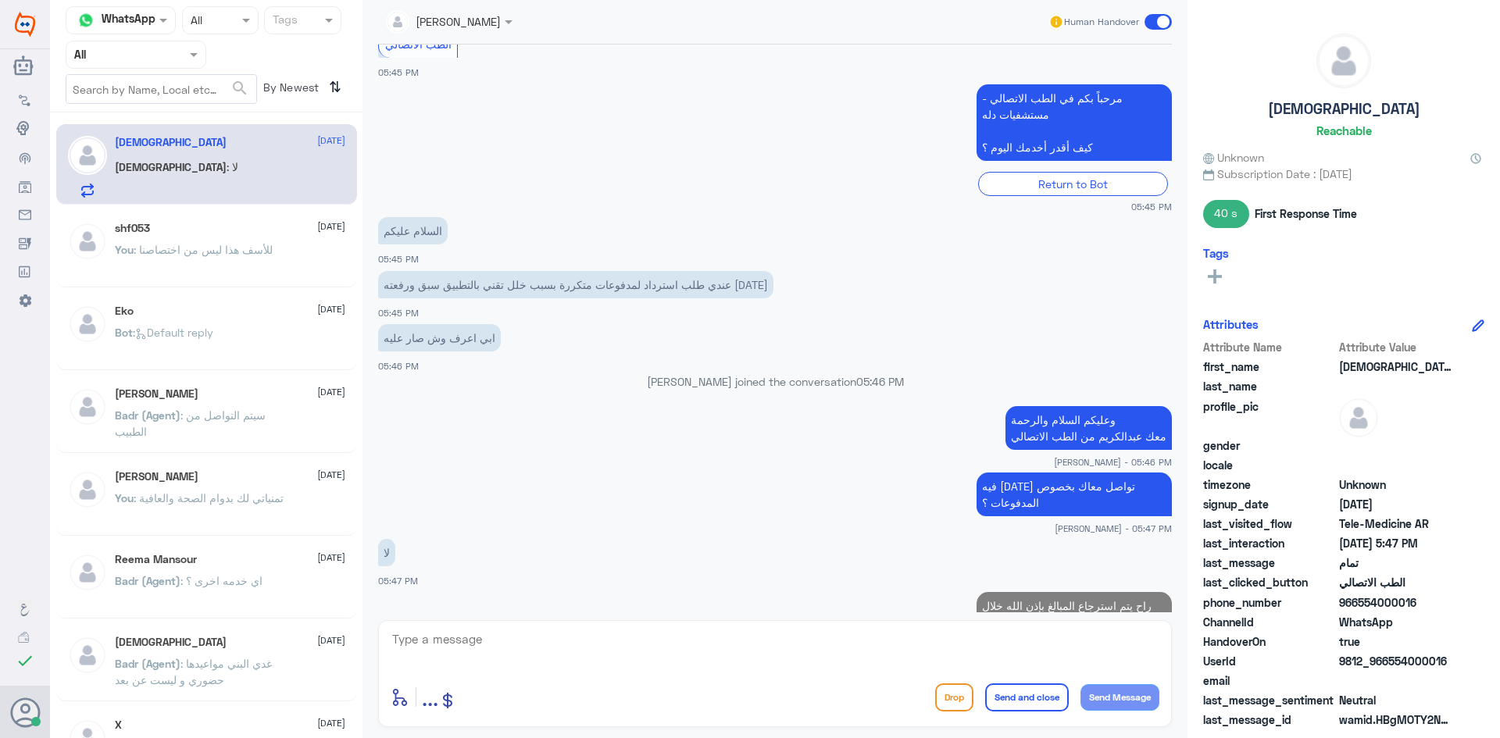
scroll to position [1082, 0]
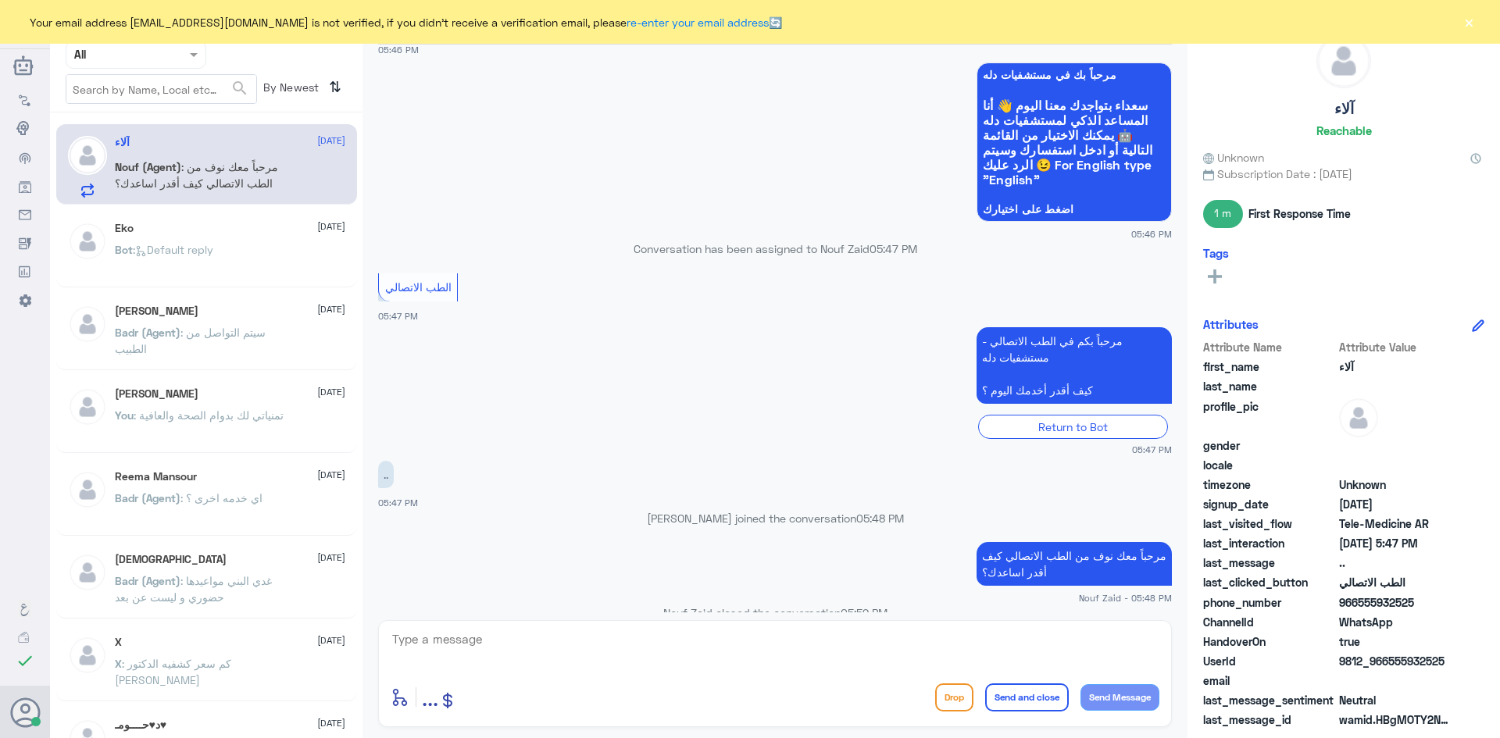
scroll to position [887, 0]
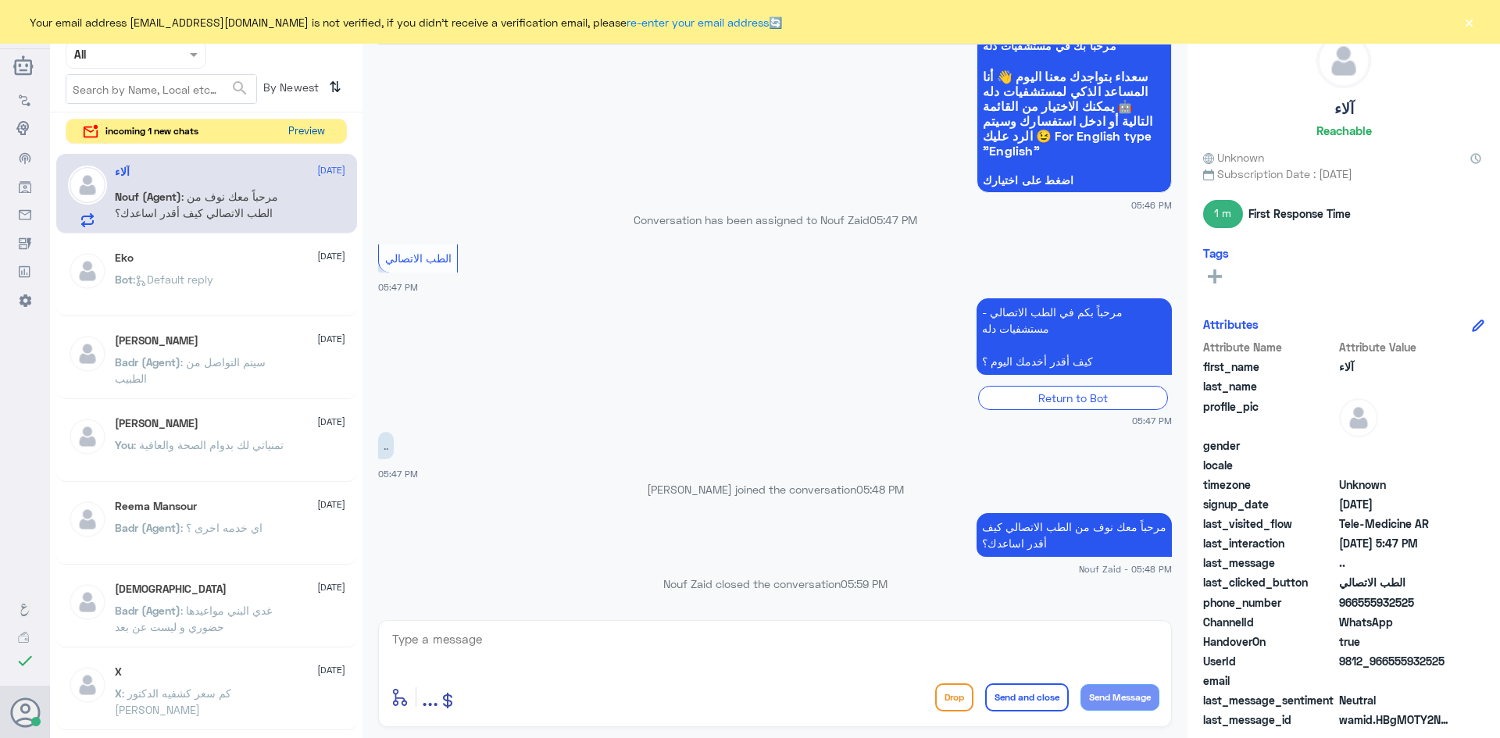
click at [299, 135] on button "Preview" at bounding box center [306, 132] width 48 height 24
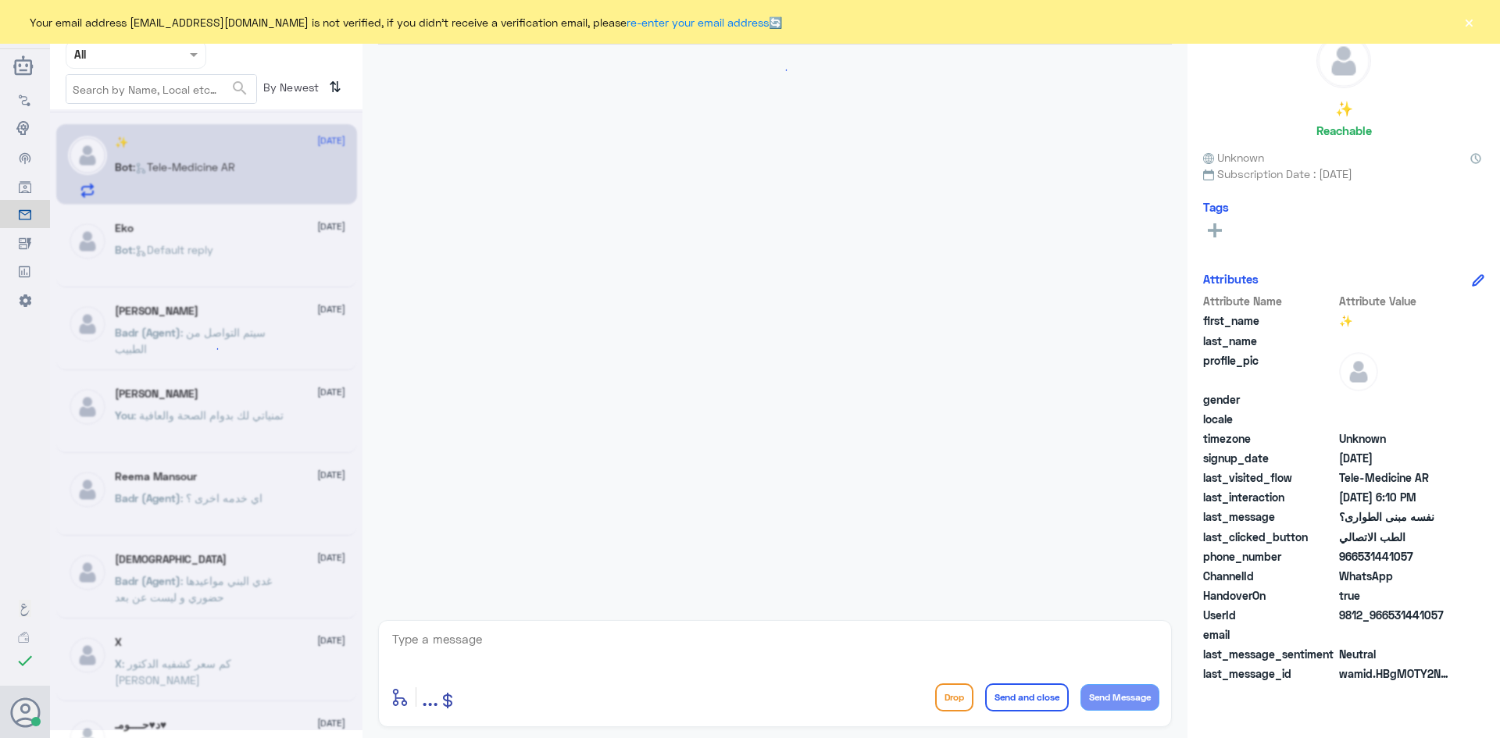
scroll to position [1037, 0]
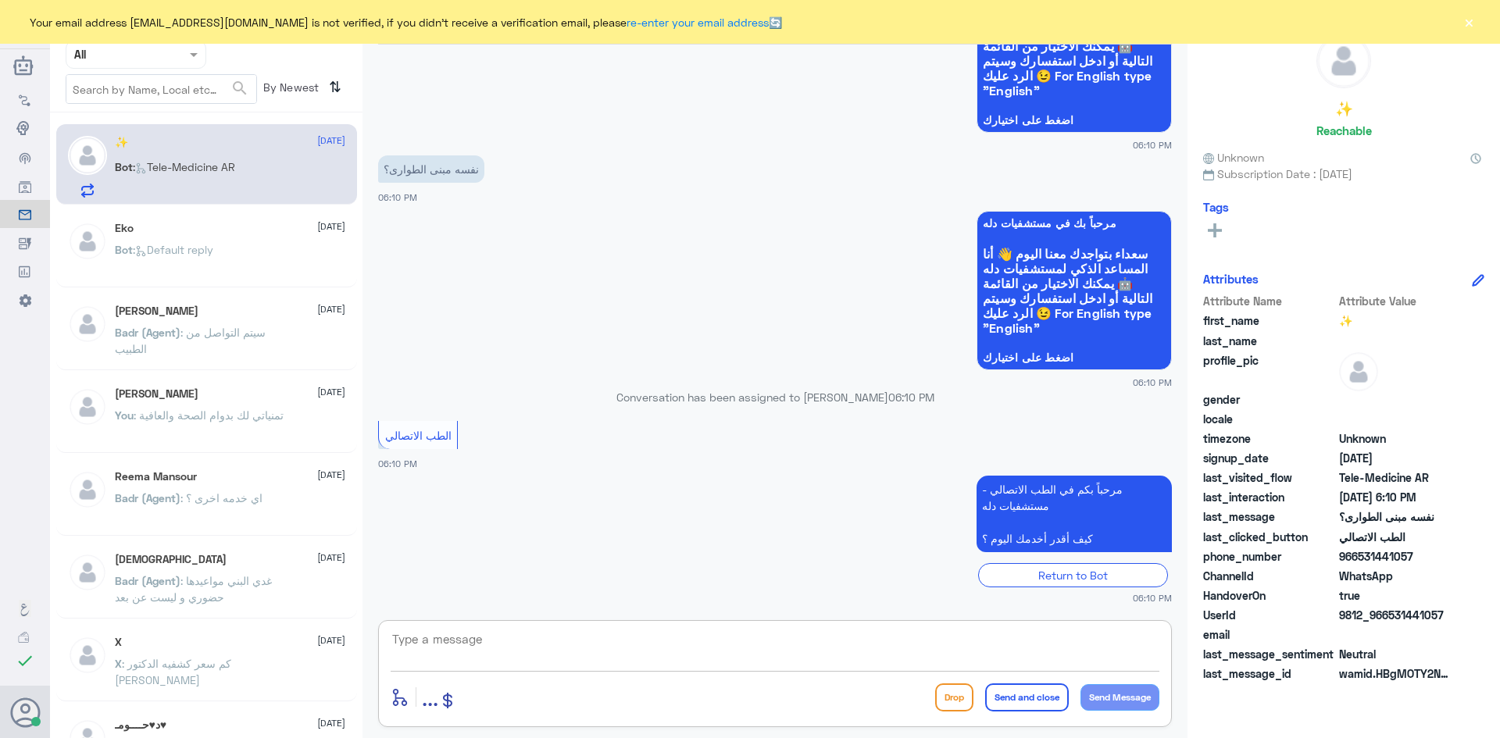
click at [586, 629] on textarea at bounding box center [775, 648] width 769 height 38
type textarea "ايه نعم"
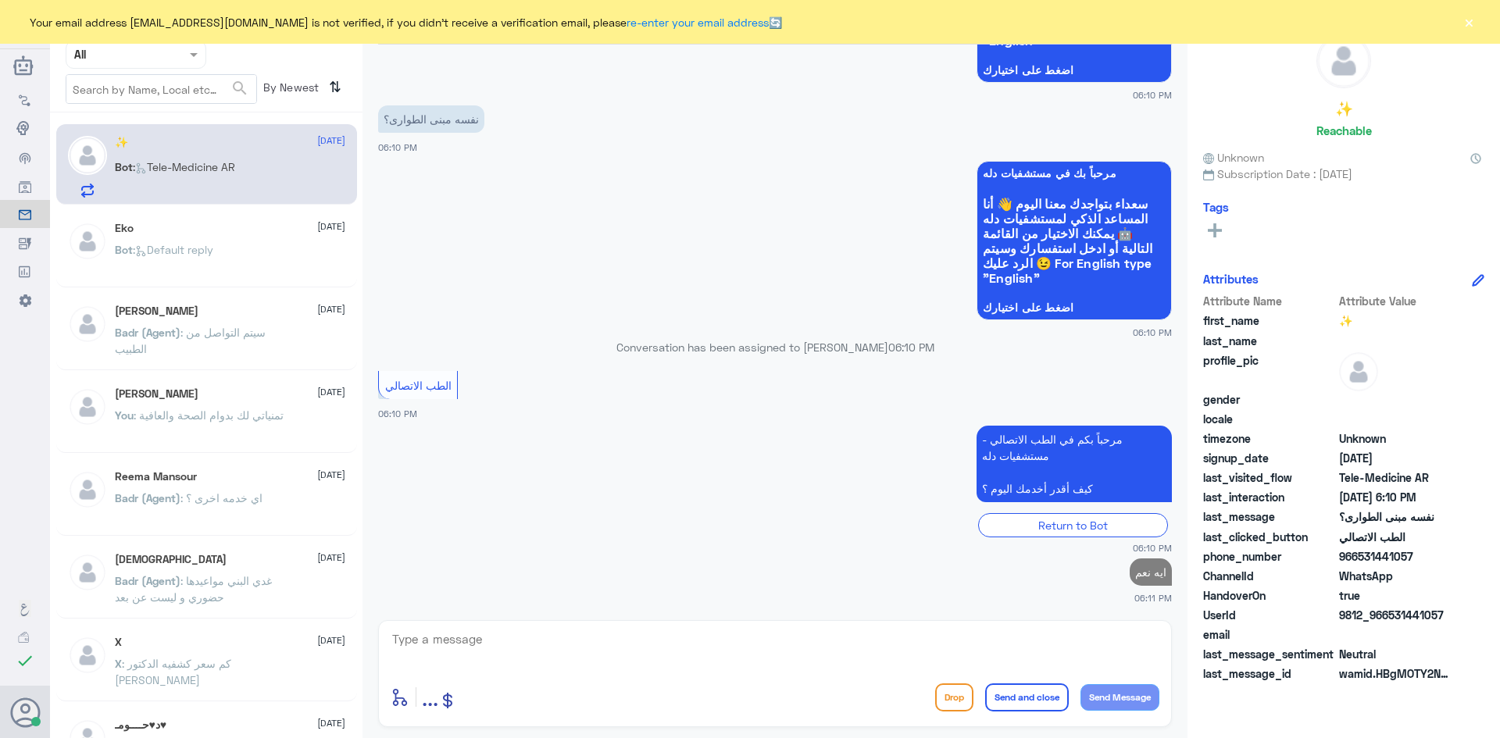
click at [1473, 24] on button "×" at bounding box center [1469, 22] width 16 height 16
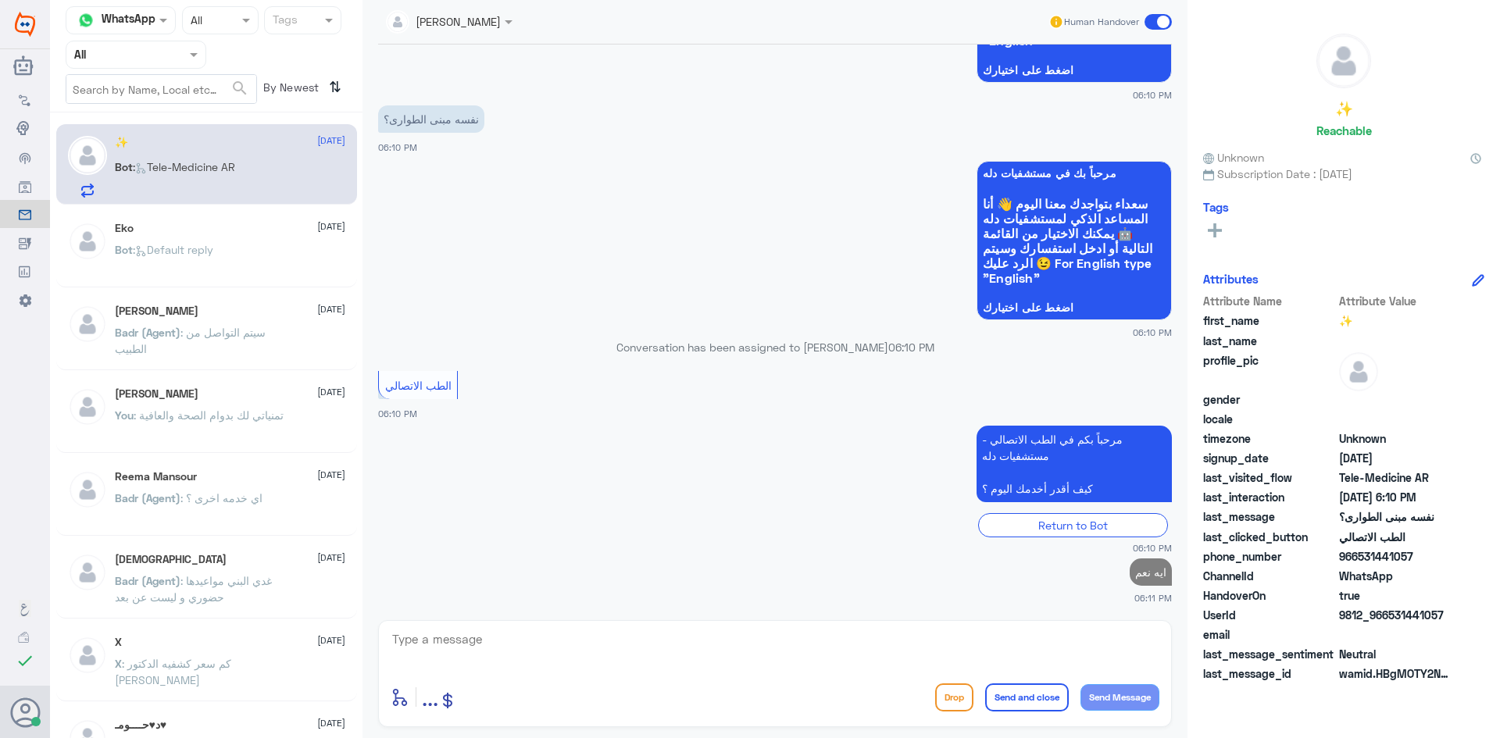
click at [1156, 22] on span at bounding box center [1158, 22] width 27 height 16
click at [0, 0] on input "checkbox" at bounding box center [0, 0] width 0 height 0
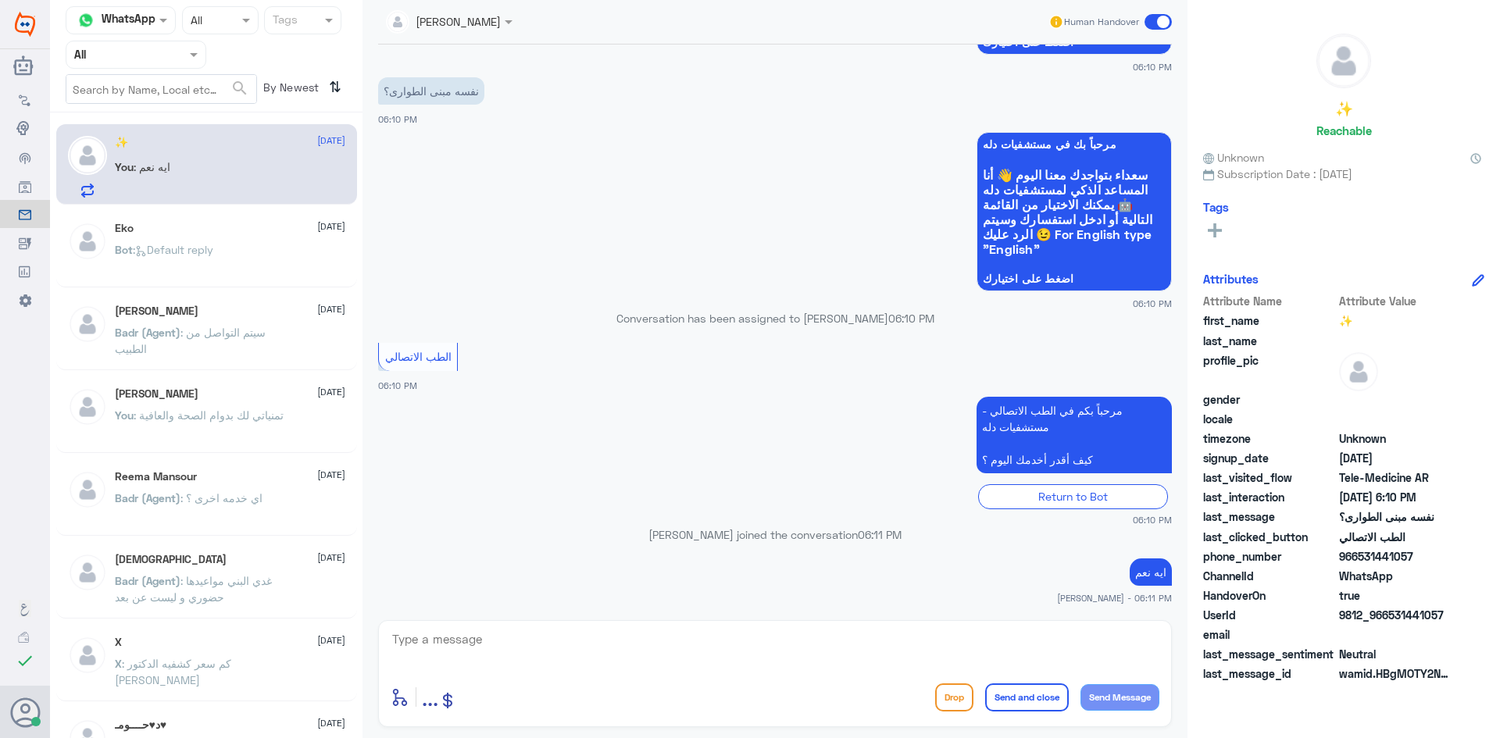
scroll to position [1116, 0]
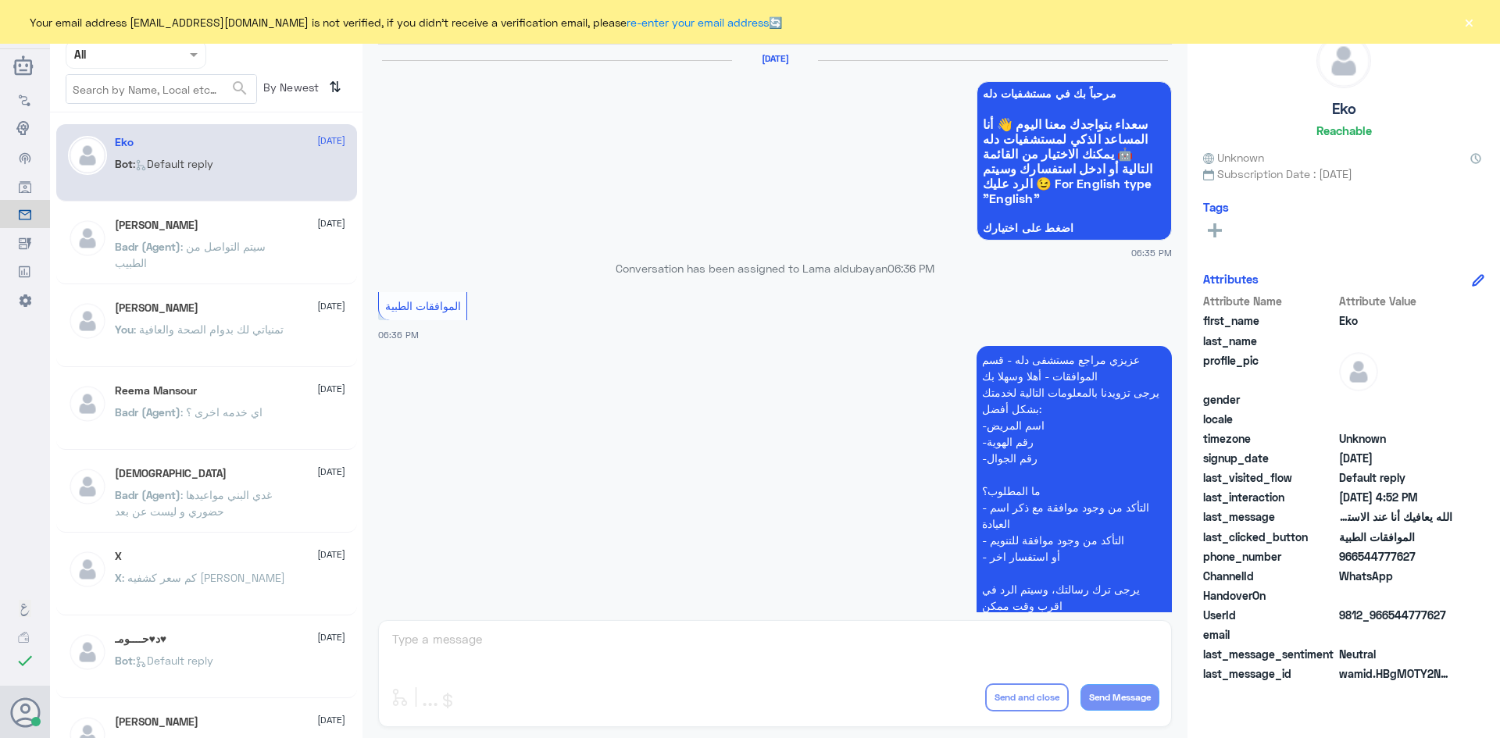
scroll to position [1492, 0]
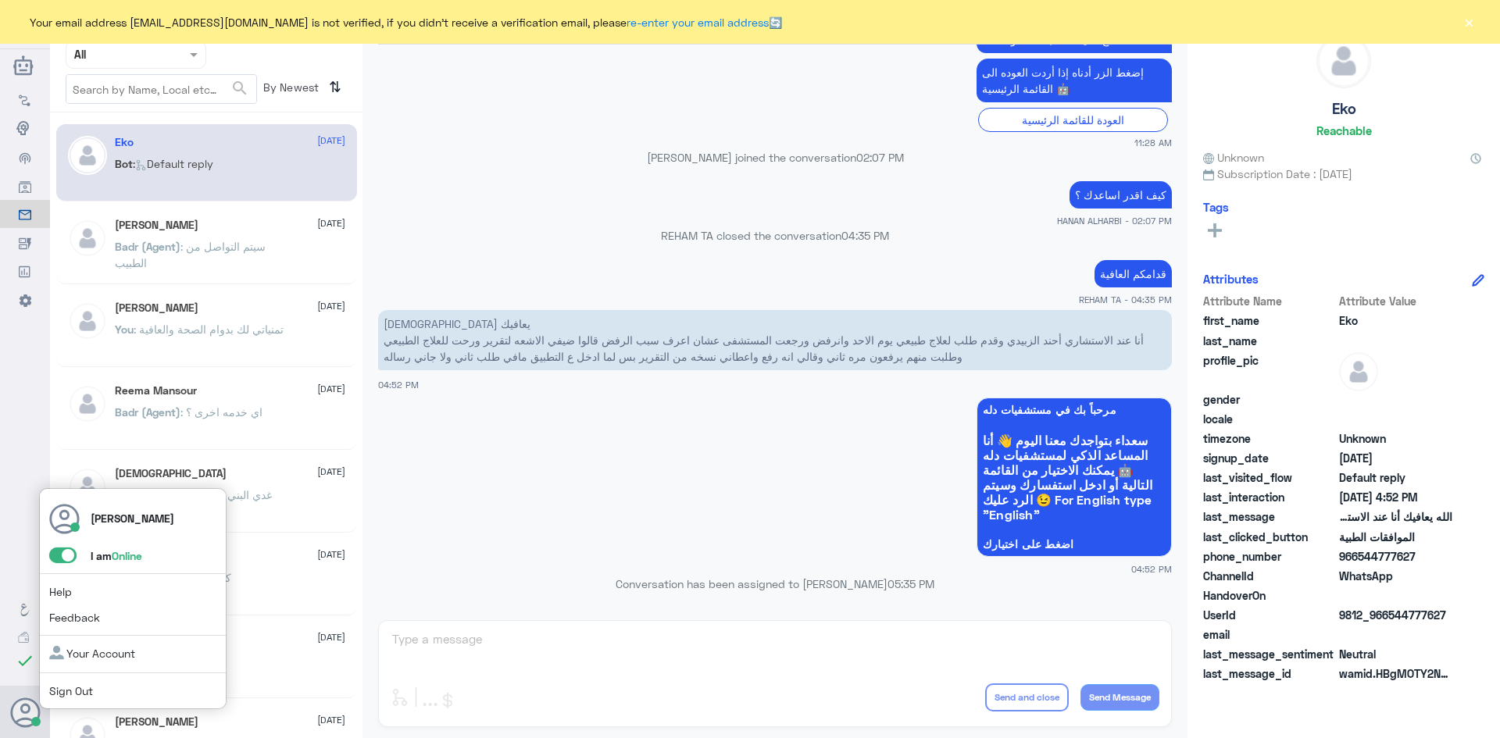
click at [57, 558] on span at bounding box center [62, 556] width 27 height 16
click at [0, 0] on input "checkbox" at bounding box center [0, 0] width 0 height 0
